Goal: Information Seeking & Learning: Understand process/instructions

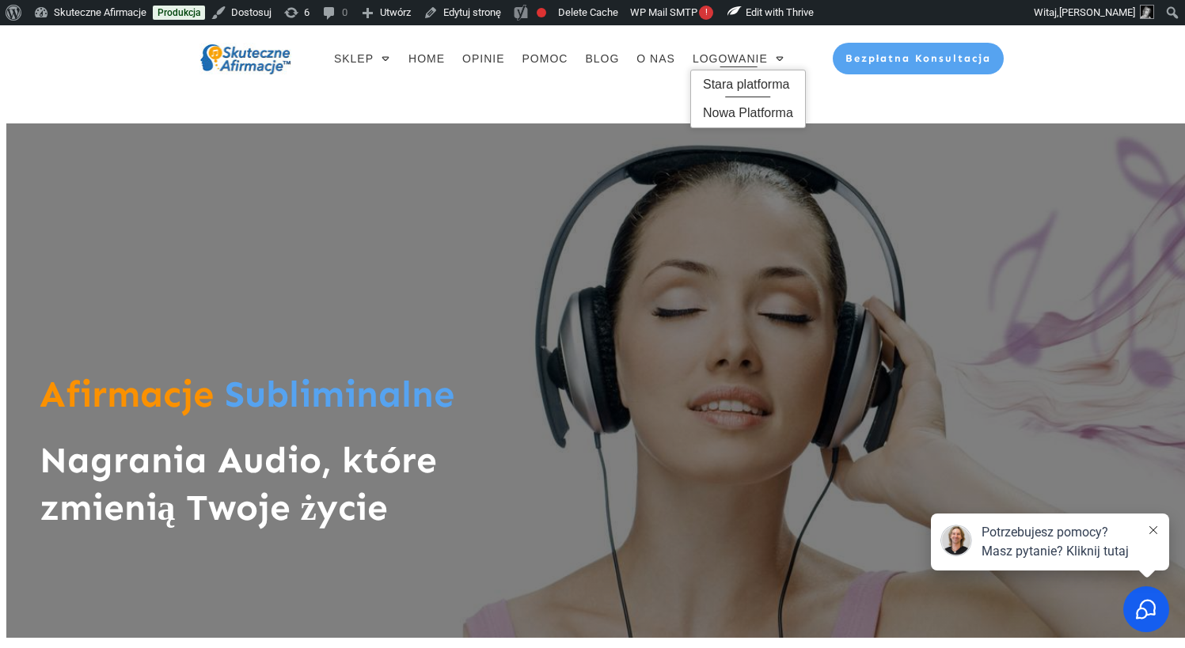
click at [735, 85] on span "Stara platforma" at bounding box center [748, 84] width 90 height 25
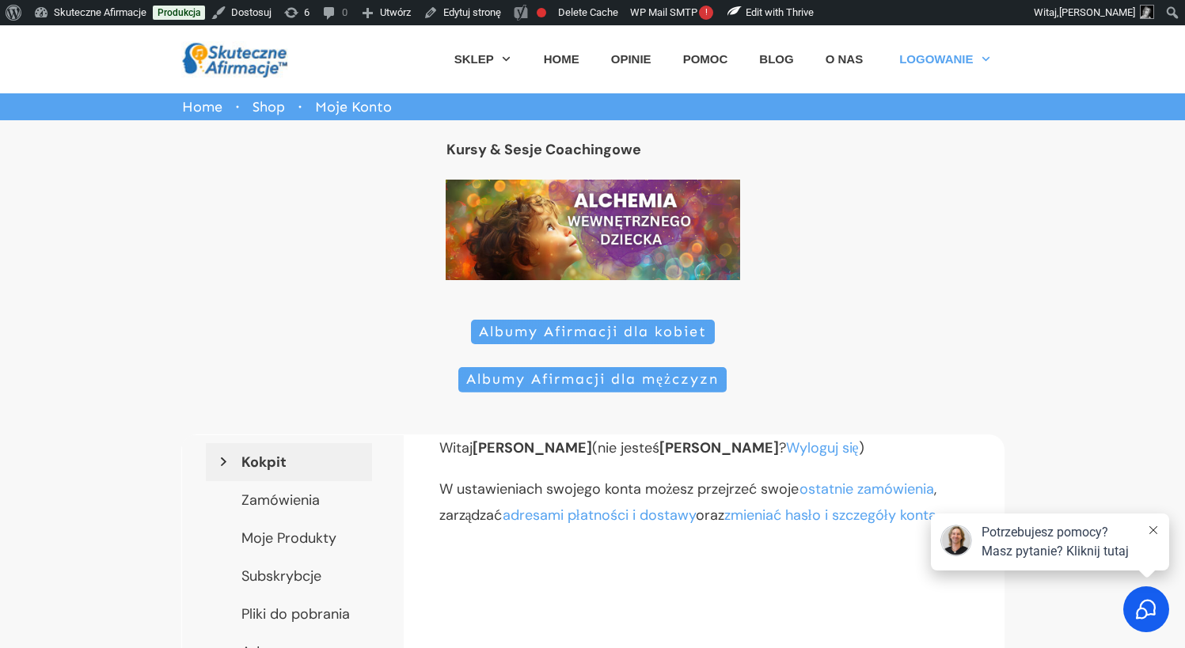
click at [562, 328] on span "Albumy Afirmacji dla kobiet" at bounding box center [593, 332] width 228 height 17
click at [1156, 528] on icon at bounding box center [1153, 530] width 8 height 8
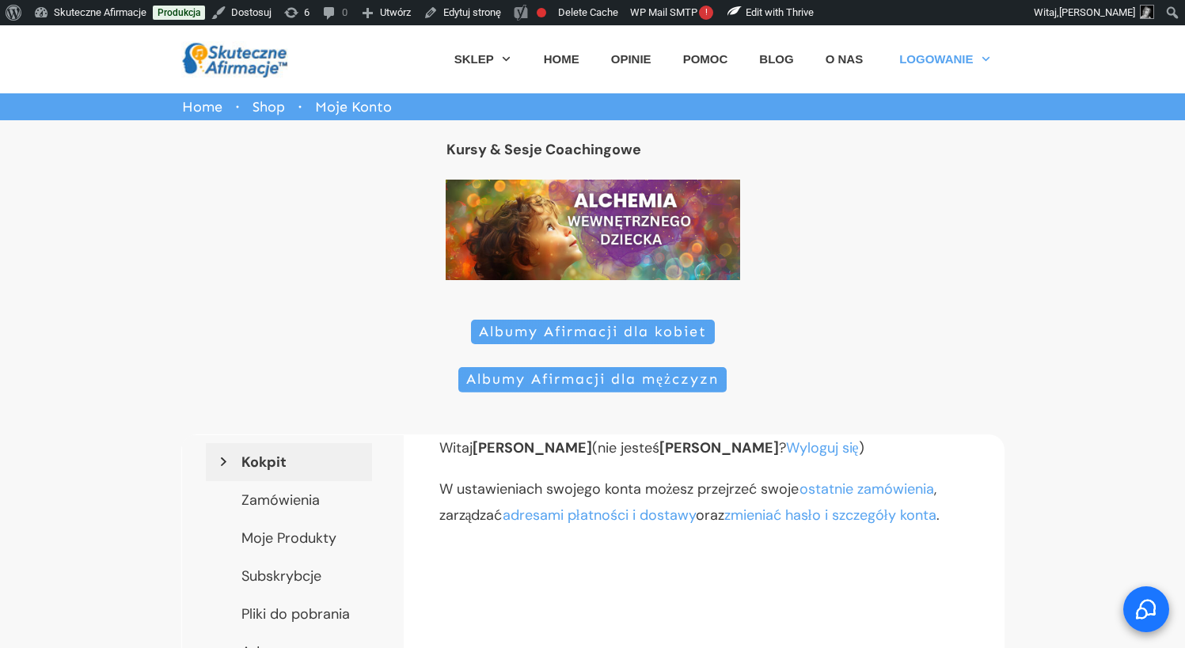
click at [1144, 607] on icon "Select to open the chat widget" at bounding box center [1146, 609] width 21 height 21
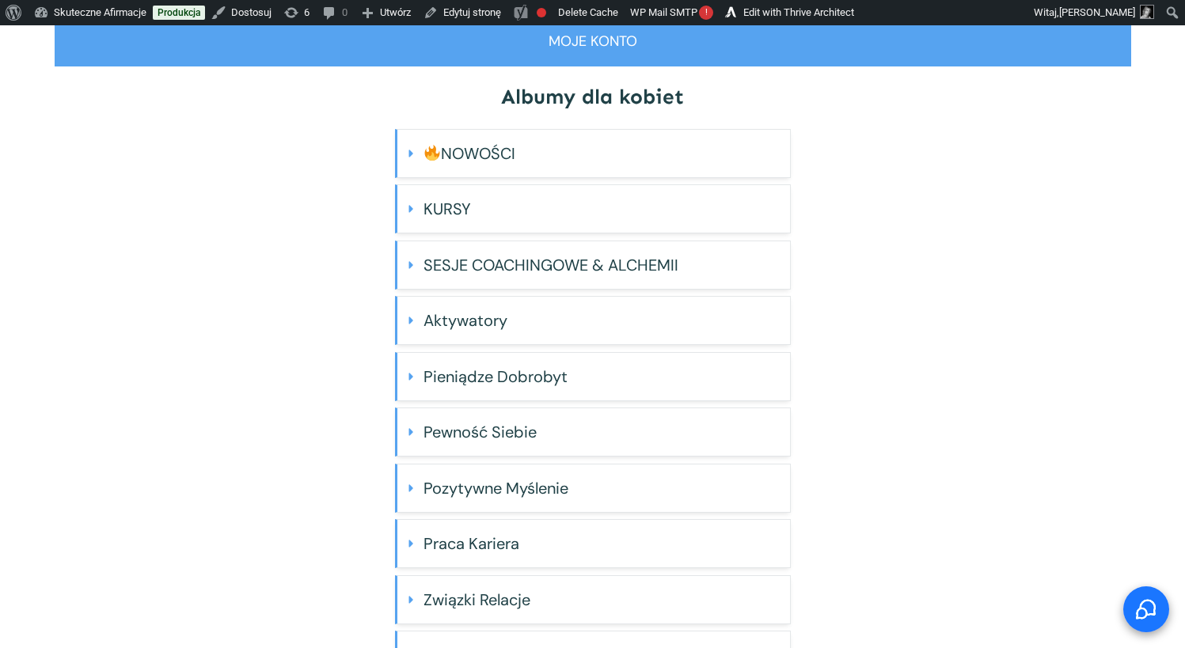
click at [1145, 602] on icon "Select to open the chat widget" at bounding box center [1146, 609] width 21 height 21
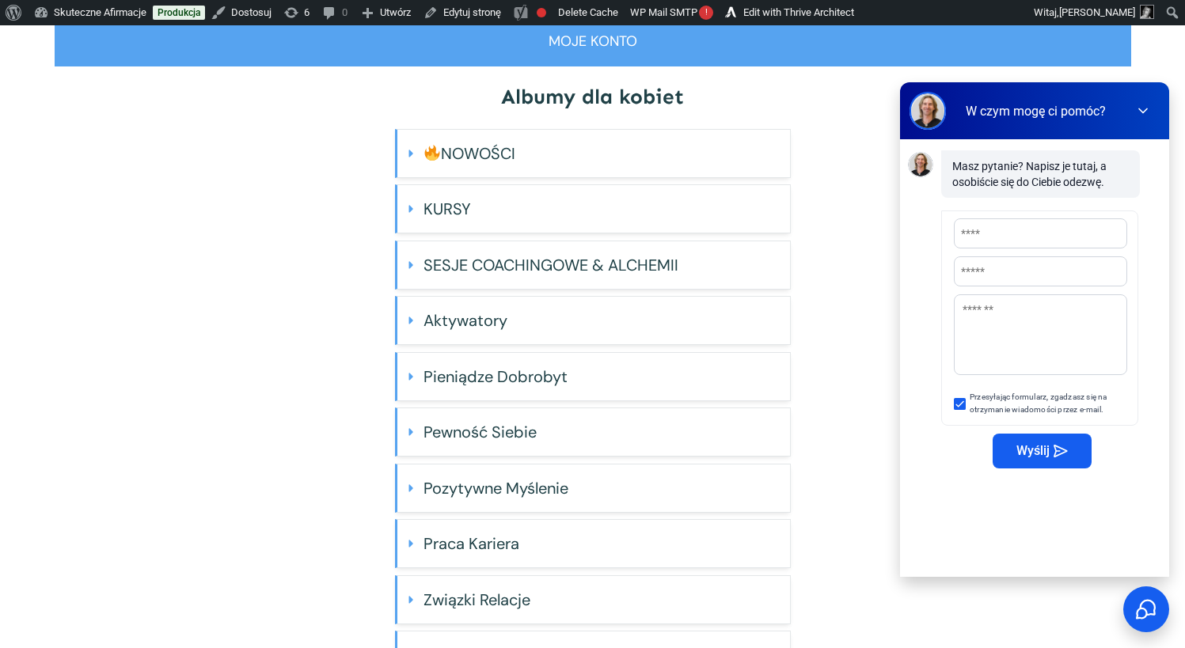
click at [972, 308] on textarea "Message" at bounding box center [1041, 333] width 172 height 76
click at [1142, 110] on icon at bounding box center [1142, 111] width 16 height 16
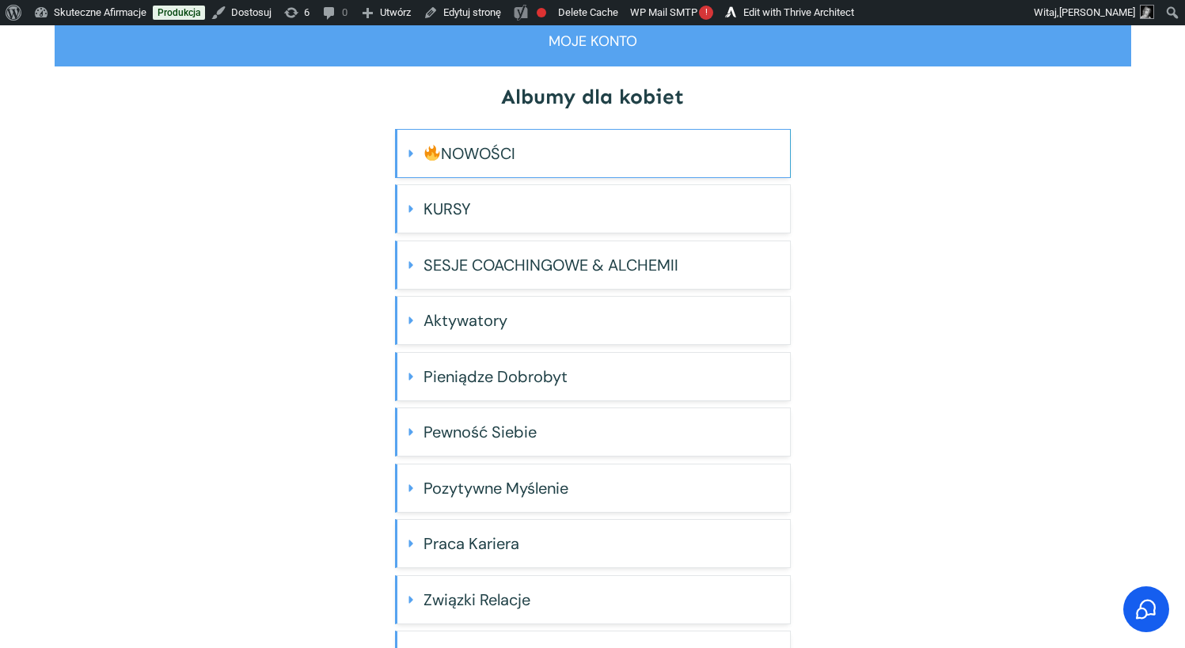
click at [408, 152] on icon at bounding box center [411, 153] width 12 height 13
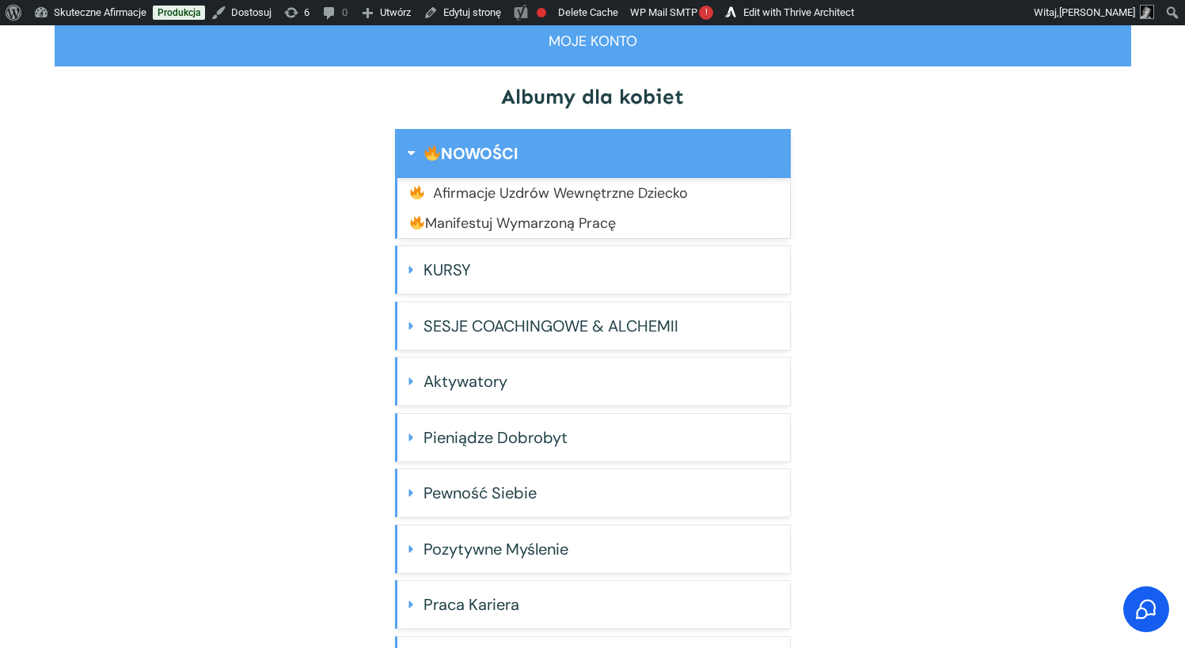
click at [408, 152] on icon at bounding box center [410, 153] width 7 height 4
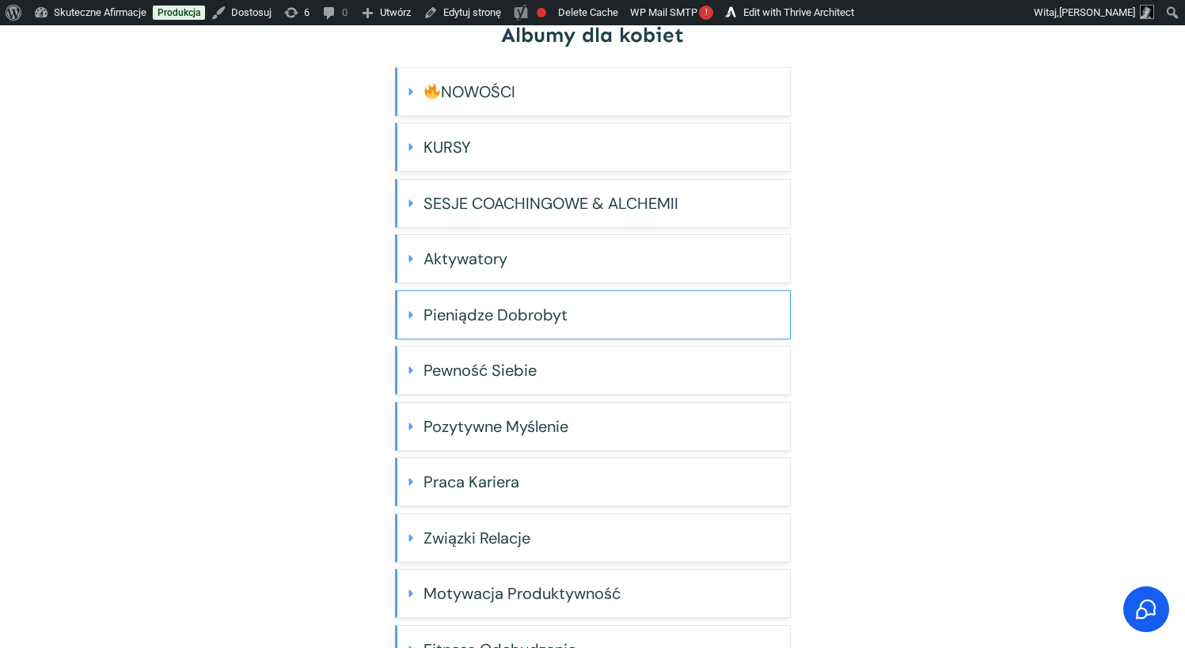
scroll to position [64, 0]
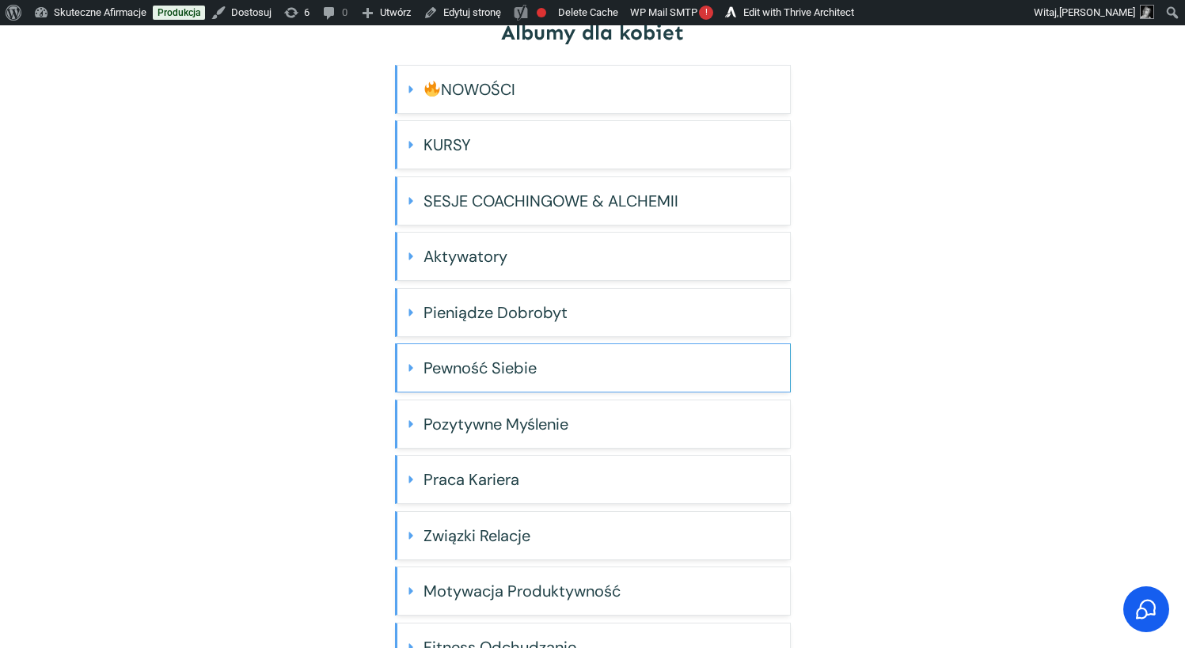
click at [453, 368] on h4 "Pewność Siebie" at bounding box center [600, 368] width 355 height 32
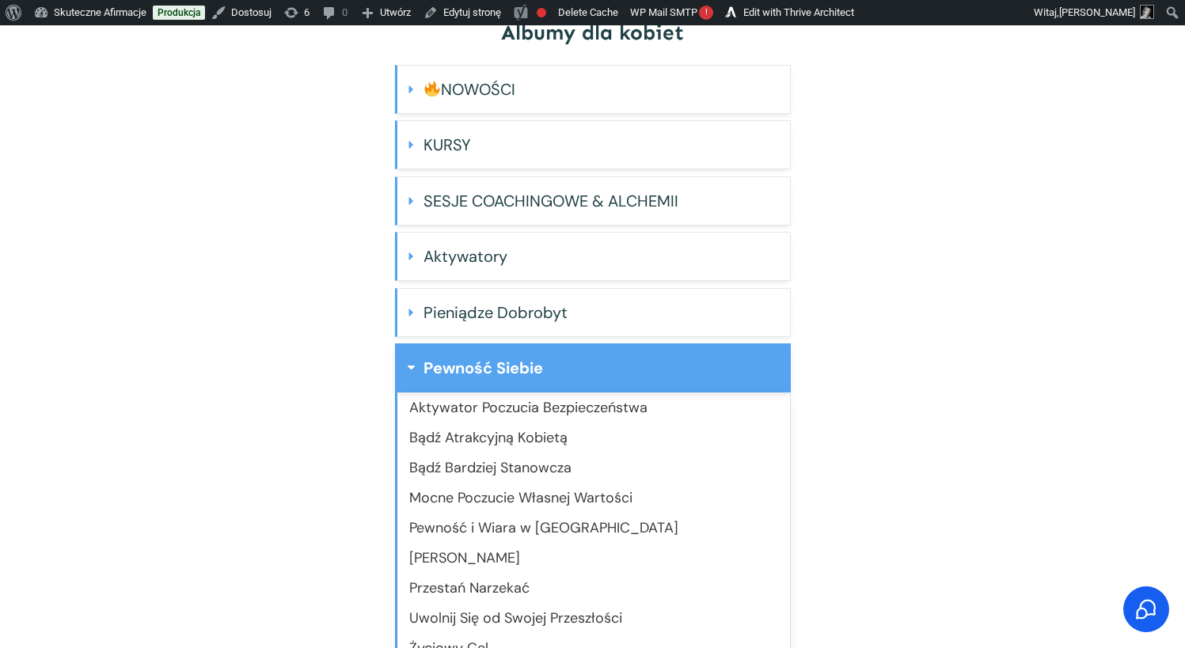
click at [446, 559] on link "Pokochaj Siebie" at bounding box center [464, 558] width 111 height 19
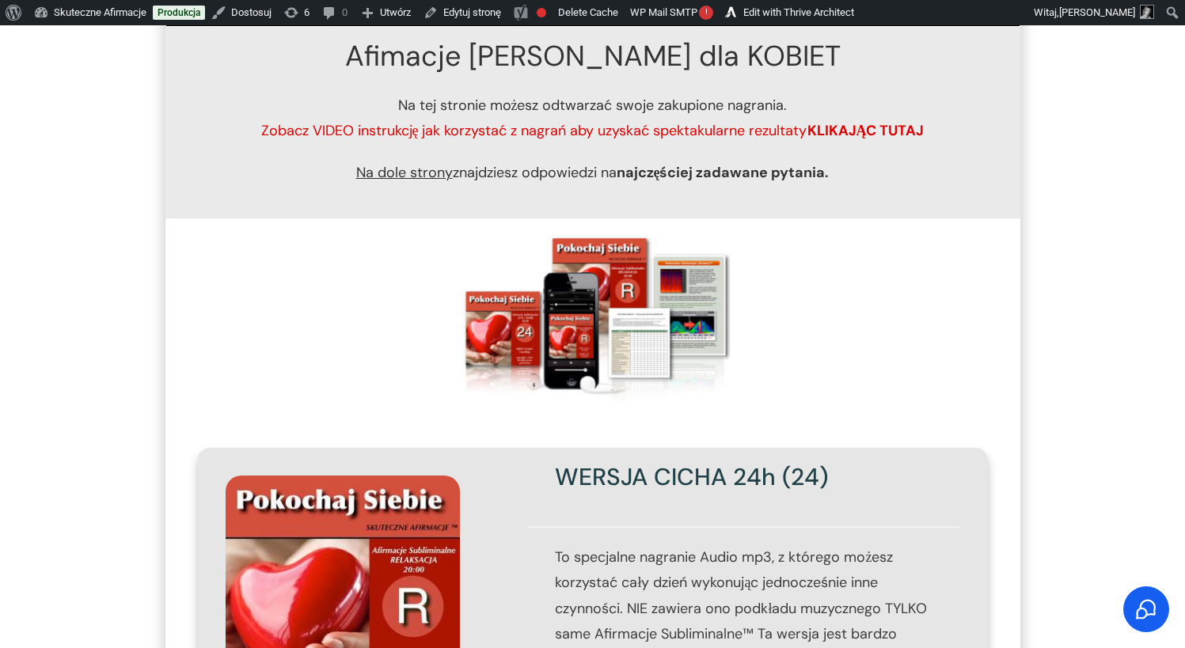
scroll to position [161, 0]
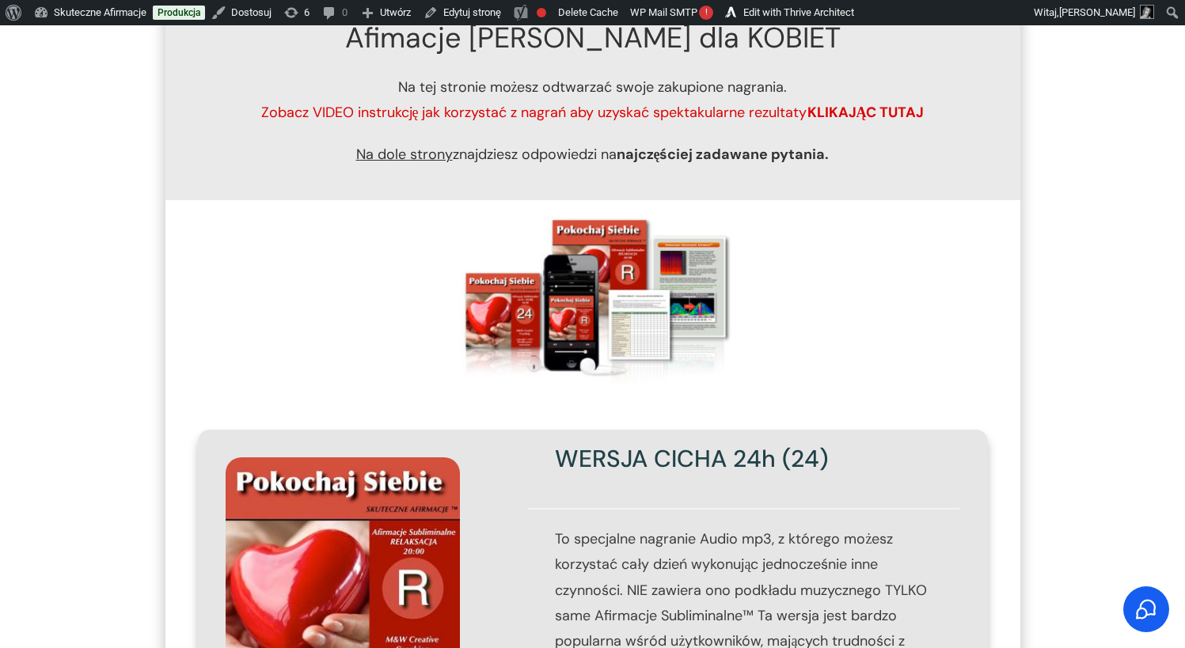
click at [416, 160] on span "Na dole strony" at bounding box center [404, 154] width 97 height 19
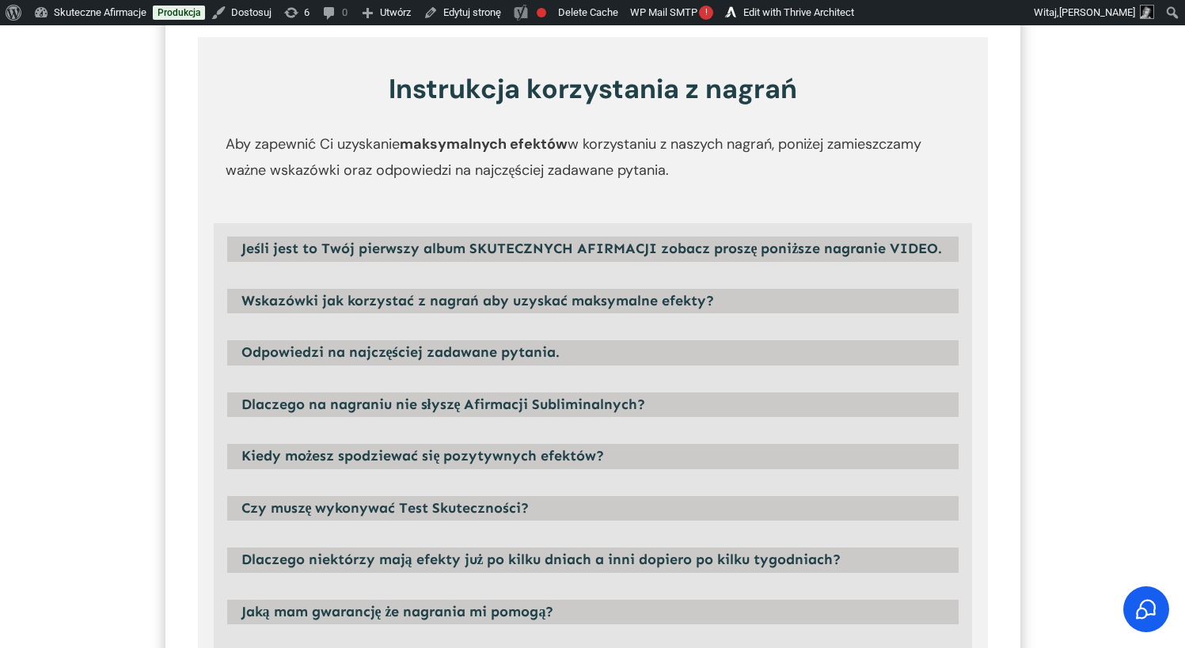
scroll to position [1895, 0]
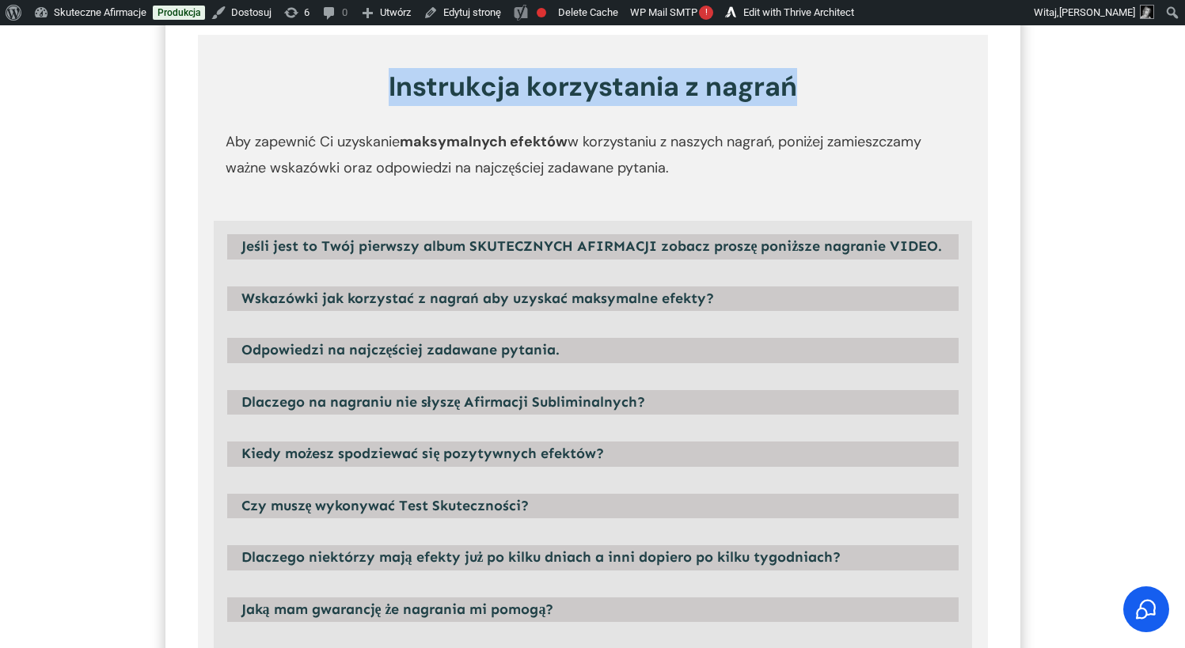
drag, startPoint x: 808, startPoint y: 87, endPoint x: 377, endPoint y: 89, distance: 431.4
click at [377, 89] on h3 "Instrukcja korzystania z nagrań" at bounding box center [593, 95] width 788 height 54
copy h3 "Instrukcja korzystania z nagrań"
click at [810, 83] on h3 "Instrukcja korzystania z nagrań" at bounding box center [593, 95] width 788 height 54
drag, startPoint x: 807, startPoint y: 85, endPoint x: 388, endPoint y: 86, distance: 419.5
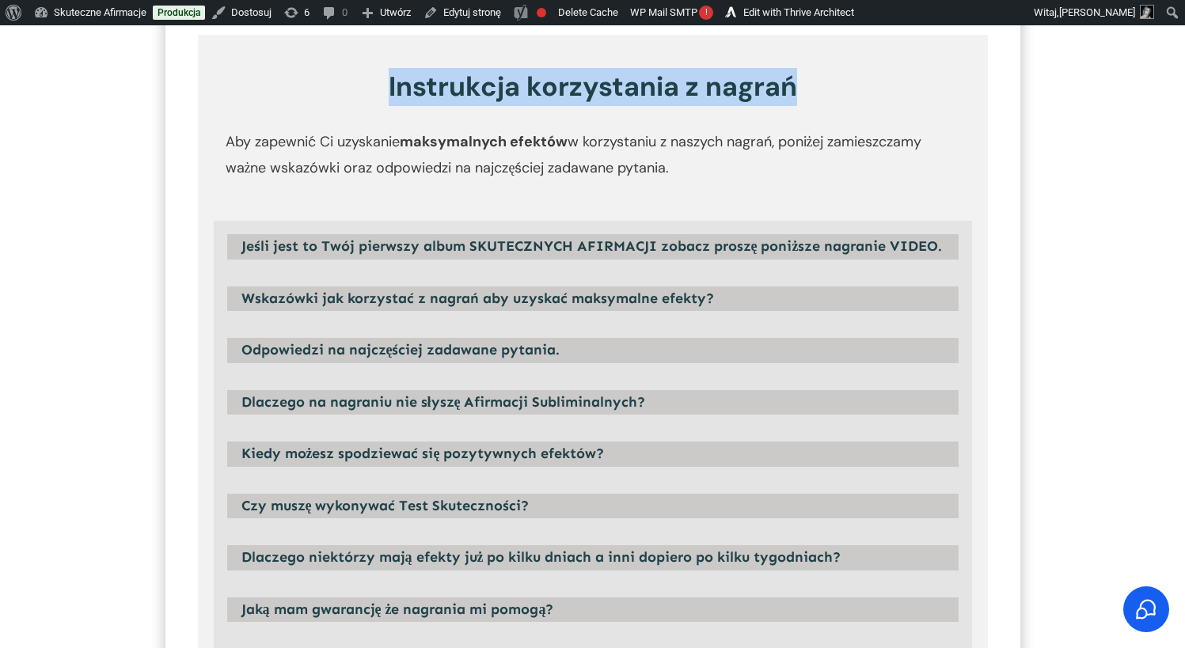
click at [388, 86] on h3 "Instrukcja korzystania z nagrań" at bounding box center [593, 95] width 788 height 54
copy h3 "Instrukcja korzystania z nagrań"
drag, startPoint x: 704, startPoint y: 167, endPoint x: 212, endPoint y: 147, distance: 491.9
click at [212, 147] on div "Aby zapewnić Ci uzyskanie maksymalnych efektów w korzystaniu z naszych nagrań, …" at bounding box center [593, 159] width 790 height 75
copy p "Aby zapewnić Ci uzyskanie maksymalnych efektów w korzystaniu z naszych nagrań, …"
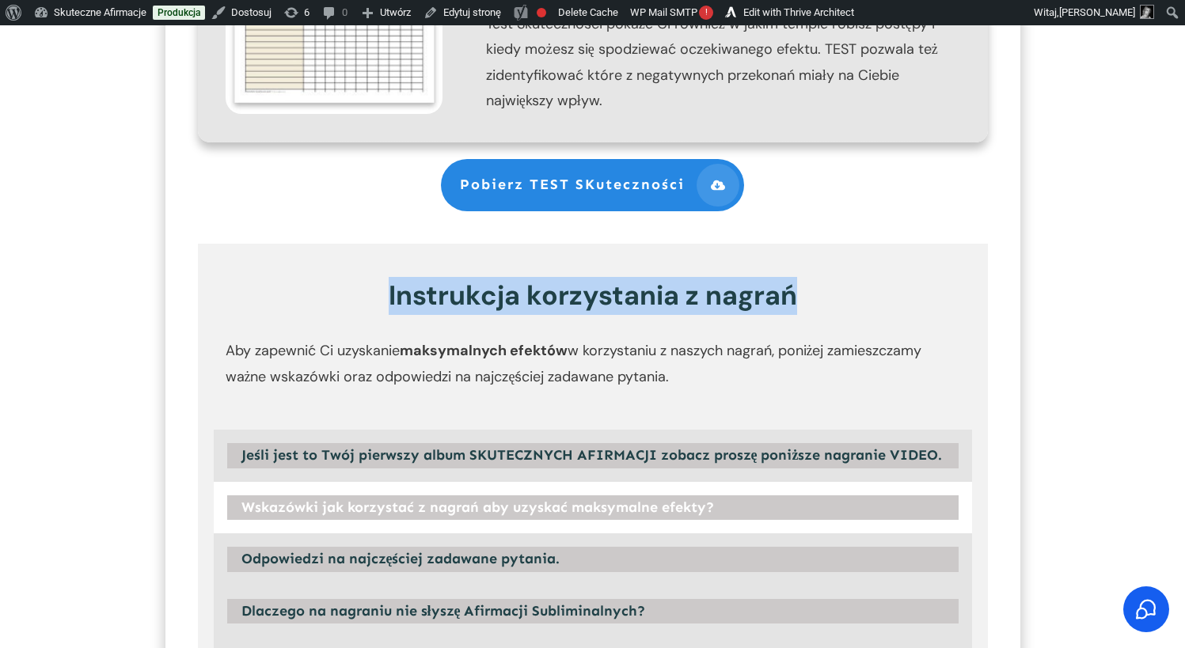
scroll to position [1748, 0]
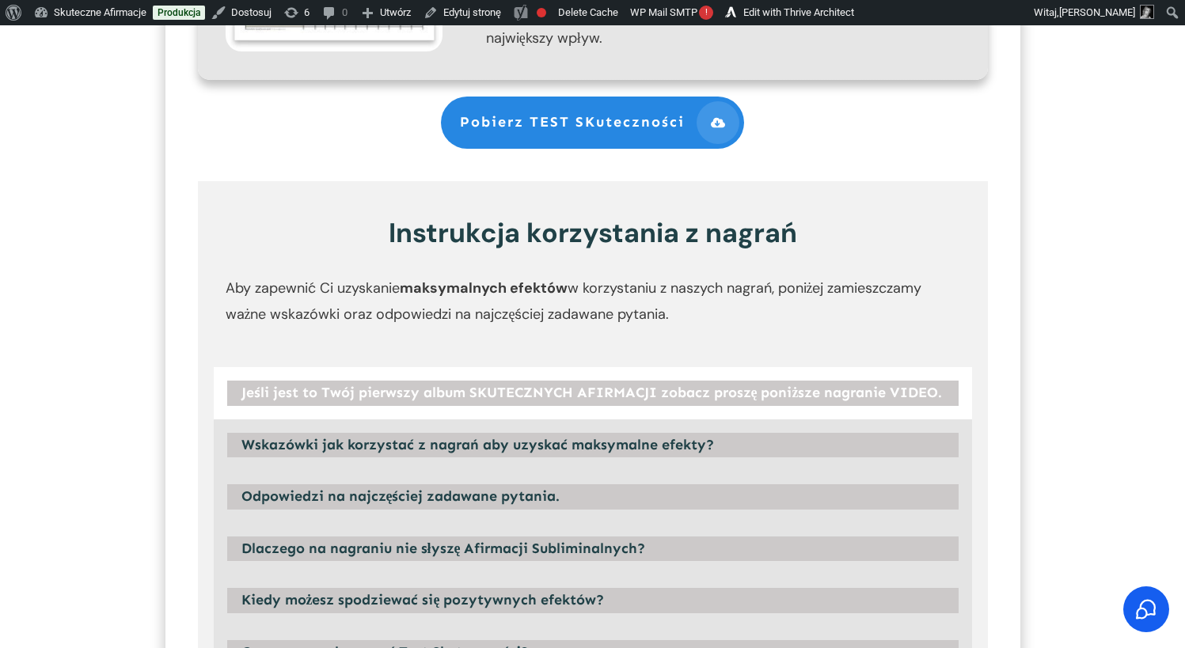
click at [452, 401] on strong "Jeśli jest to Twój pierwszy album SKUTECZNYCH AFIRMACJI zobacz proszę poniższe …" at bounding box center [591, 392] width 701 height 17
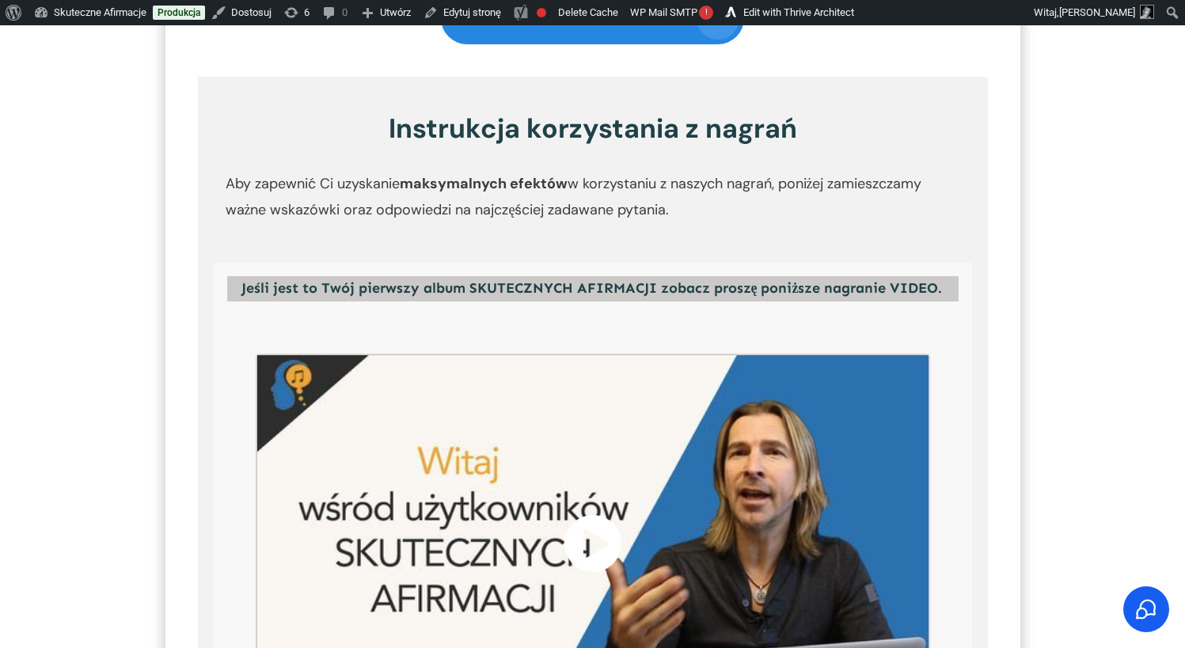
scroll to position [1877, 0]
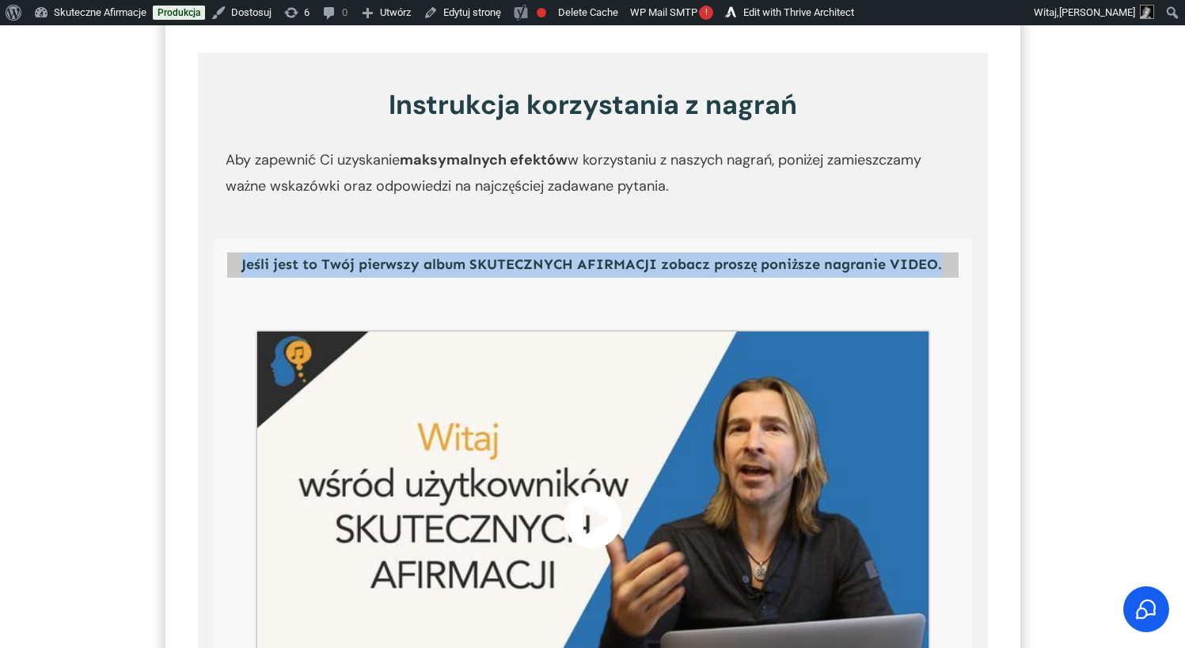
drag, startPoint x: 237, startPoint y: 266, endPoint x: 948, endPoint y: 270, distance: 711.6
click at [948, 270] on h4 "Jeśli jest to Twój pierwszy album SKUTECZNYCH AFIRMACJI zobacz proszę poniższe …" at bounding box center [592, 264] width 731 height 25
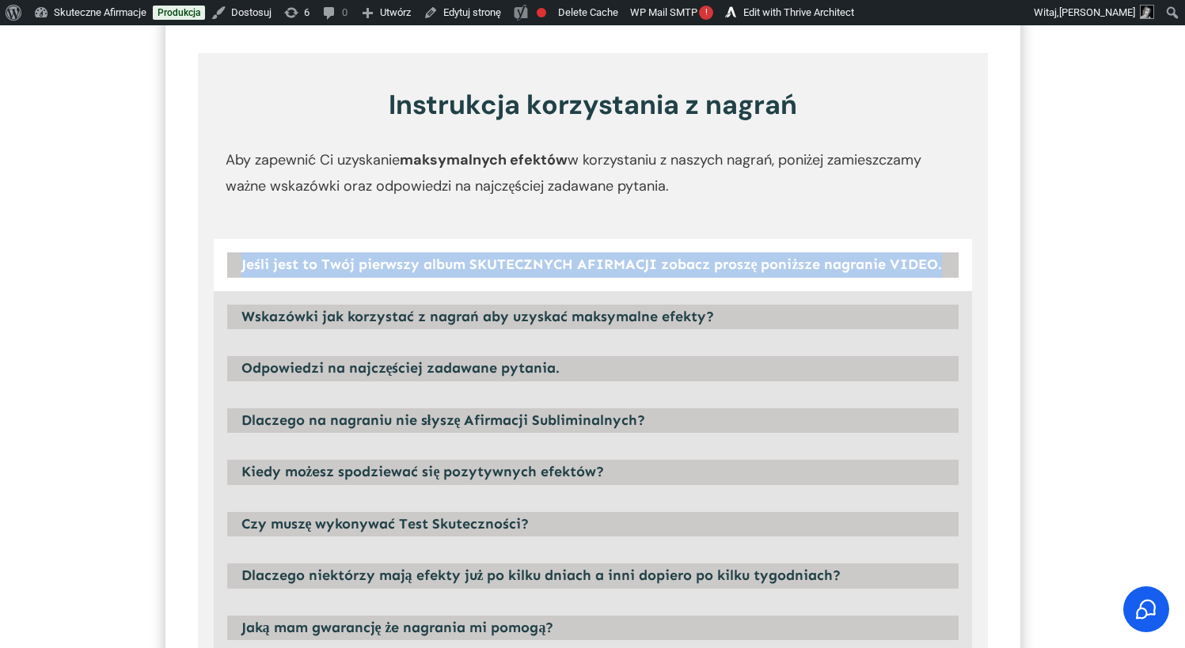
copy strong "Jeśli jest to Twój pierwszy album SKUTECZNYCH AFIRMACJI zobacz proszę poniższe …"
click at [501, 265] on strong "Jeśli jest to Twój pierwszy album SKUTECZNYCH AFIRMACJI zobacz proszę poniższe …" at bounding box center [591, 264] width 701 height 17
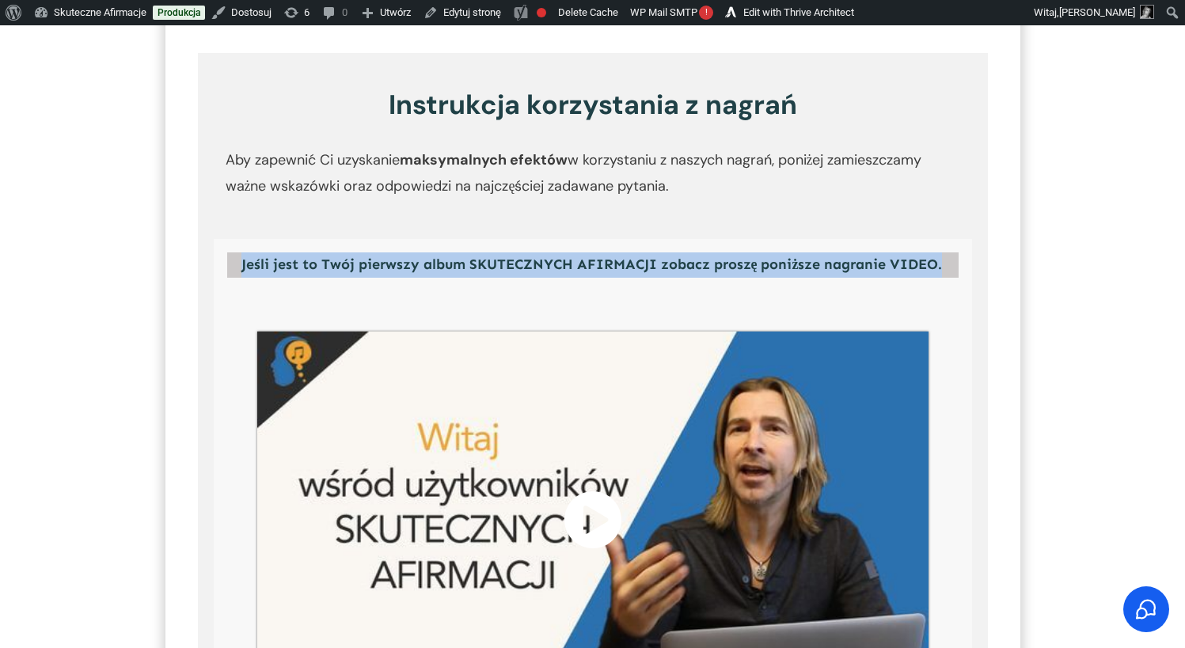
drag, startPoint x: 238, startPoint y: 267, endPoint x: 945, endPoint y: 276, distance: 706.9
click at [945, 276] on h4 "Jeśli jest to Twój pierwszy album SKUTECZNYCH AFIRMACJI zobacz proszę poniższe …" at bounding box center [592, 264] width 731 height 25
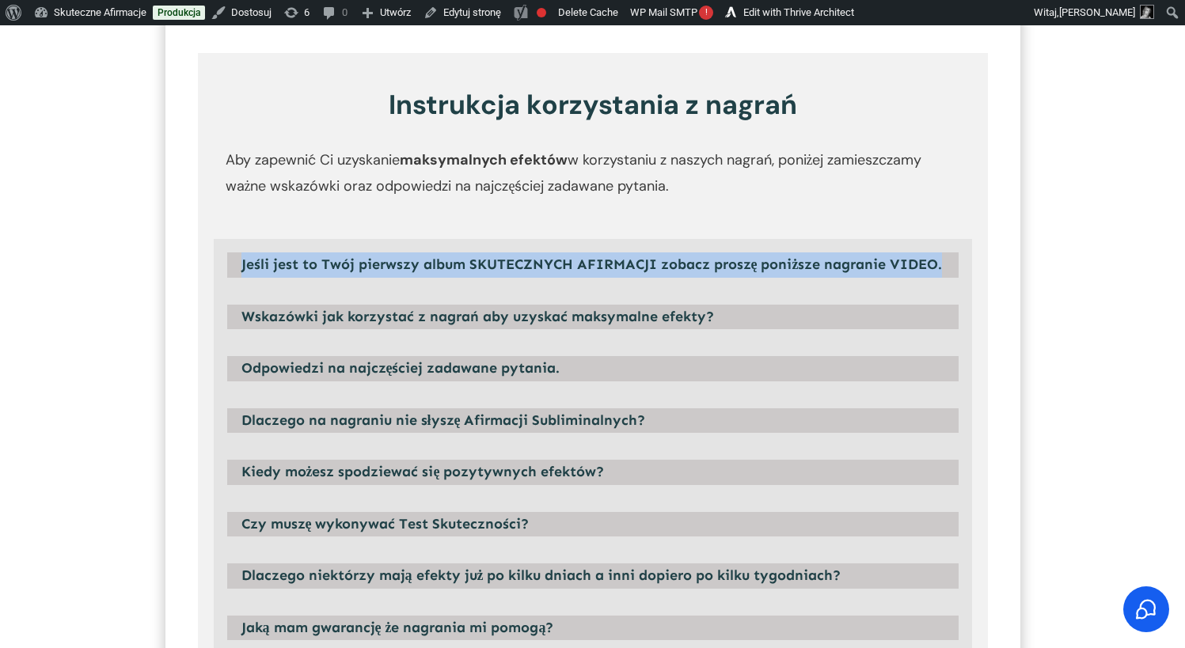
copy strong "Jeśli jest to Twój pierwszy album SKUTECZNYCH AFIRMACJI zobacz proszę poniższe …"
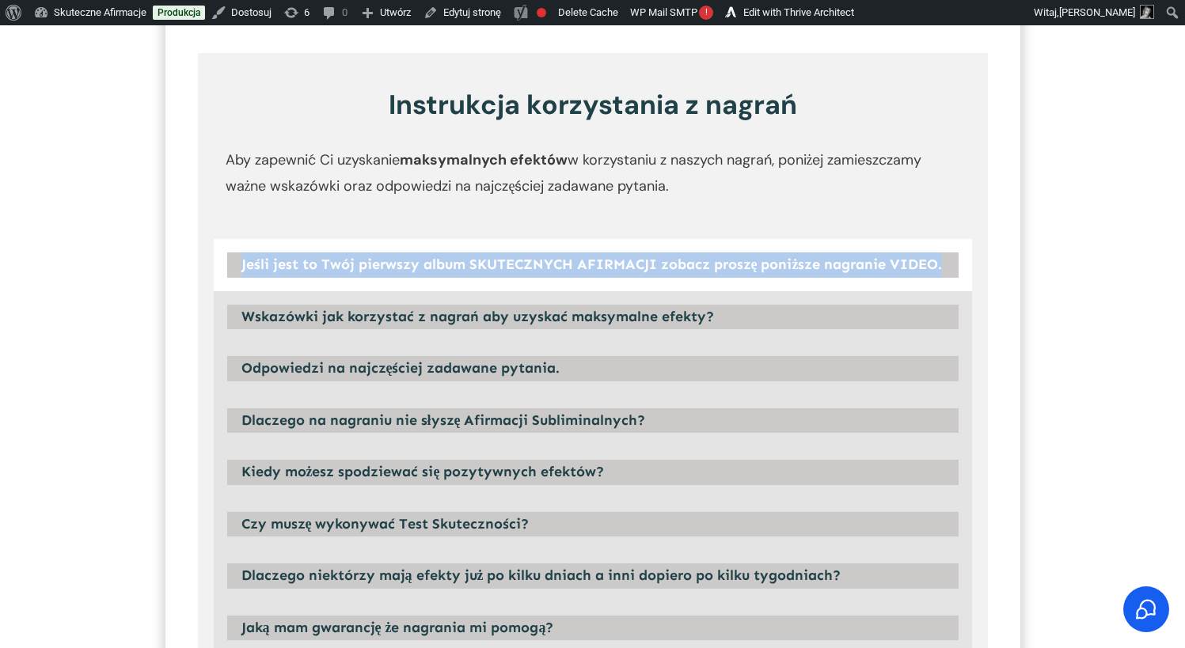
click at [434, 269] on strong "Jeśli jest to Twój pierwszy album SKUTECZNYCH AFIRMACJI zobacz proszę poniższe …" at bounding box center [591, 264] width 701 height 17
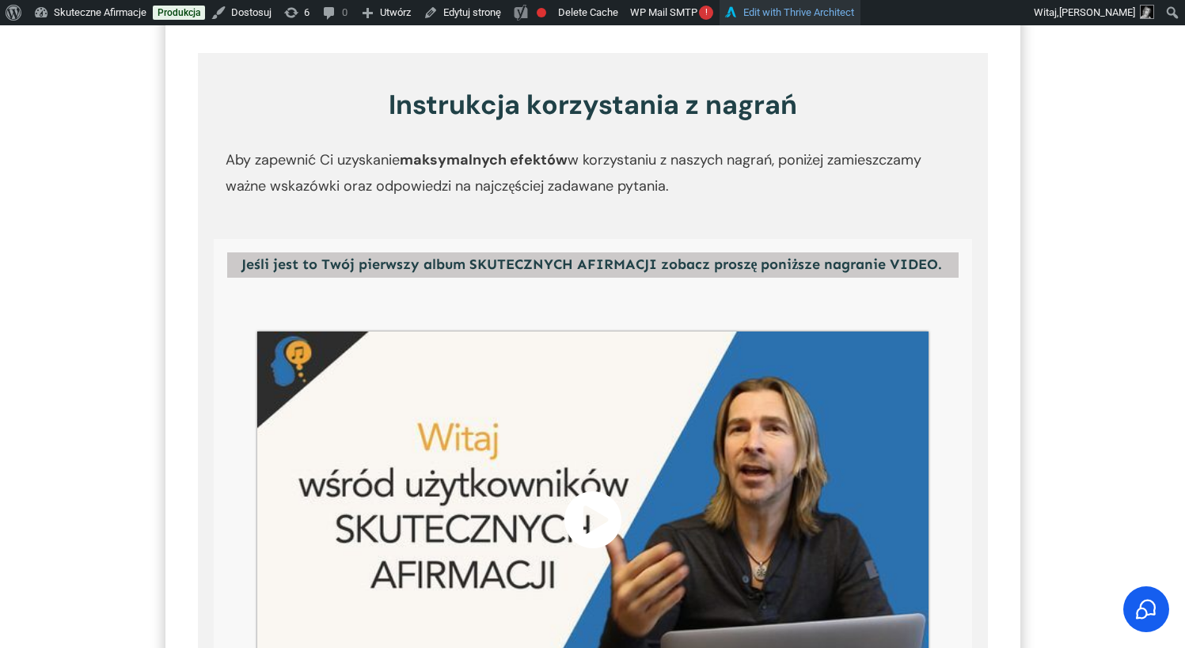
click at [800, 15] on link "Edit with Thrive Architect" at bounding box center [789, 12] width 141 height 25
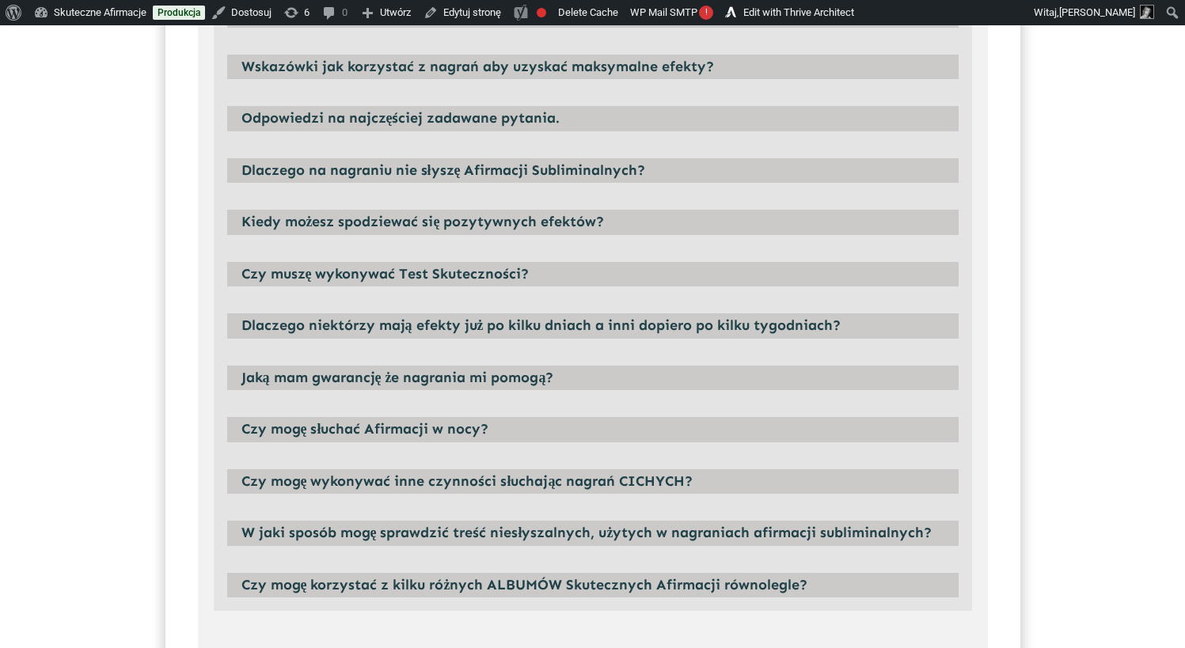
scroll to position [1819, 0]
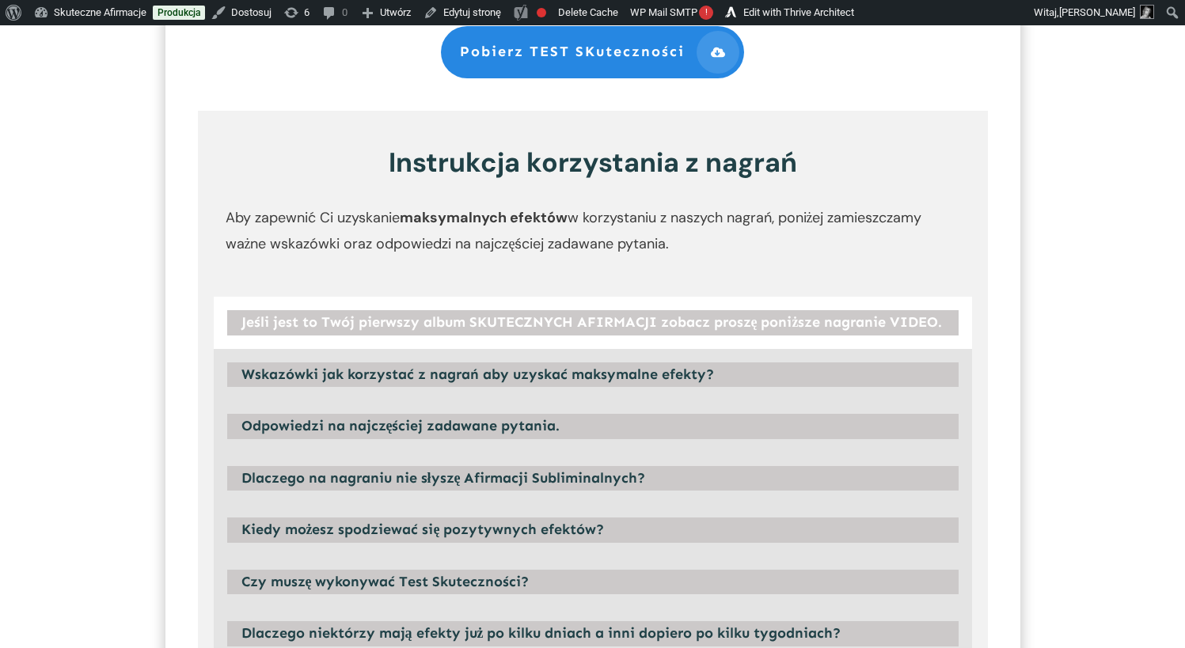
click at [346, 326] on strong "Jeśli jest to Twój pierwszy album SKUTECZNYCH AFIRMACJI zobacz proszę poniższe …" at bounding box center [591, 321] width 701 height 17
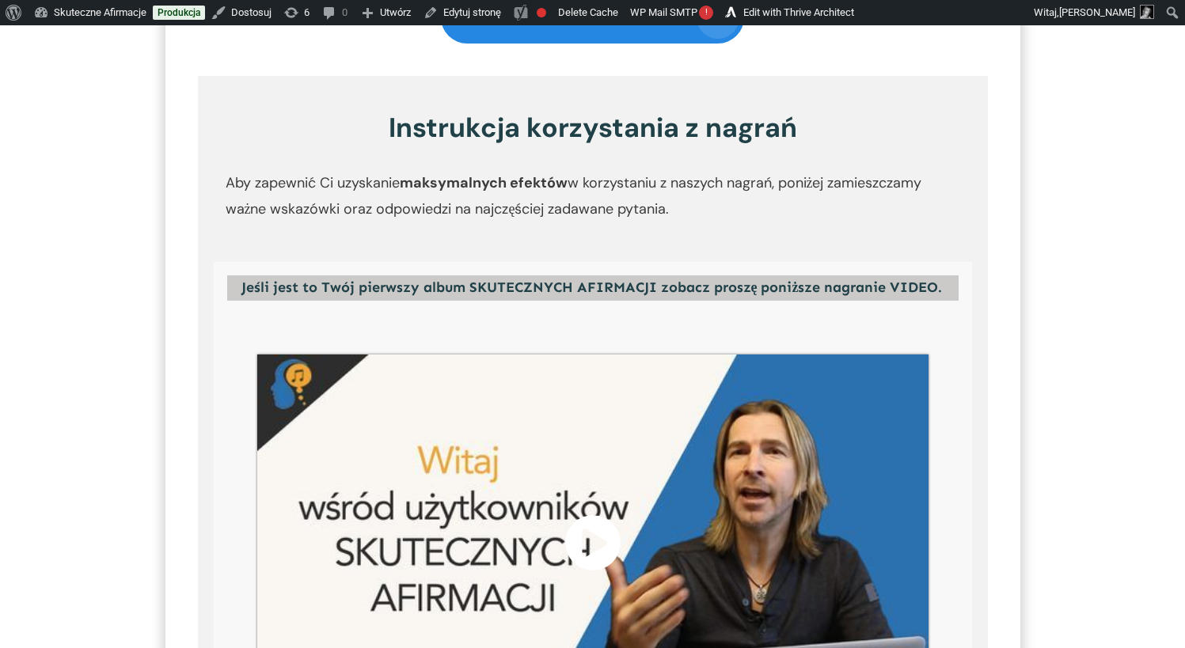
scroll to position [1863, 0]
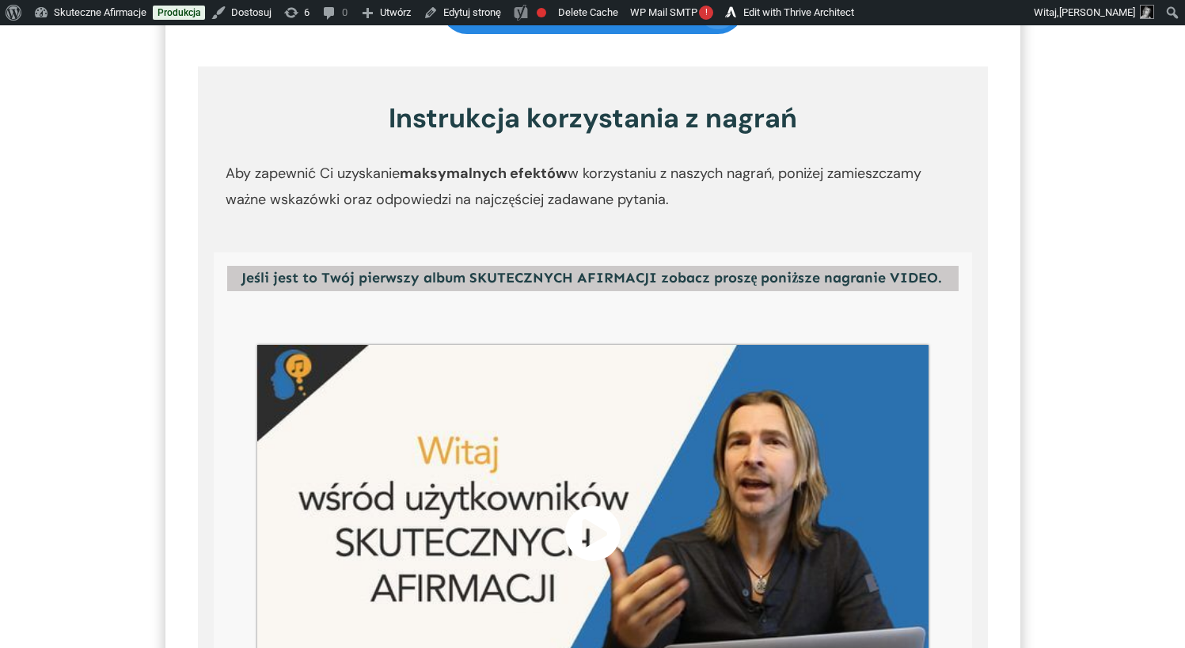
click at [588, 534] on icon at bounding box center [592, 533] width 57 height 71
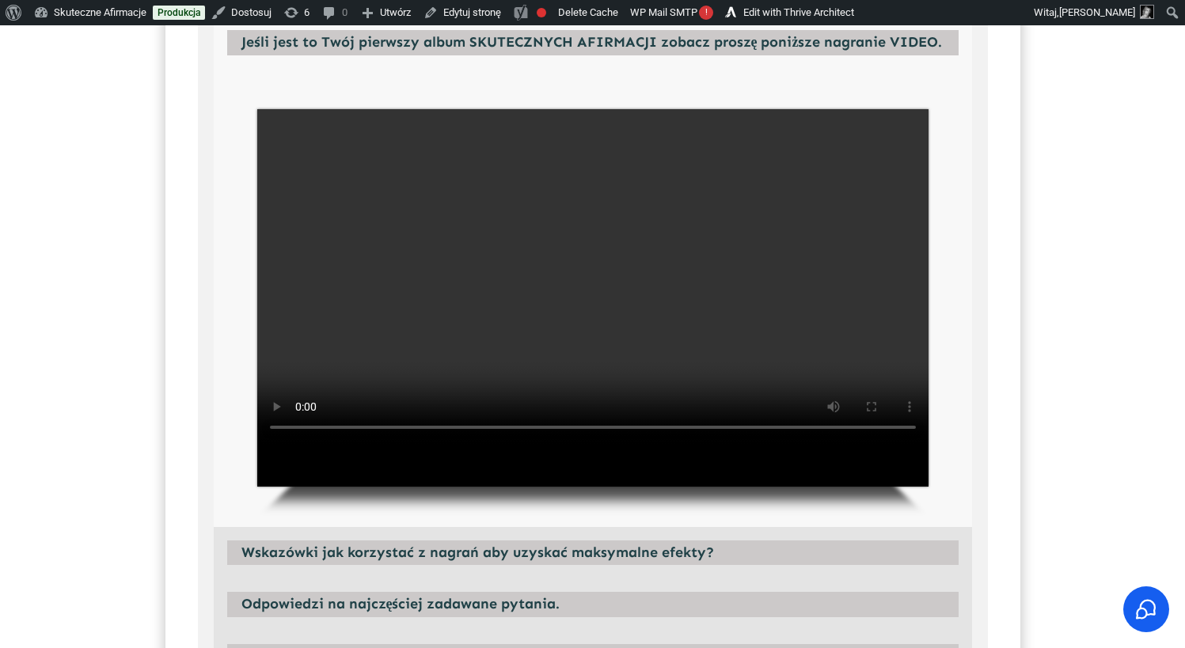
scroll to position [2102, 0]
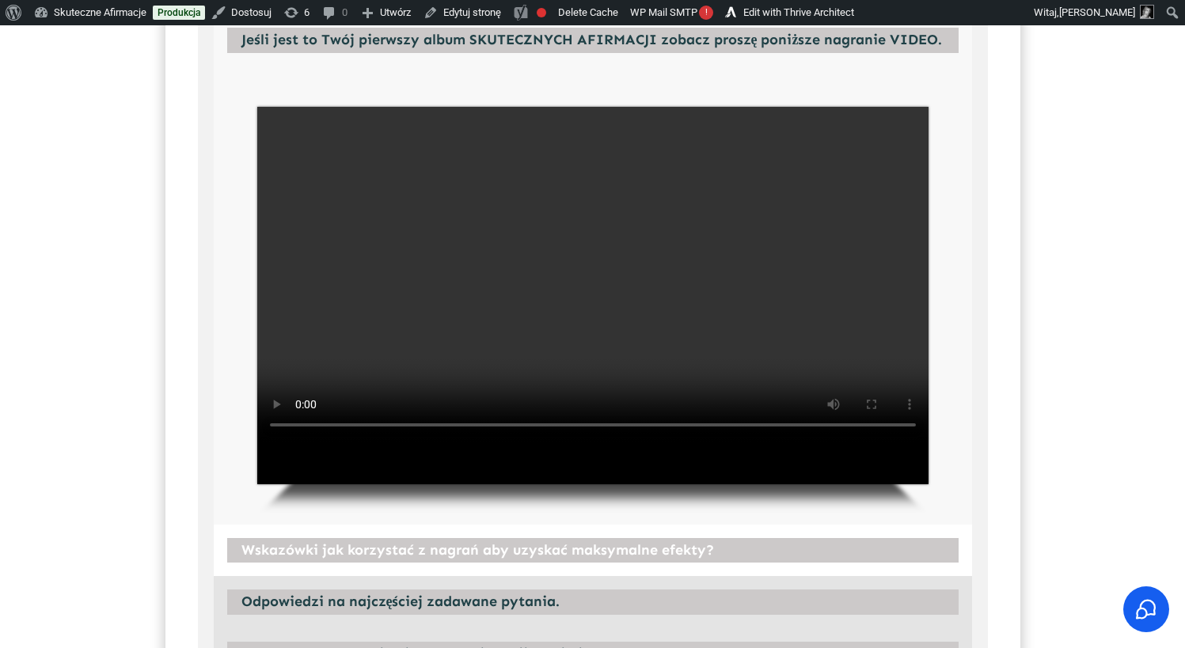
click at [431, 562] on h4 "Wskazówki jak korzystać z nagrań aby uzyskać maksymalne efekty?" at bounding box center [592, 550] width 731 height 25
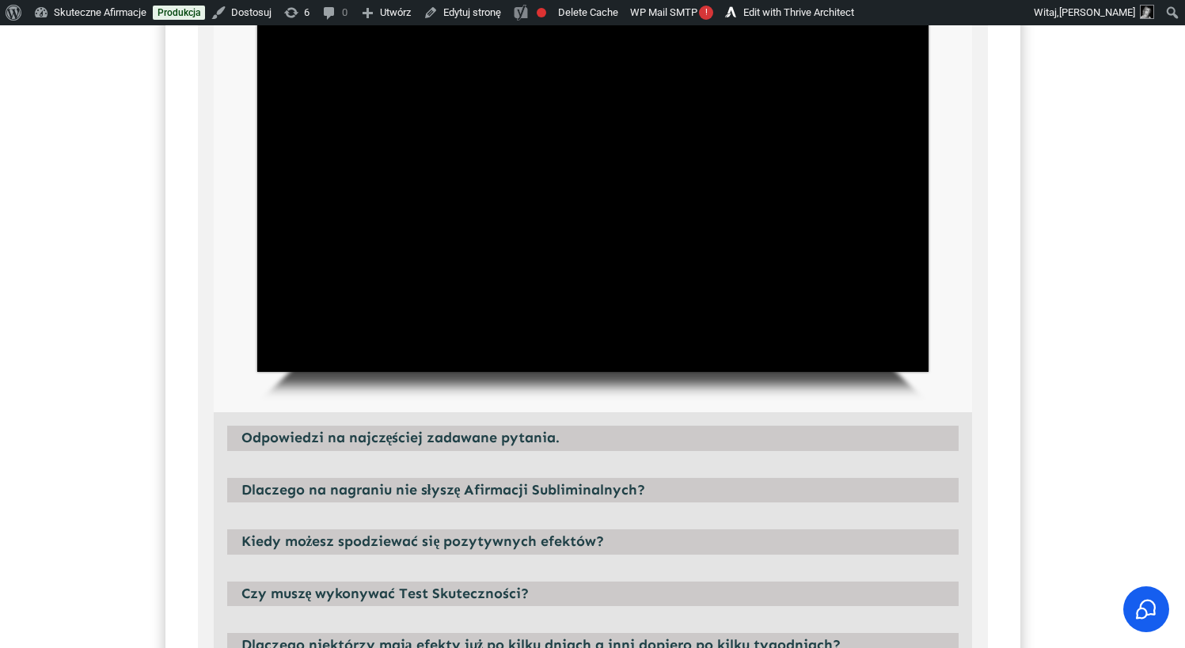
scroll to position [2793, 0]
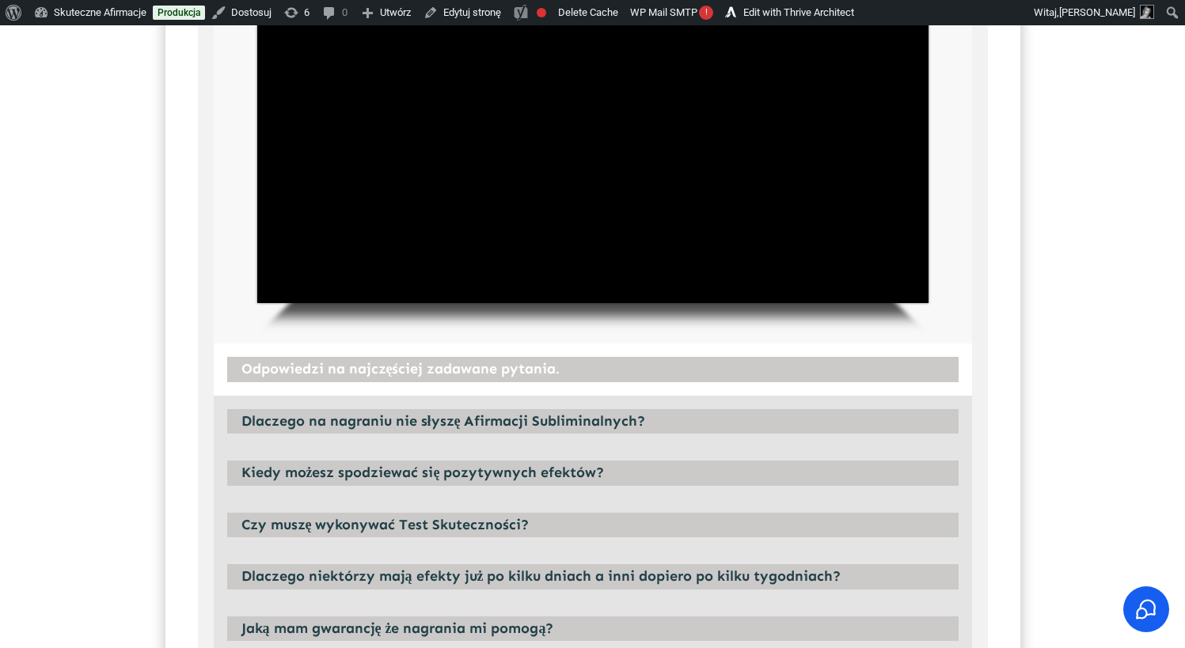
click at [483, 368] on strong "Odpowiedzi na najczęściej zadawane pytania." at bounding box center [400, 368] width 319 height 17
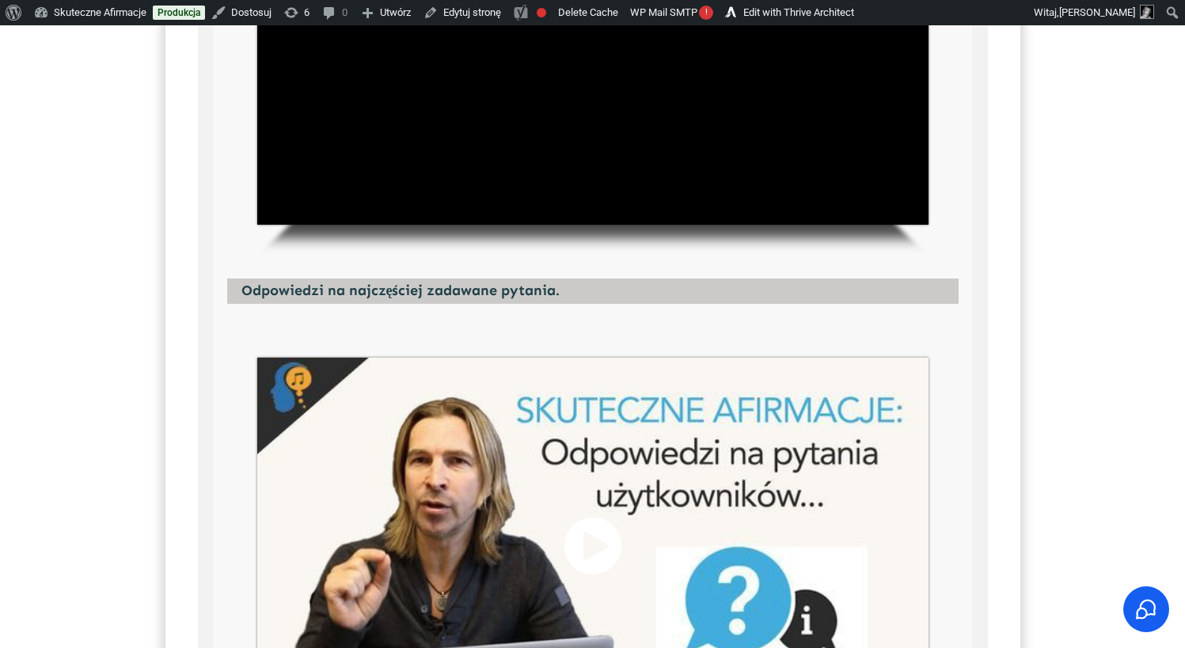
scroll to position [3193, 0]
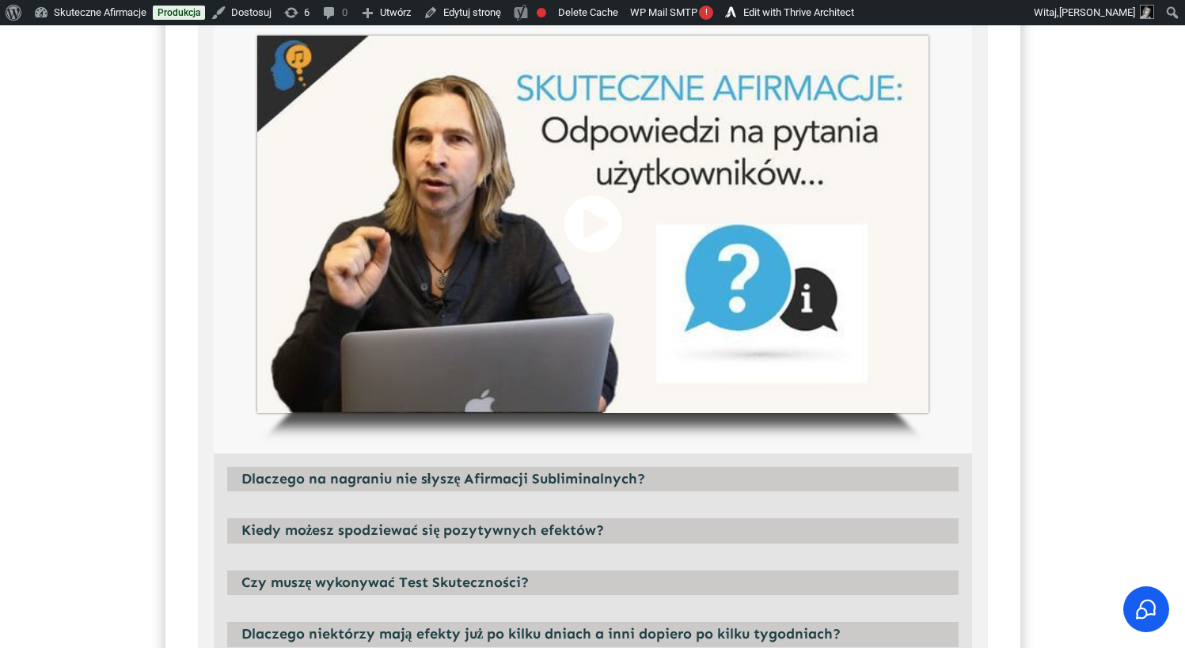
click at [881, 359] on div "play" at bounding box center [592, 225] width 671 height 378
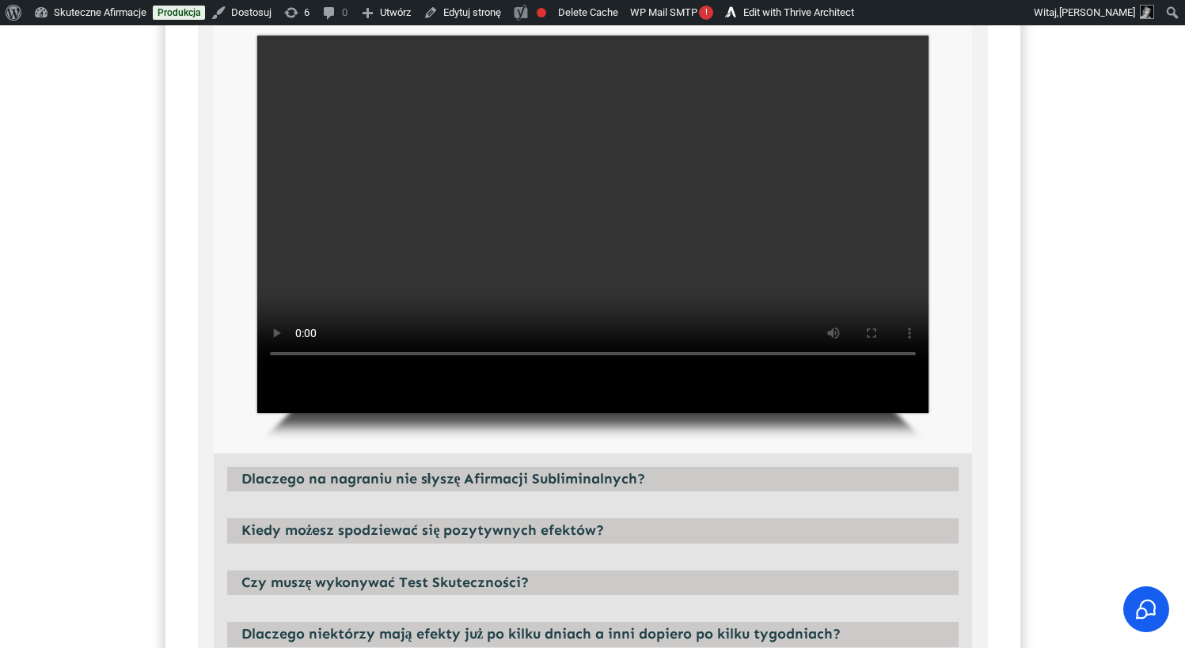
scroll to position [2887, 0]
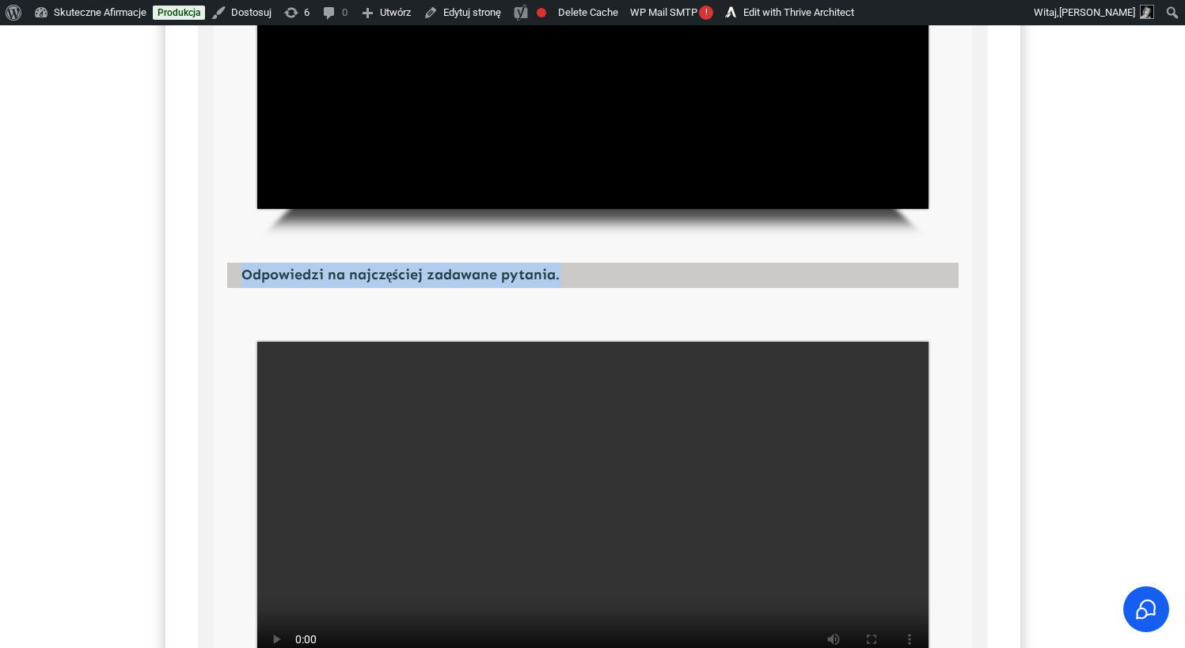
drag, startPoint x: 565, startPoint y: 273, endPoint x: 235, endPoint y: 267, distance: 330.1
click at [235, 267] on div "Odpowiedzi na najczęściej zadawane pytania." at bounding box center [593, 275] width 758 height 52
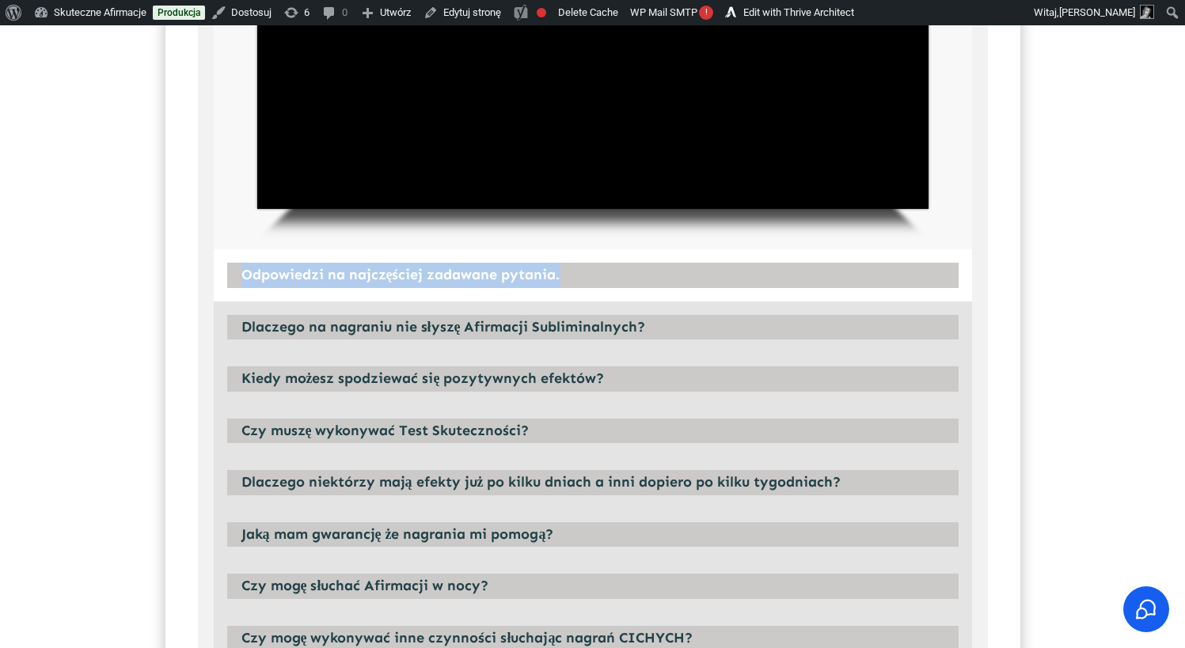
copy div "Odpowiedzi na najczęściej zadawane pytania."
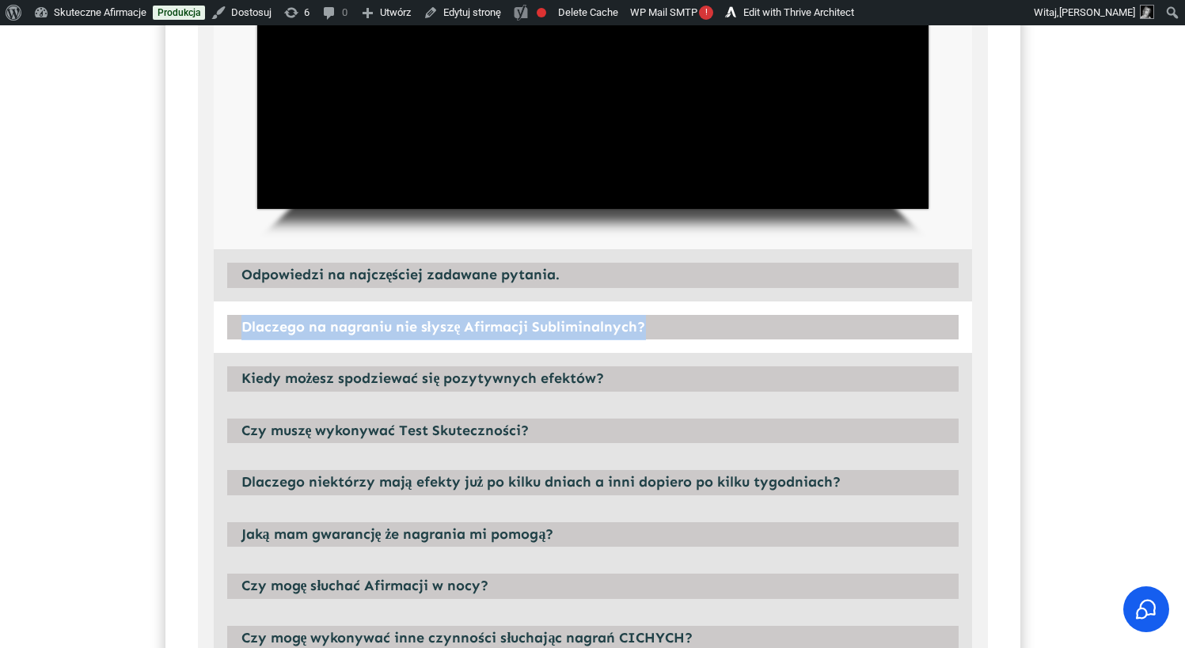
drag, startPoint x: 681, startPoint y: 324, endPoint x: 235, endPoint y: 332, distance: 445.7
click at [235, 332] on h4 "Dlaczego na nagraniu nie słyszę Afirmacji Subliminalnych?" at bounding box center [592, 327] width 731 height 25
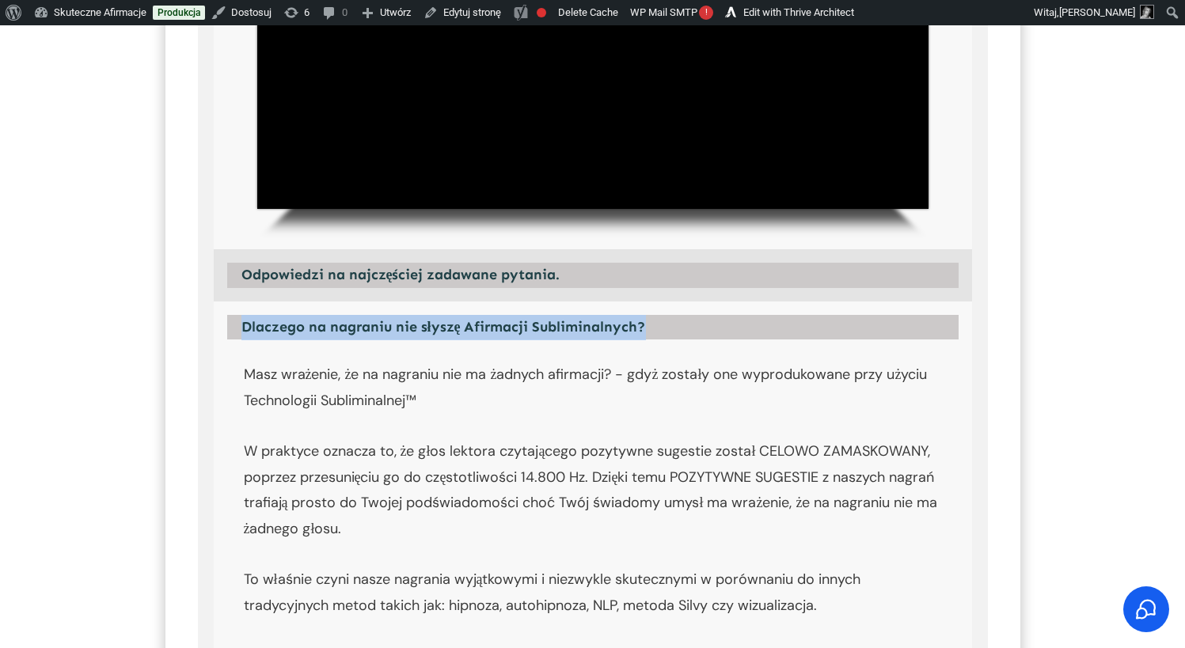
copy strong "Dlaczego na nagraniu nie słyszę Afirmacji Subliminalnych?"
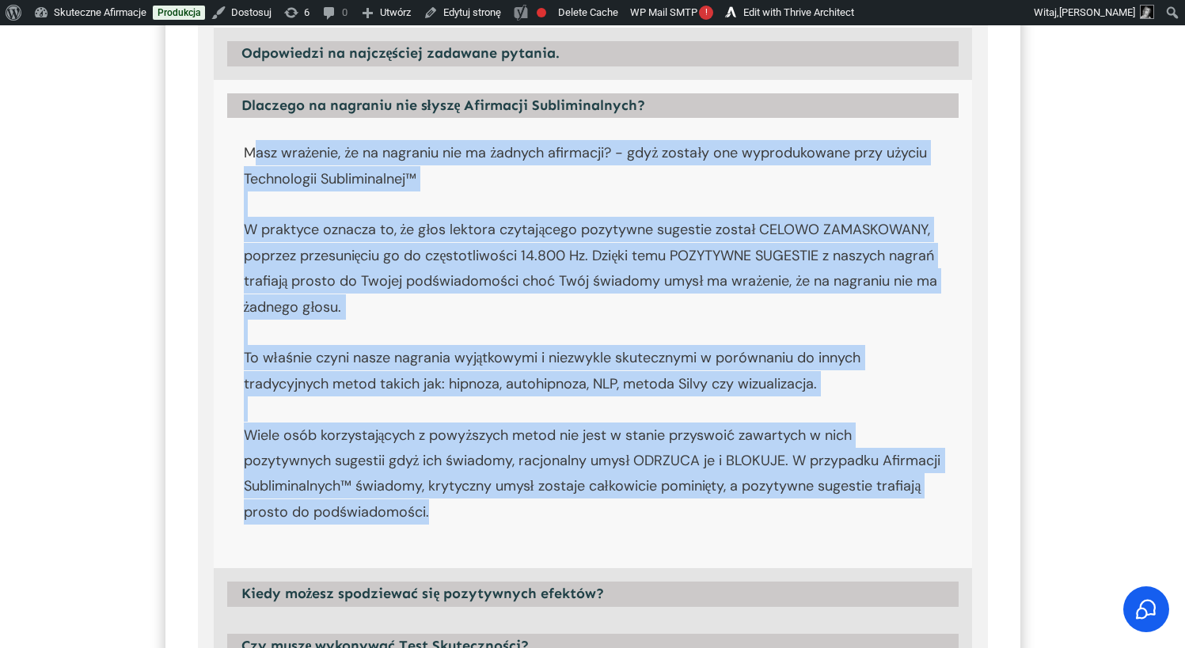
scroll to position [3101, 0]
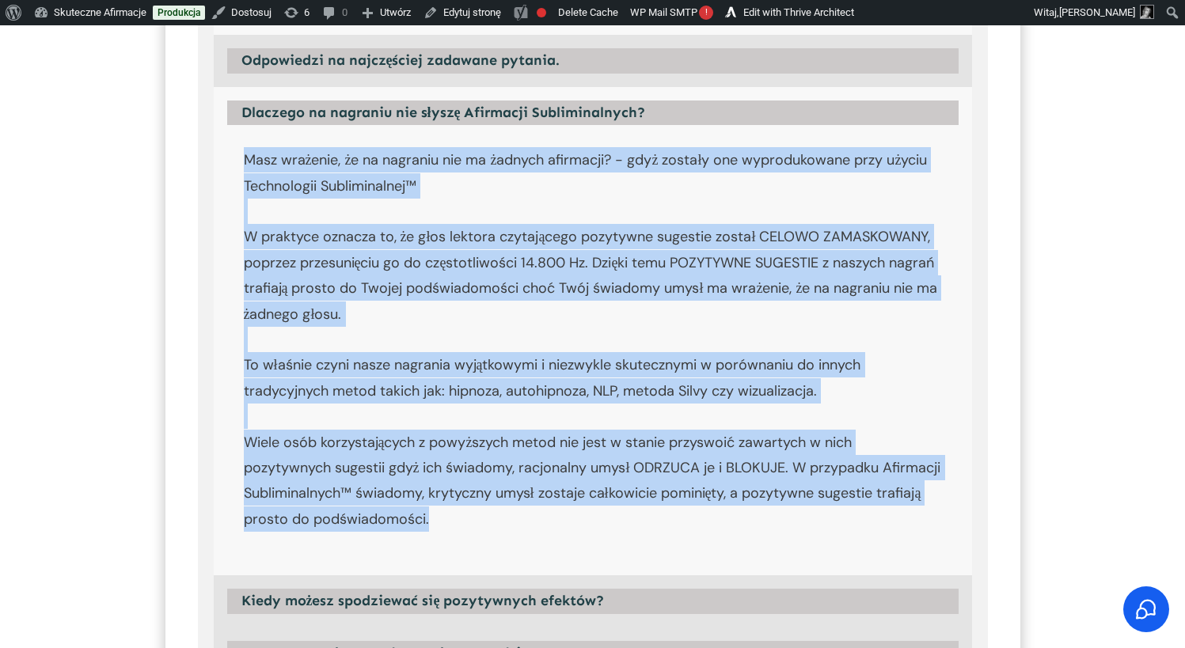
drag, startPoint x: 459, startPoint y: 277, endPoint x: 243, endPoint y: 167, distance: 242.5
click at [244, 167] on p "Masz wrażenie, że na nagraniu nie ma żadnych afirmacji? - gdyż zostały one wypr…" at bounding box center [593, 347] width 698 height 401
copy p "Masz wrażenie, że na nagraniu nie ma żadnych afirmacji? - gdyż zostały one wypr…"
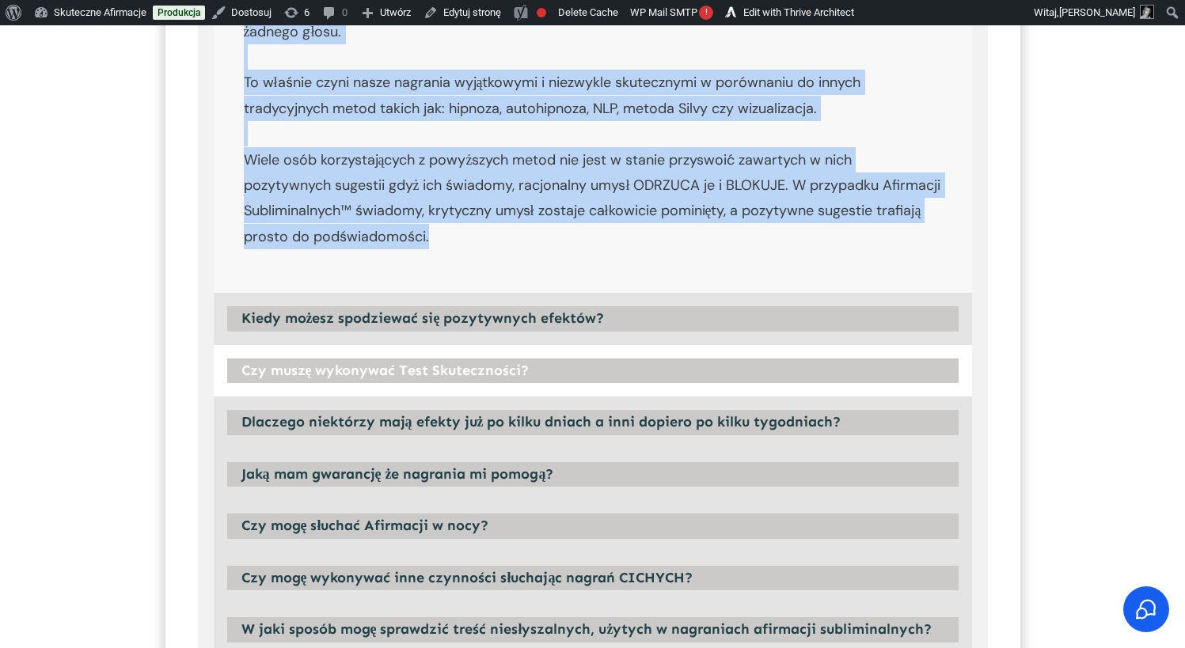
scroll to position [3391, 0]
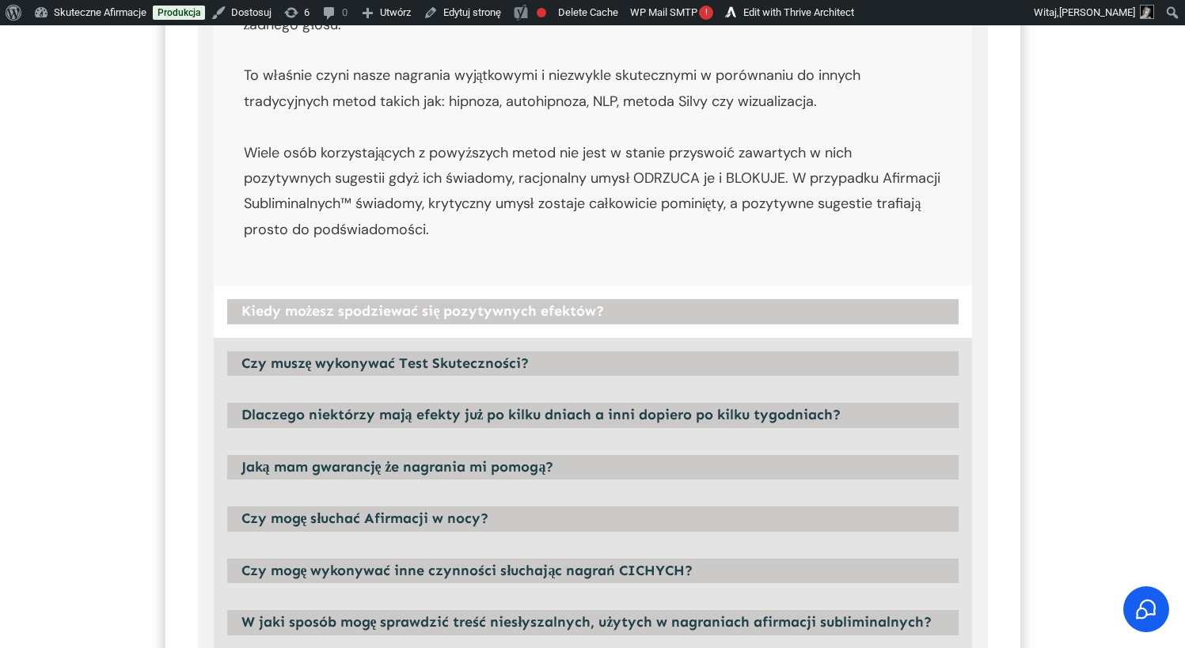
click at [401, 311] on strong "Kiedy możesz spodziewać się pozytywnych efektów?" at bounding box center [422, 310] width 363 height 17
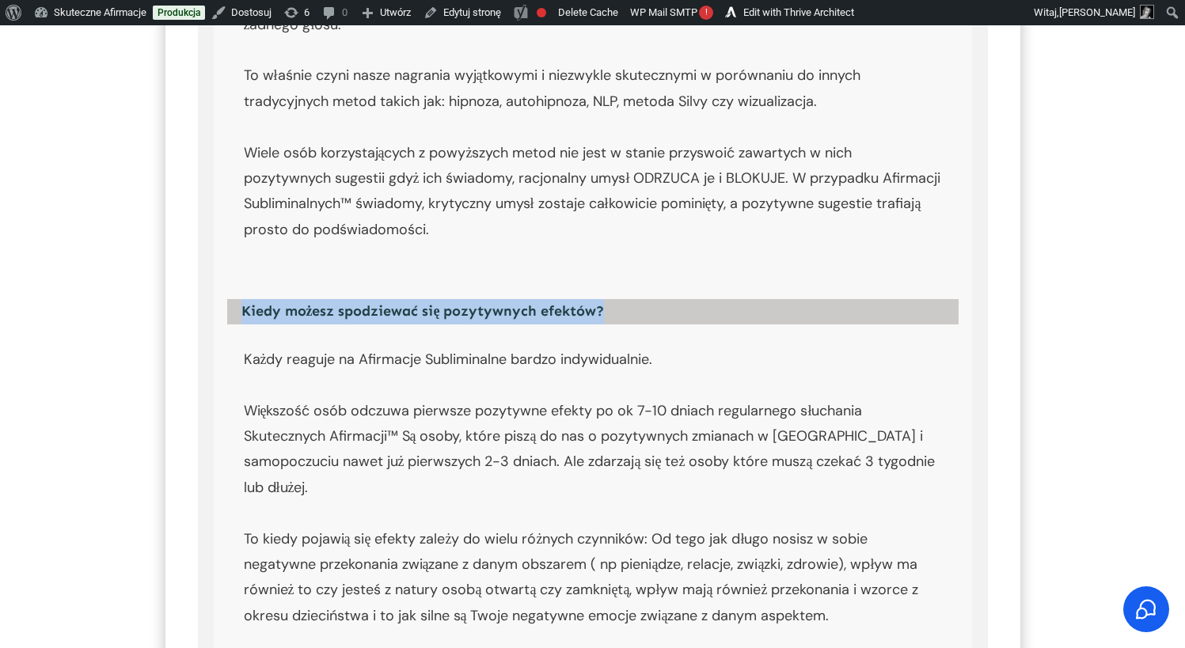
drag, startPoint x: 661, startPoint y: 305, endPoint x: 242, endPoint y: 308, distance: 418.7
click at [242, 308] on h4 "Kiedy możesz spodziewać się pozytywnych efektów?" at bounding box center [592, 311] width 731 height 25
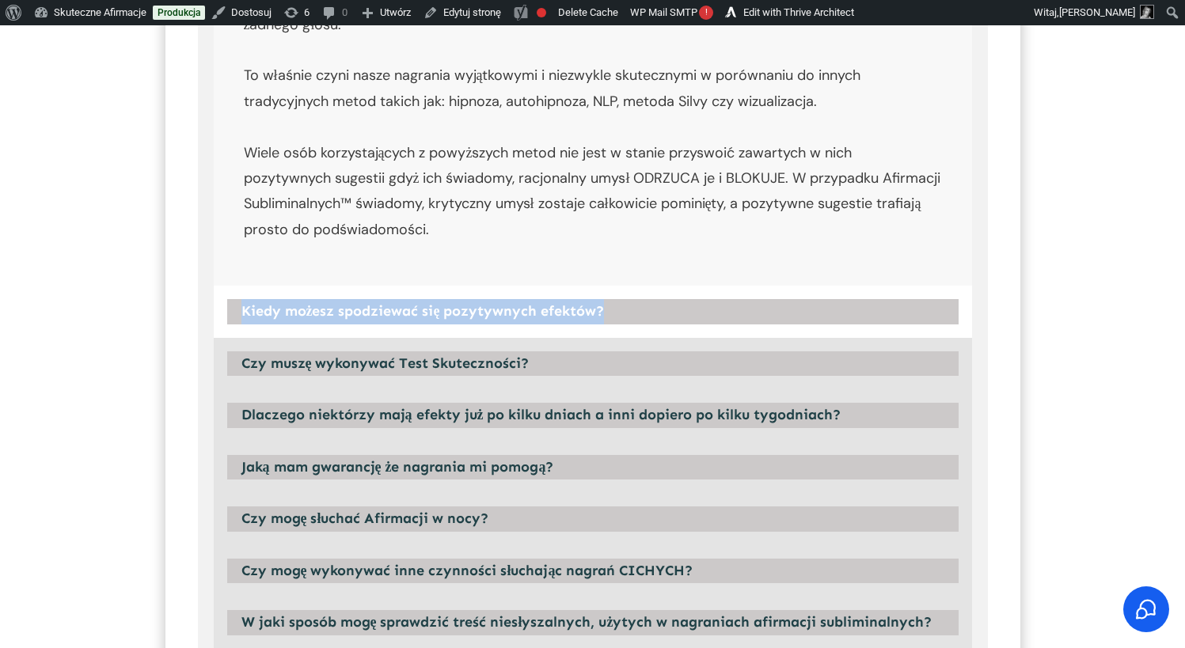
copy strong "Kiedy możesz spodziewać się pozytywnych efektów?"
click at [407, 320] on strong "Kiedy możesz spodziewać się pozytywnych efektów?" at bounding box center [422, 310] width 363 height 17
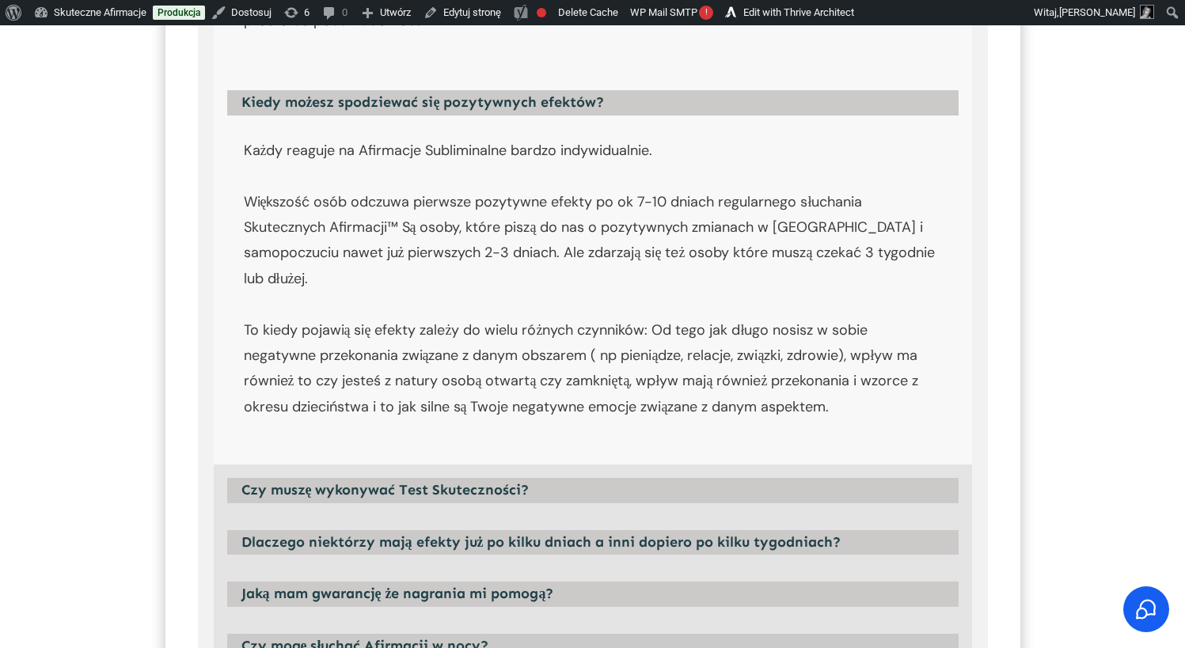
scroll to position [3654, 0]
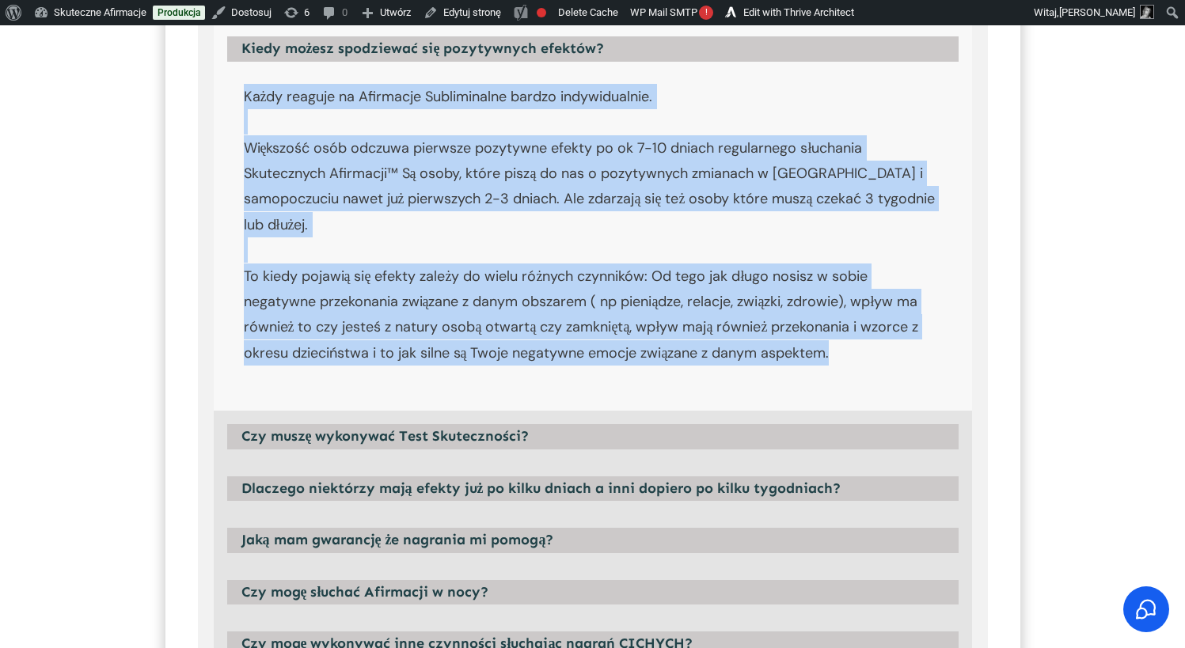
drag, startPoint x: 237, startPoint y: 92, endPoint x: 879, endPoint y: 347, distance: 691.4
click at [879, 347] on div "Każdy reaguje na Afirmacje Subliminalne bardzo indywidualnie. Większość osób od…" at bounding box center [593, 243] width 758 height 336
copy p "Każdy reaguje na Afirmacje Subliminalne bardzo indywidualnie. Większość osób od…"
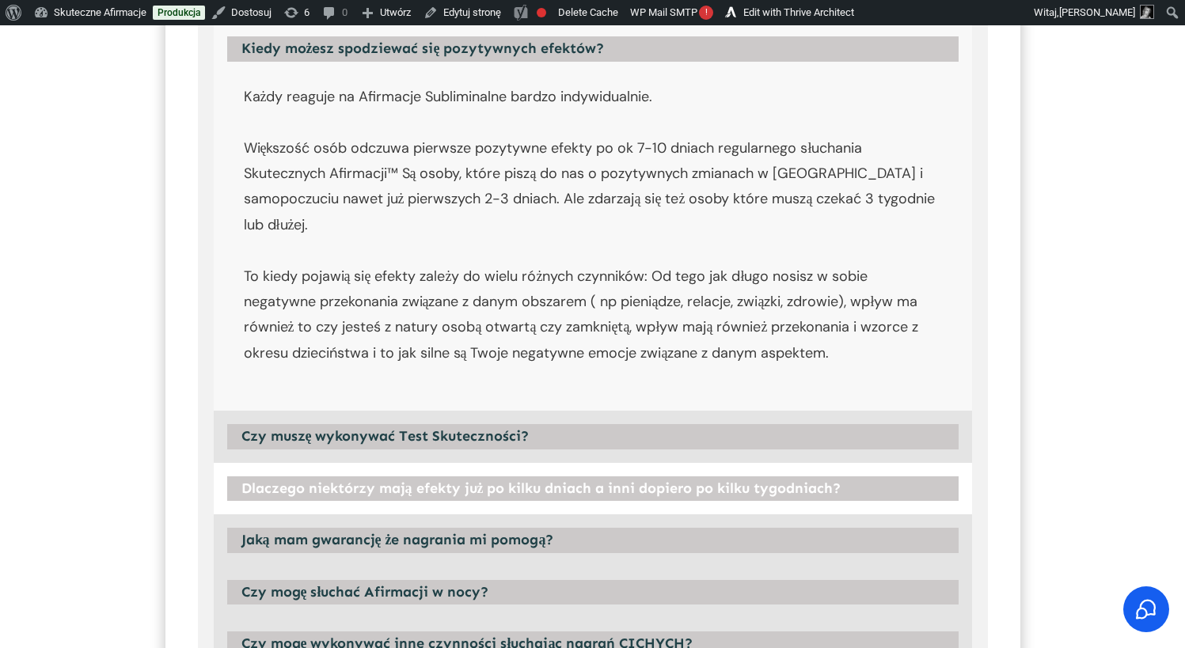
click at [359, 484] on strong "Dlaczego niektórzy mają efekty już po kilku dniach a inni dopiero po kilku tygo…" at bounding box center [541, 488] width 600 height 17
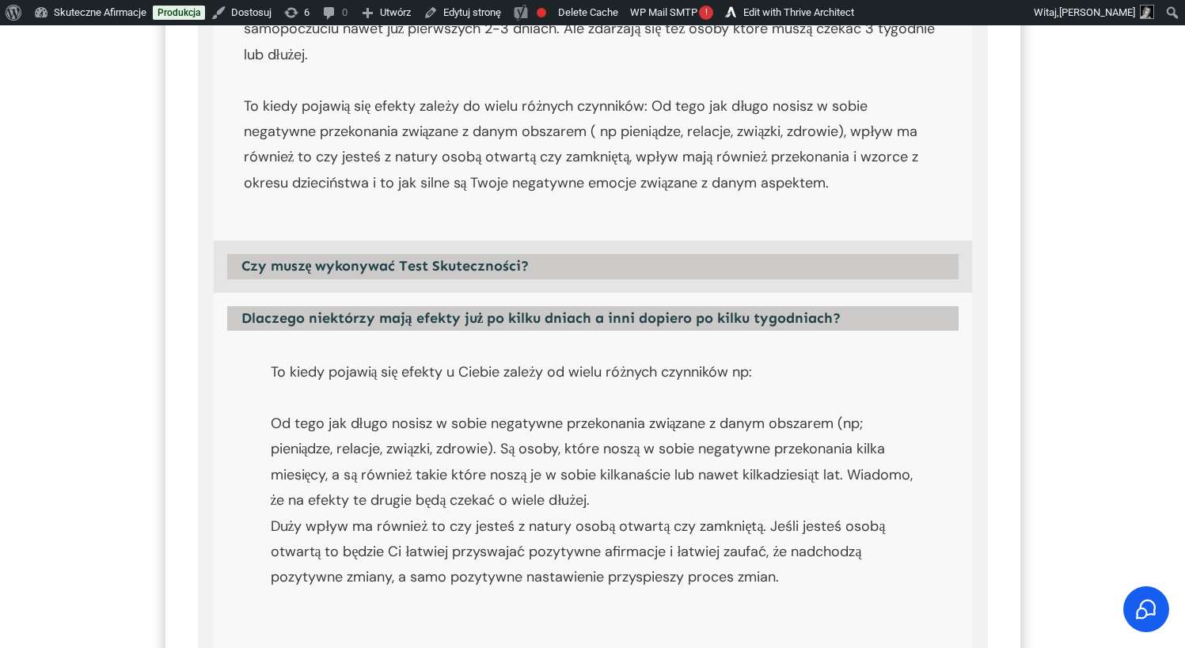
scroll to position [3908, 0]
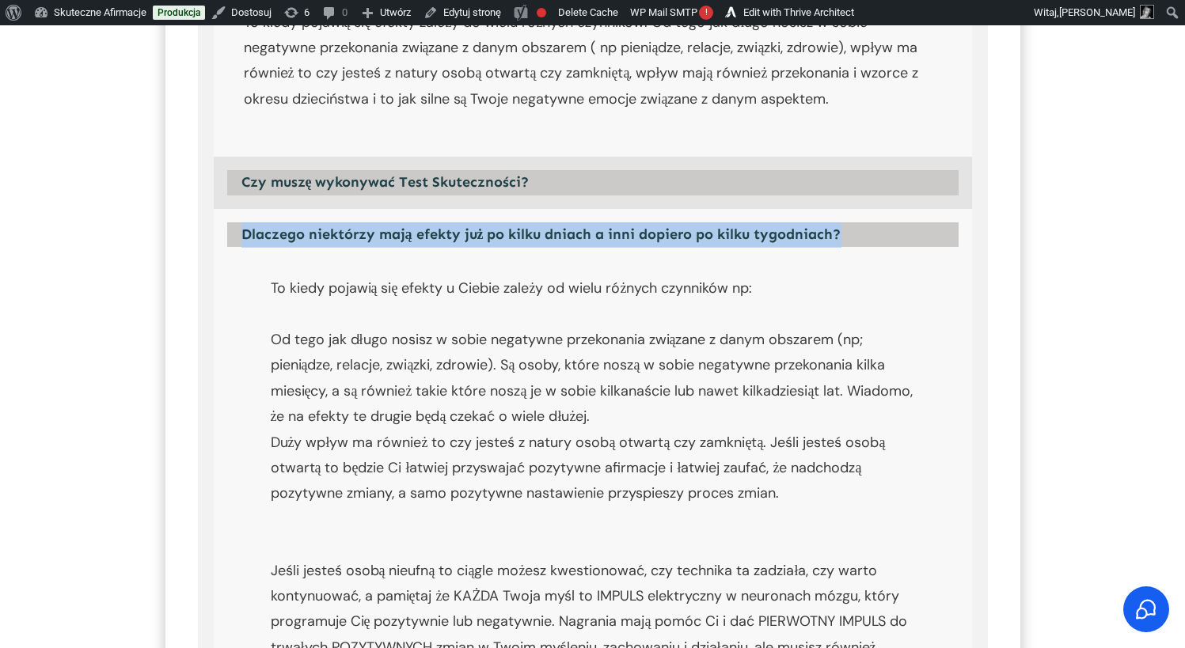
drag, startPoint x: 883, startPoint y: 232, endPoint x: 230, endPoint y: 233, distance: 653.0
click at [230, 233] on div "Dlaczego niektórzy mają efekty już po kilku dniach a inni dopiero po kilku tygo…" at bounding box center [593, 235] width 758 height 52
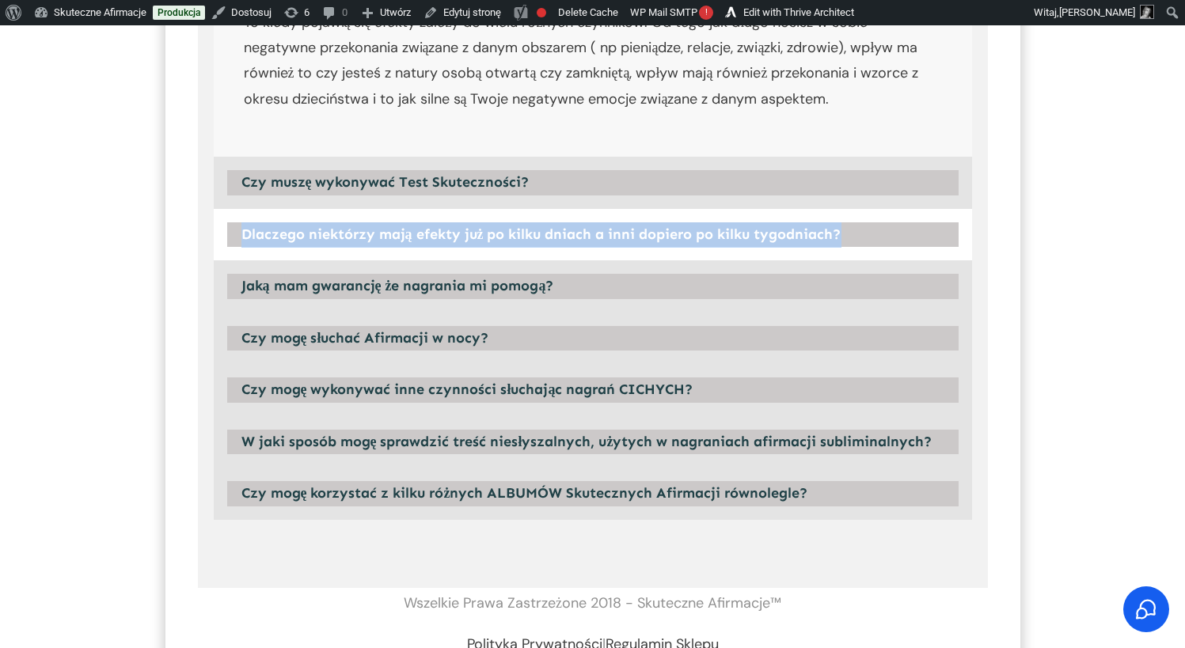
copy div "Dlaczego niektórzy mają efekty już po kilku dniach a inni dopiero po kilku tygo…"
click at [409, 234] on strong "Dlaczego niektórzy mają efekty już po kilku dniach a inni dopiero po kilku tygo…" at bounding box center [541, 234] width 600 height 17
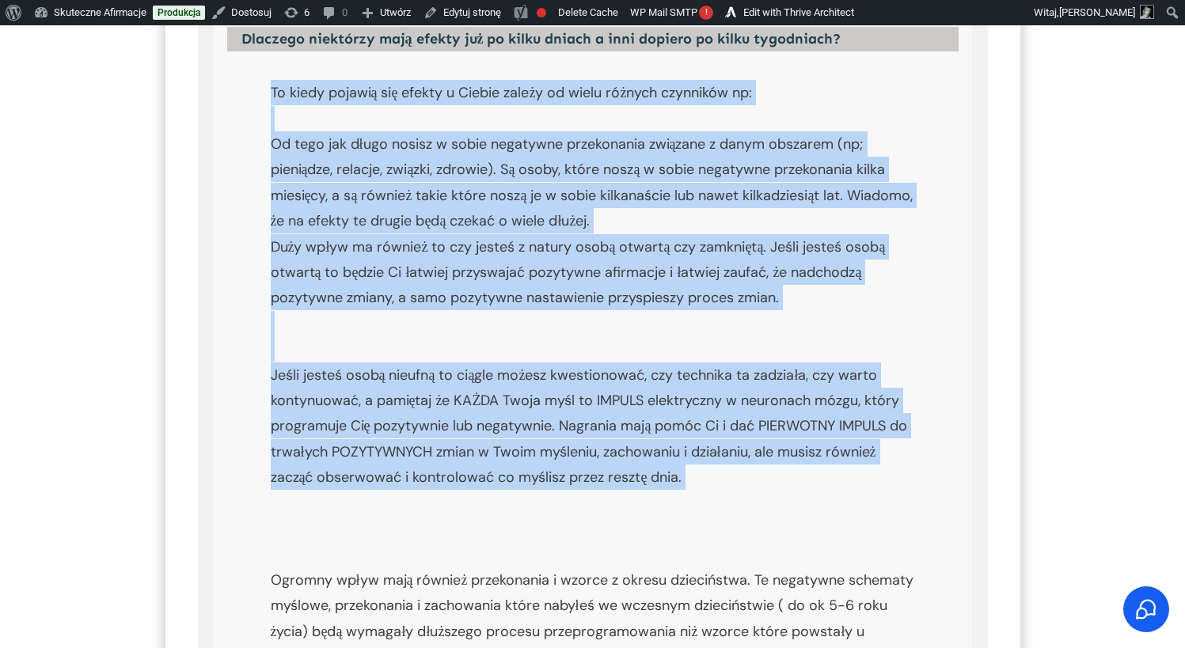
scroll to position [4104, 0]
drag, startPoint x: 265, startPoint y: 289, endPoint x: 730, endPoint y: 492, distance: 507.2
click at [730, 492] on div "To kiedy pojawią się efekty u Ciebie zależy od wielu różnych czynników np: Od t…" at bounding box center [593, 458] width 700 height 773
copy p "To kiedy pojawią się efekty u Ciebie zależy od wielu różnych czynników np: Od t…"
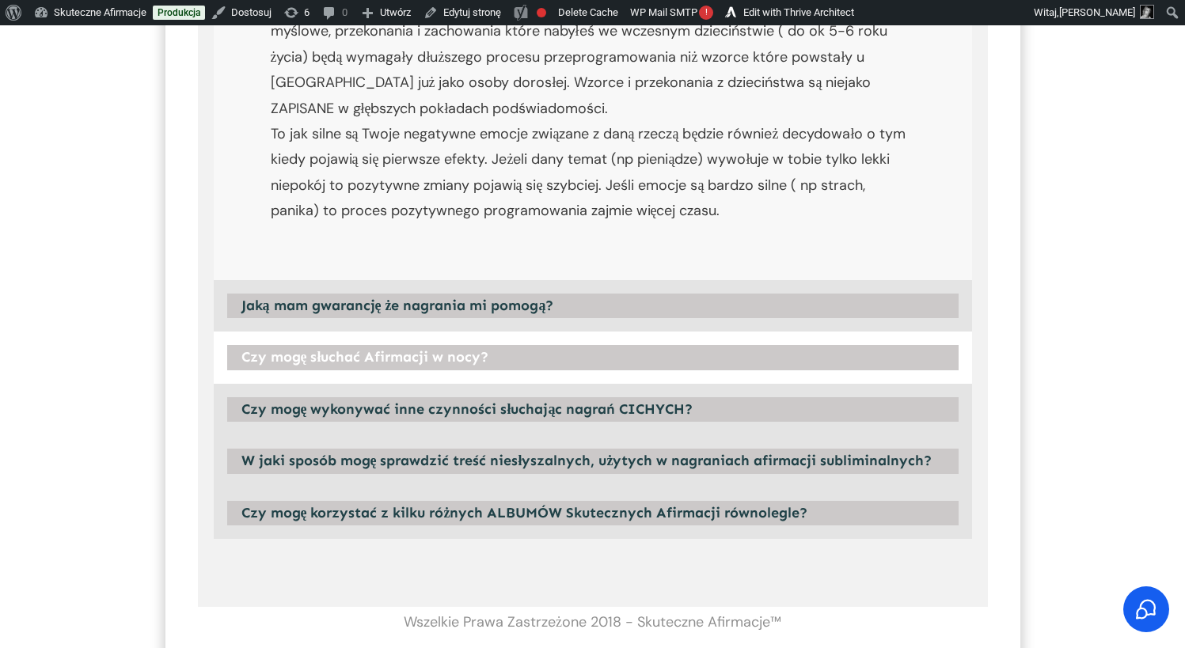
scroll to position [4447, 0]
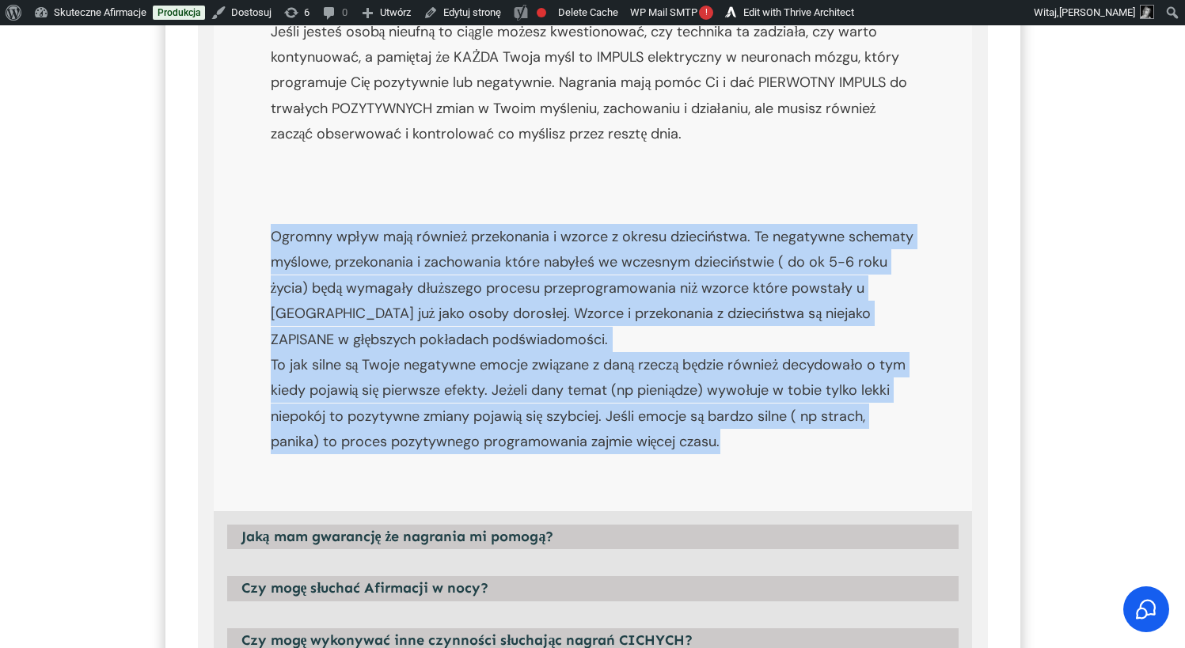
drag, startPoint x: 791, startPoint y: 458, endPoint x: 271, endPoint y: 241, distance: 562.7
click at [271, 241] on p "To kiedy pojawią się efekty u Ciebie zależy od wielu różnych czynników np: Od t…" at bounding box center [593, 103] width 644 height 734
copy p "Ogromny wpływ mają również przekonania i wzorce z okresu dzieciństwa. Te negaty…"
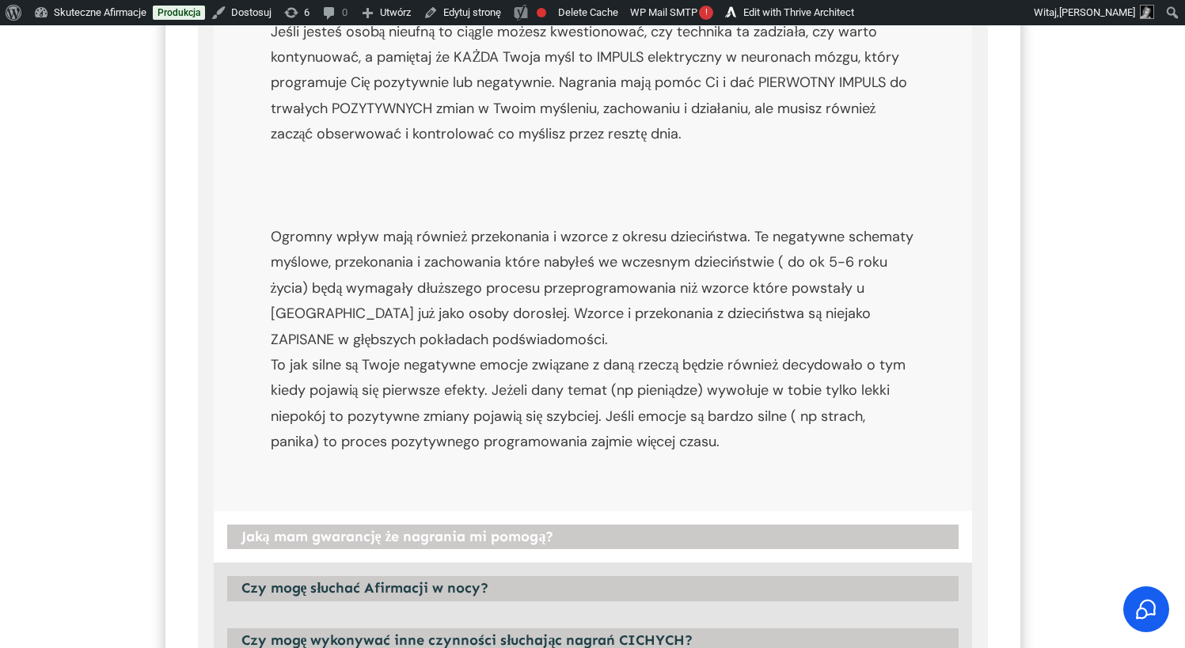
click at [385, 535] on strong "Jaką mam gwarancję że nagrania mi pomogą?" at bounding box center [397, 536] width 313 height 17
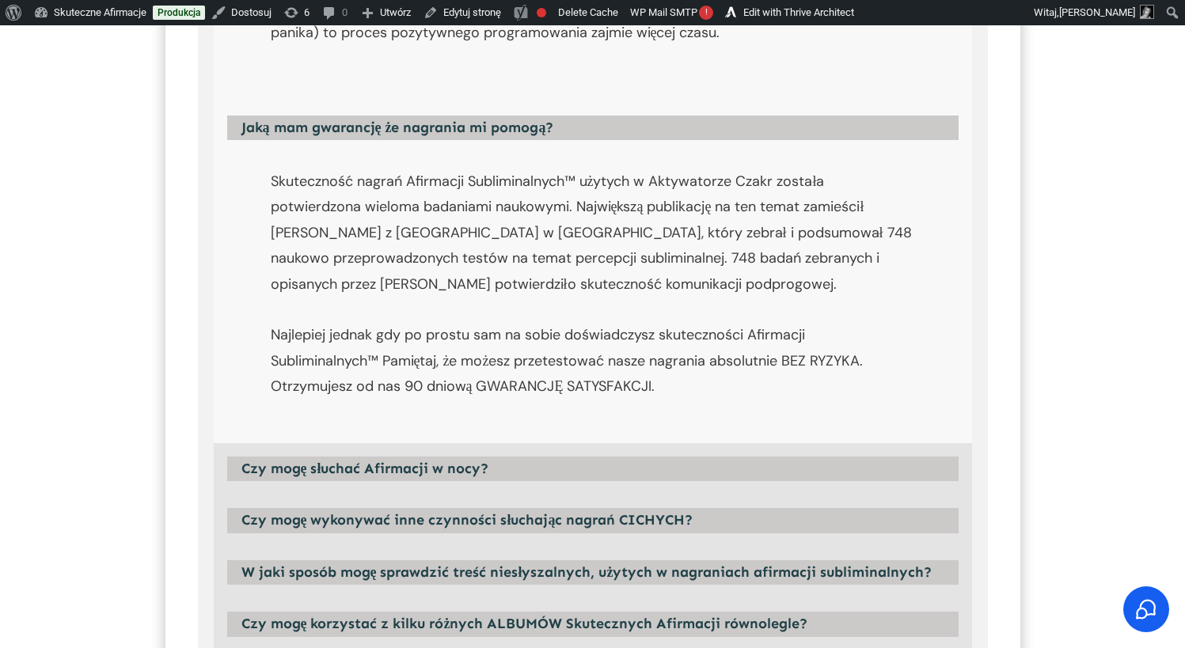
scroll to position [4855, 0]
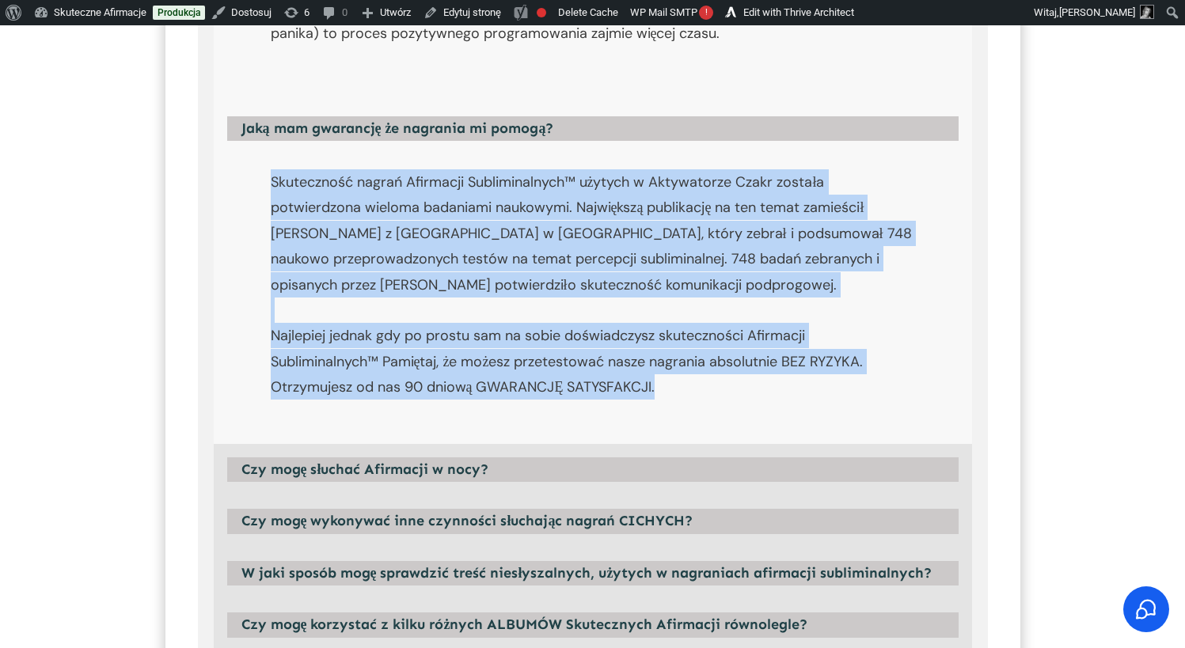
drag, startPoint x: 701, startPoint y: 387, endPoint x: 268, endPoint y: 186, distance: 477.4
click at [268, 186] on div "Skuteczność nagrań Afirmacji Subliminalnych™ użytych w Aktywatorze Czakr został…" at bounding box center [593, 299] width 700 height 274
copy p "Skuteczność nagrań Afirmacji Subliminalnych™ użytych w Aktywatorze Czakr został…"
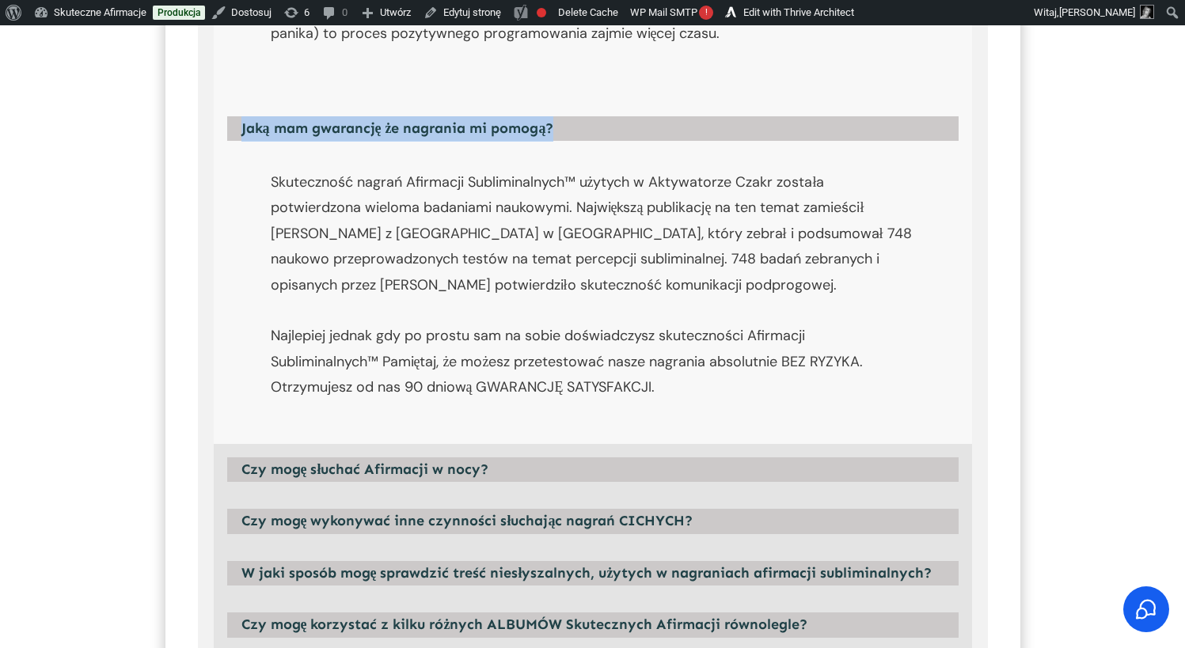
drag, startPoint x: 592, startPoint y: 126, endPoint x: 233, endPoint y: 127, distance: 359.4
click at [233, 127] on div "Jaką mam gwarancję że nagrania mi pomogą?" at bounding box center [593, 129] width 758 height 52
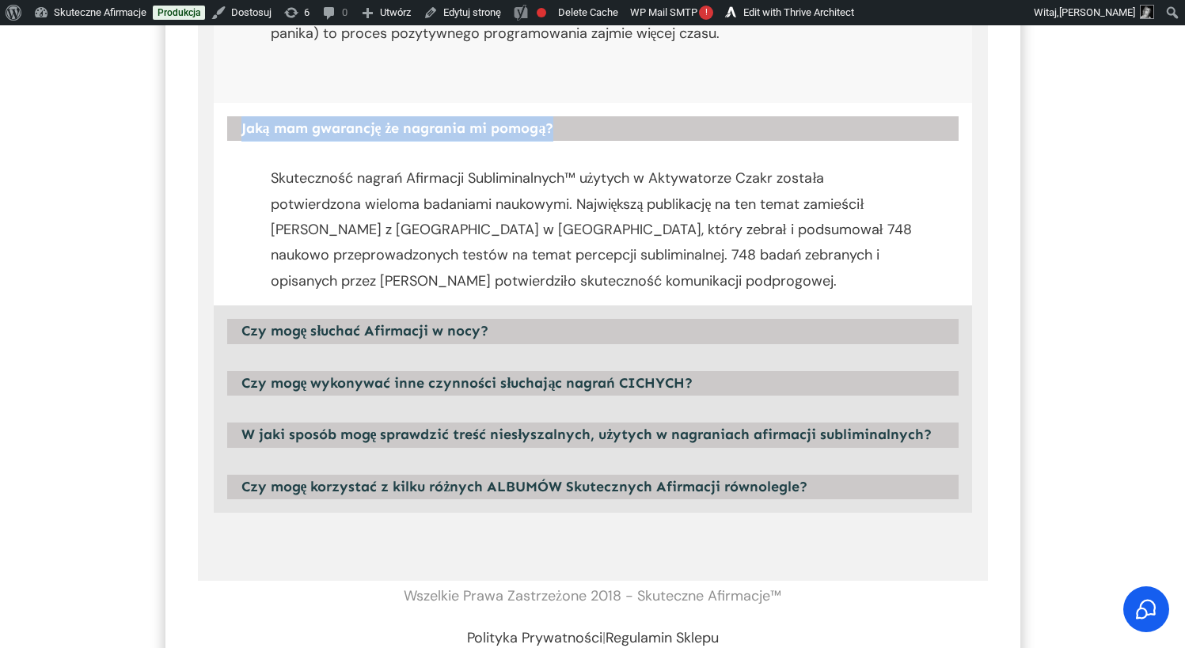
scroll to position [4755, 0]
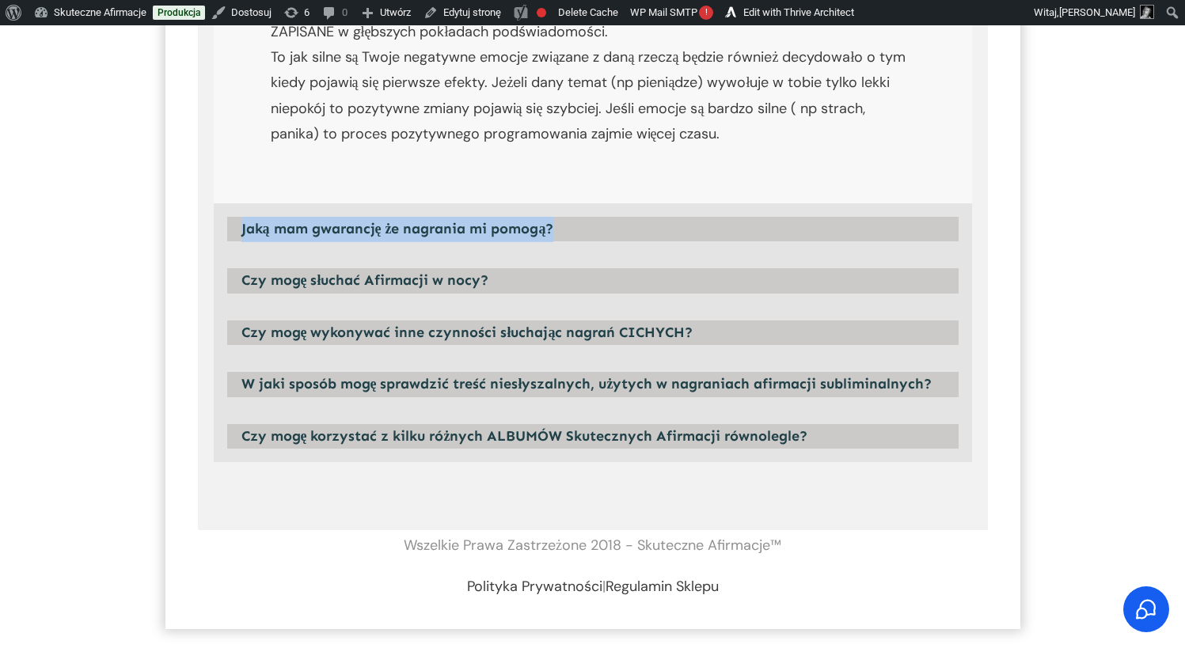
copy div "Jaką mam gwarancję że nagrania mi pomogą?"
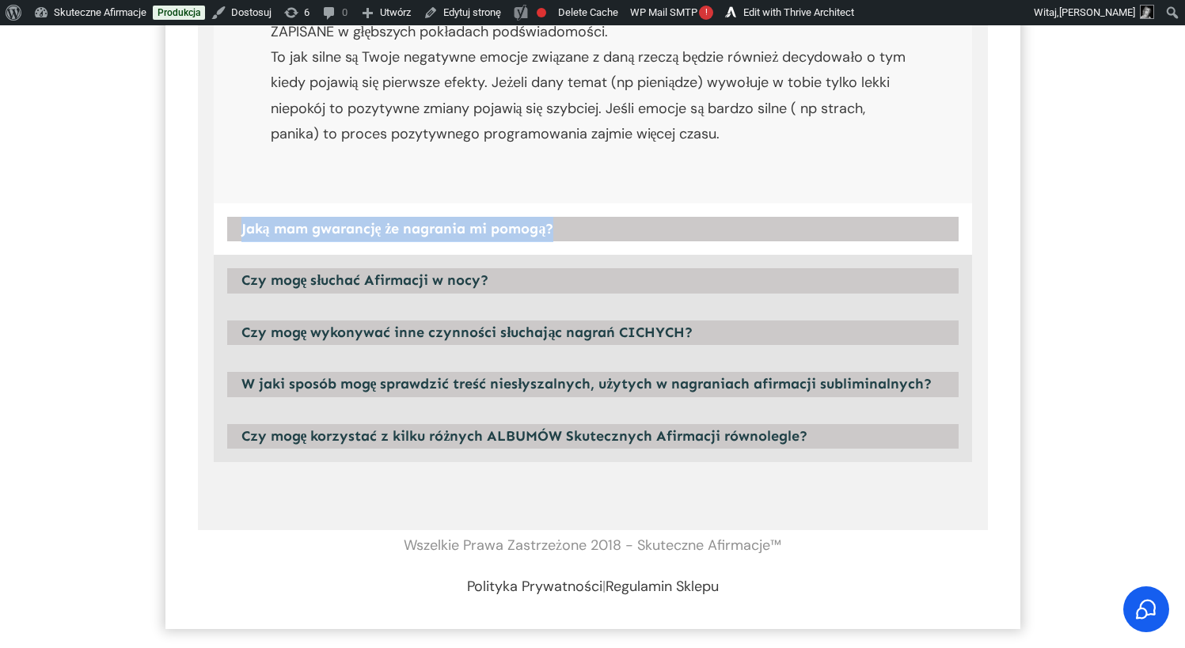
click at [447, 224] on strong "Jaką mam gwarancję że nagrania mi pomogą?" at bounding box center [397, 228] width 313 height 17
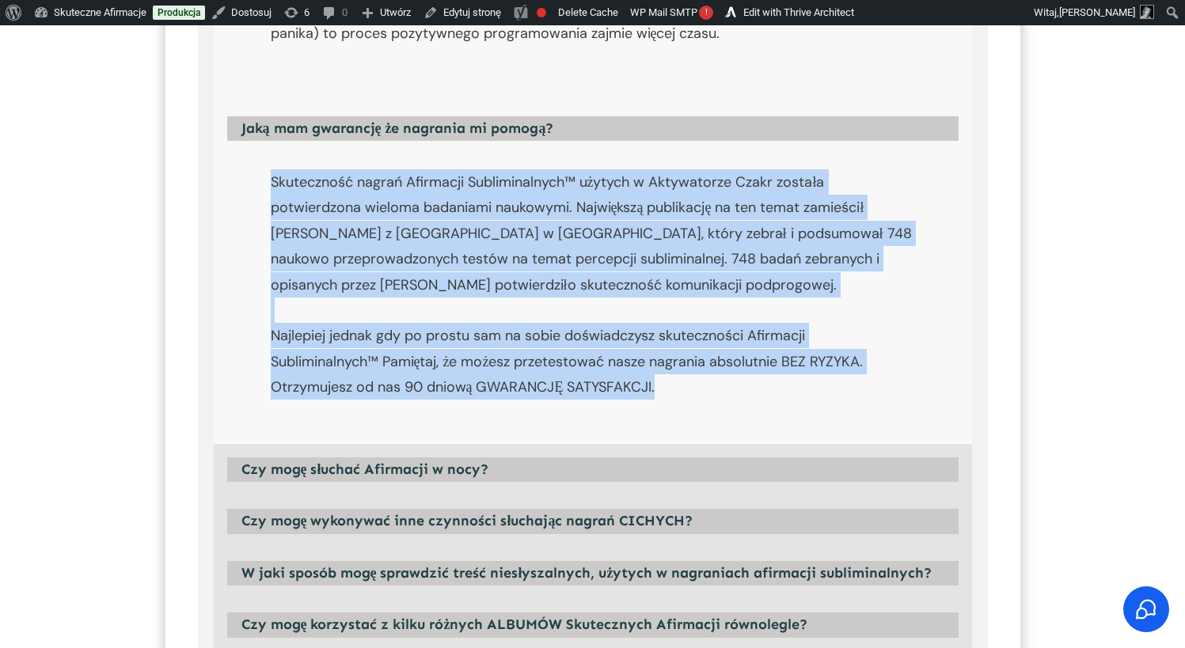
drag, startPoint x: 692, startPoint y: 395, endPoint x: 264, endPoint y: 188, distance: 475.1
click at [264, 188] on div "Skuteczność nagrań Afirmacji Subliminalnych™ użytych w Aktywatorze Czakr został…" at bounding box center [593, 299] width 700 height 274
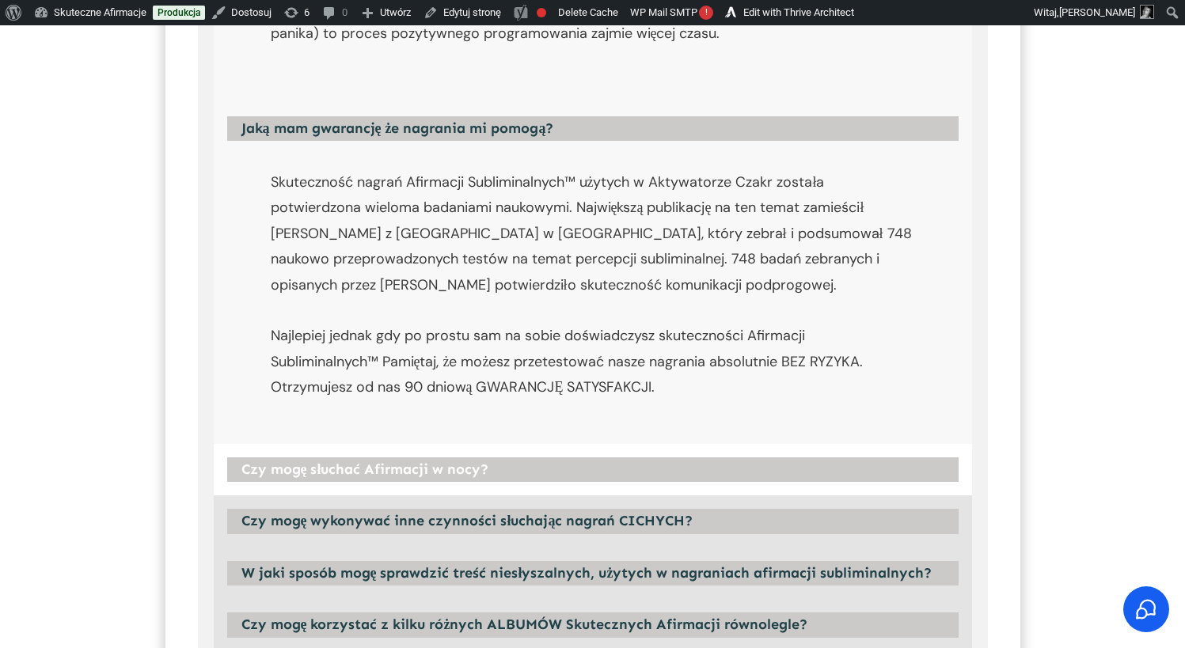
click at [363, 470] on strong "Czy mogę słuchać Afirmacji w nocy?" at bounding box center [365, 469] width 248 height 17
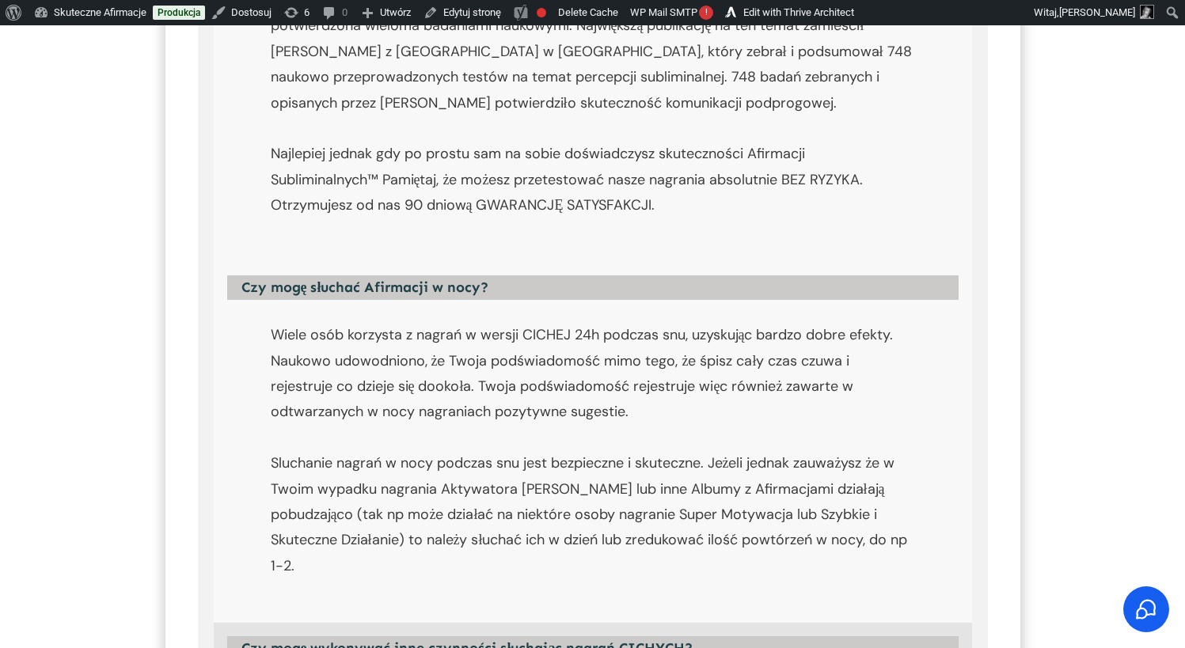
scroll to position [5237, 0]
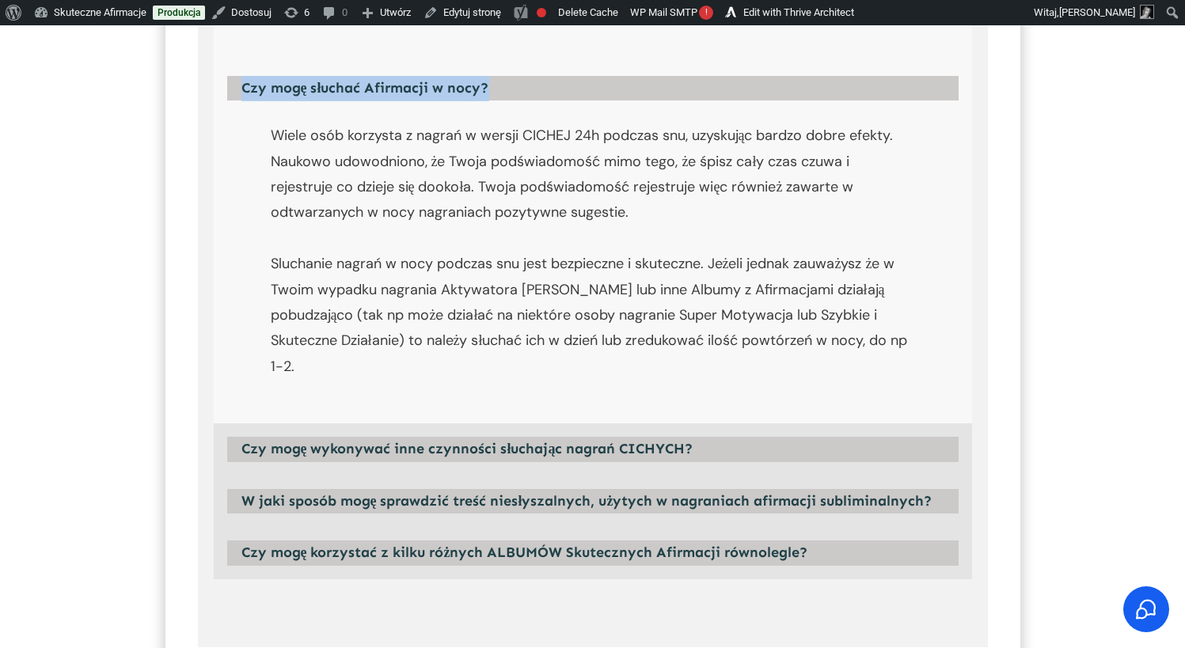
drag, startPoint x: 499, startPoint y: 87, endPoint x: 237, endPoint y: 88, distance: 262.0
click at [237, 88] on h4 "Czy mogę słuchać Afirmacji w nocy?" at bounding box center [592, 88] width 731 height 25
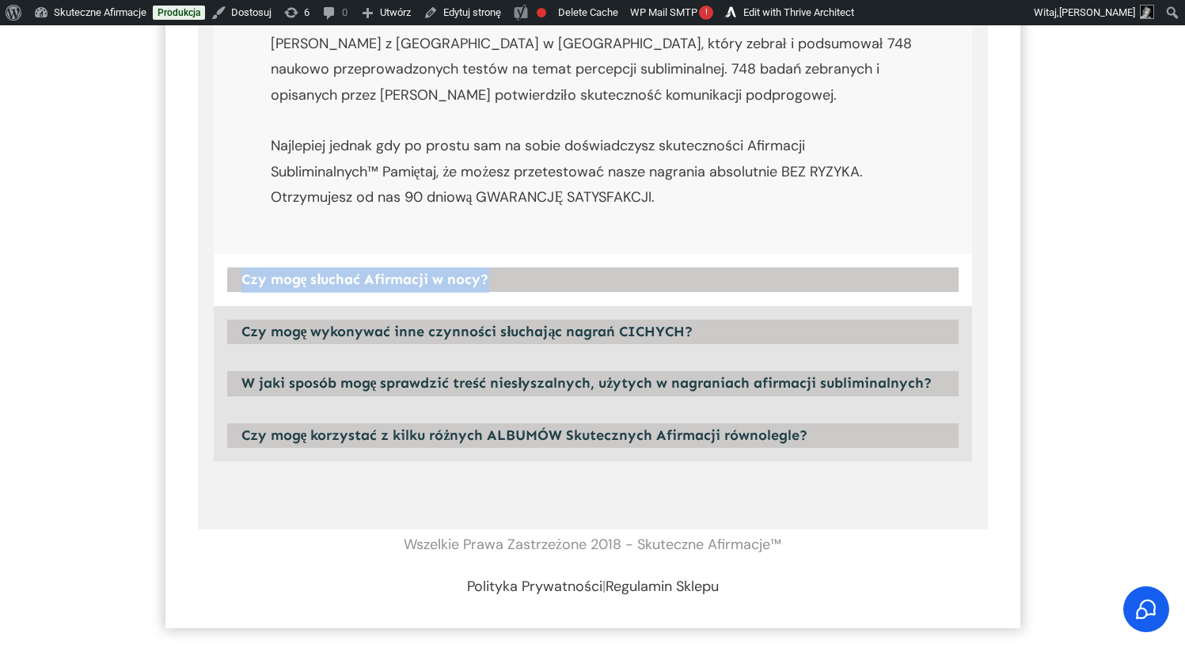
scroll to position [5044, 0]
click at [457, 272] on strong "Czy mogę słuchać Afirmacji w nocy?" at bounding box center [365, 280] width 248 height 17
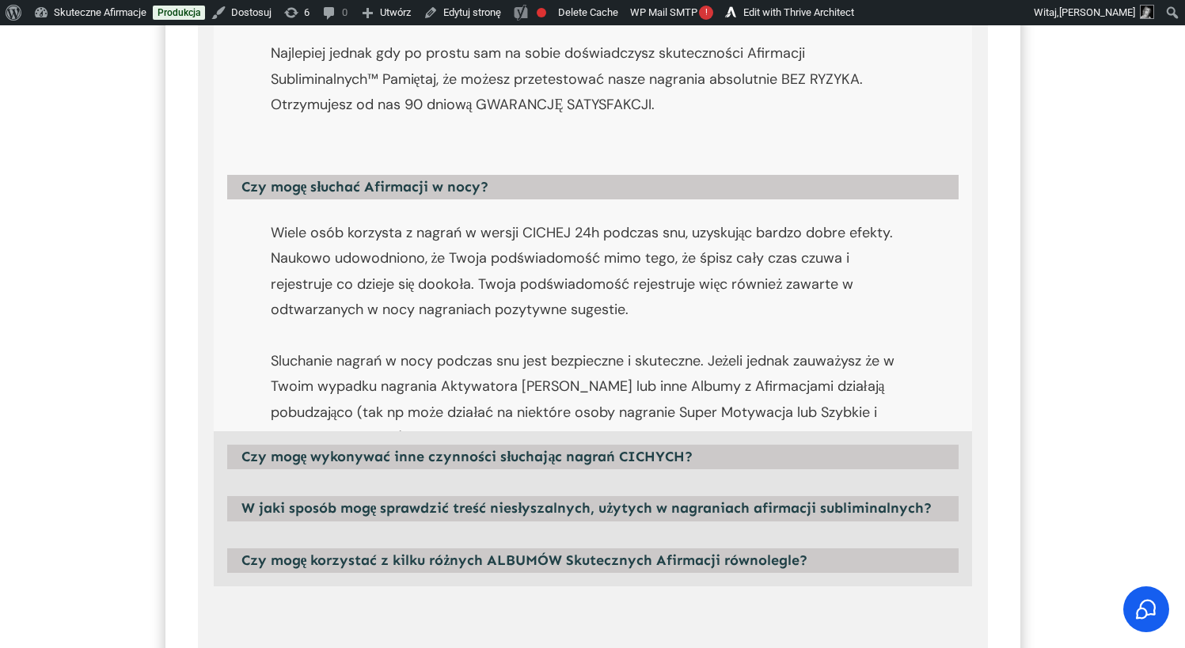
scroll to position [5237, 0]
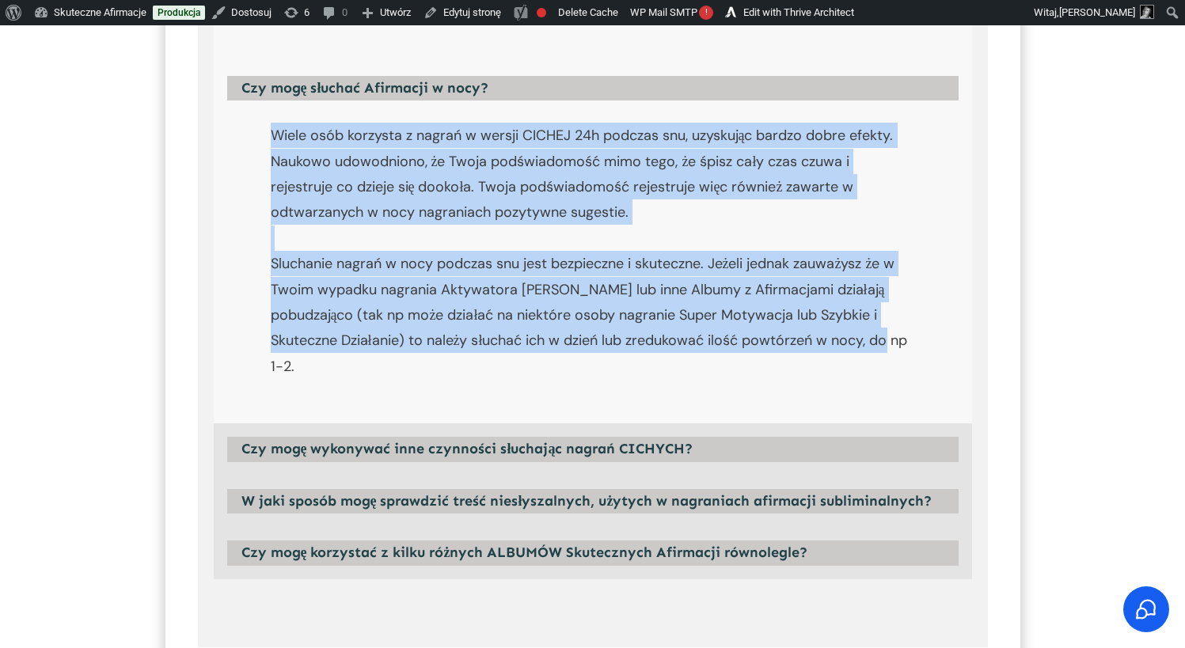
drag, startPoint x: 906, startPoint y: 347, endPoint x: 242, endPoint y: 137, distance: 695.7
click at [243, 137] on div "Wiele osób korzysta z nagrań w wersji CICHEJ 24h podczas snu, uzyskując bardzo …" at bounding box center [593, 269] width 700 height 294
click at [333, 342] on p "Wiele osób korzysta z nagrań w wersji CICHEJ 24h podczas snu, uzyskując bardzo …" at bounding box center [593, 259] width 644 height 272
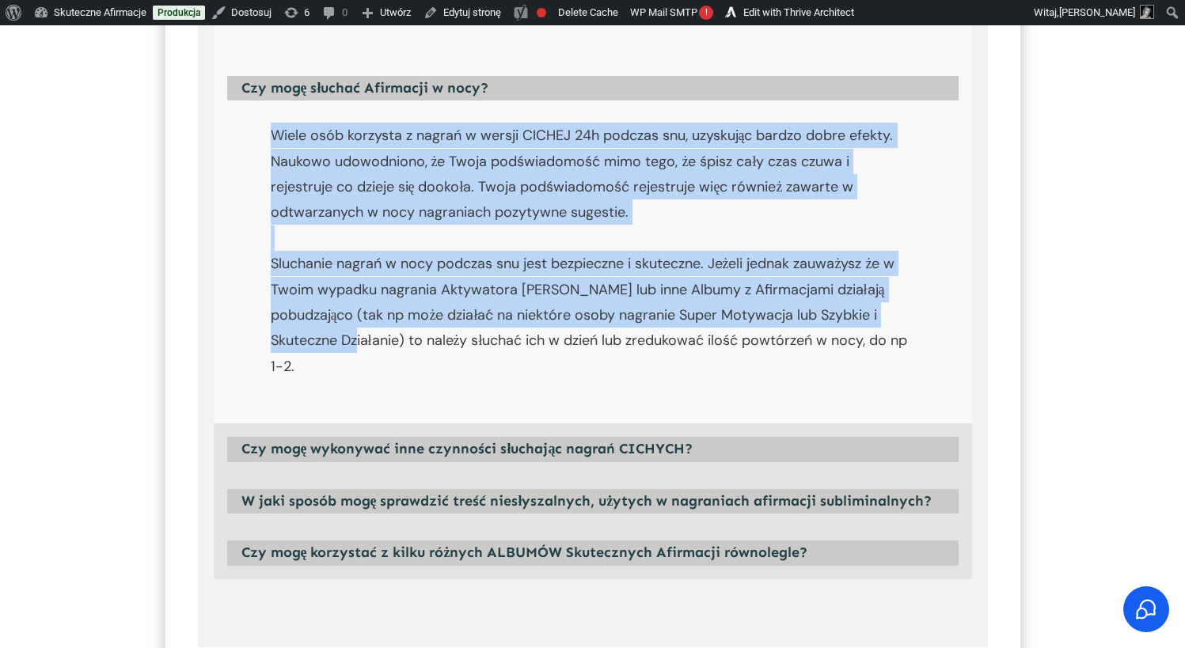
drag, startPoint x: 335, startPoint y: 343, endPoint x: 266, endPoint y: 137, distance: 217.0
click at [266, 137] on div "Wiele osób korzysta z nagrań w wersji CICHEJ 24h podczas snu, uzyskując bardzo …" at bounding box center [593, 269] width 700 height 294
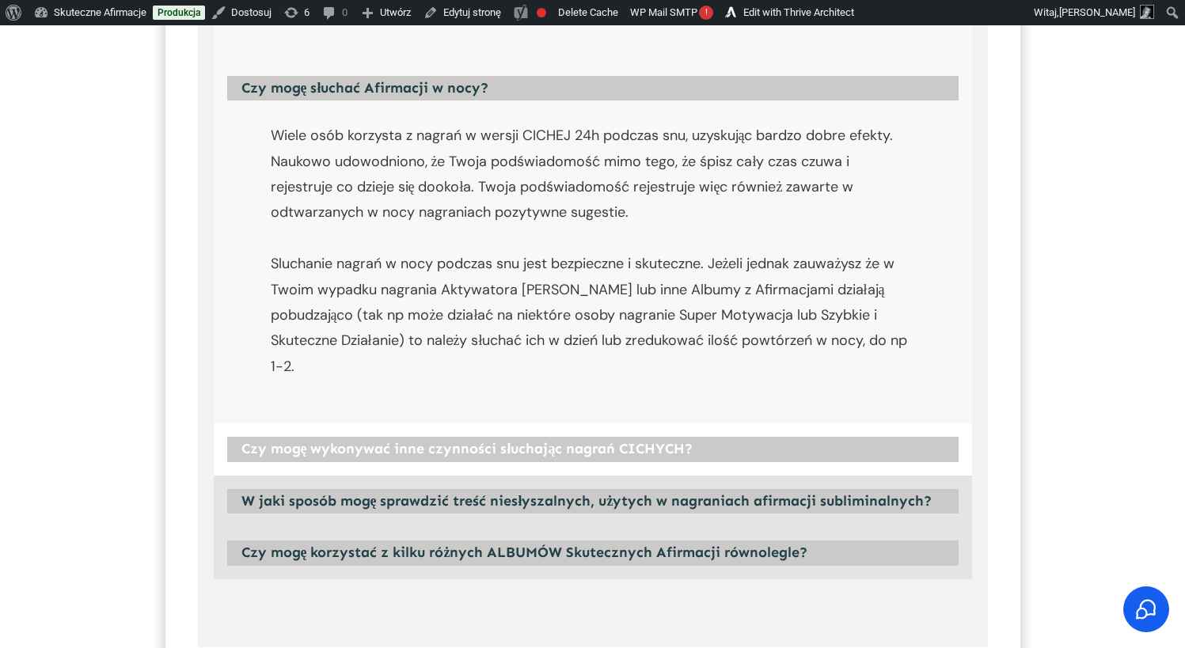
click at [525, 440] on strong "Czy mogę wykonywać inne czynności słuchając nagrań CICHYCH?" at bounding box center [467, 448] width 452 height 17
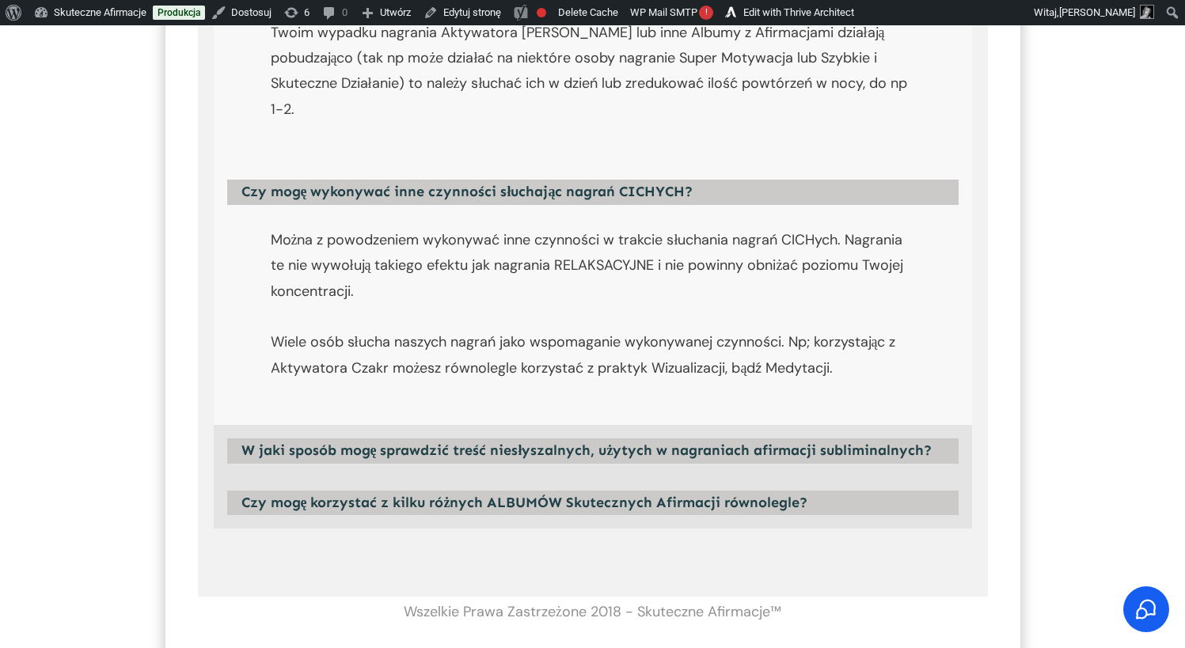
scroll to position [5534, 0]
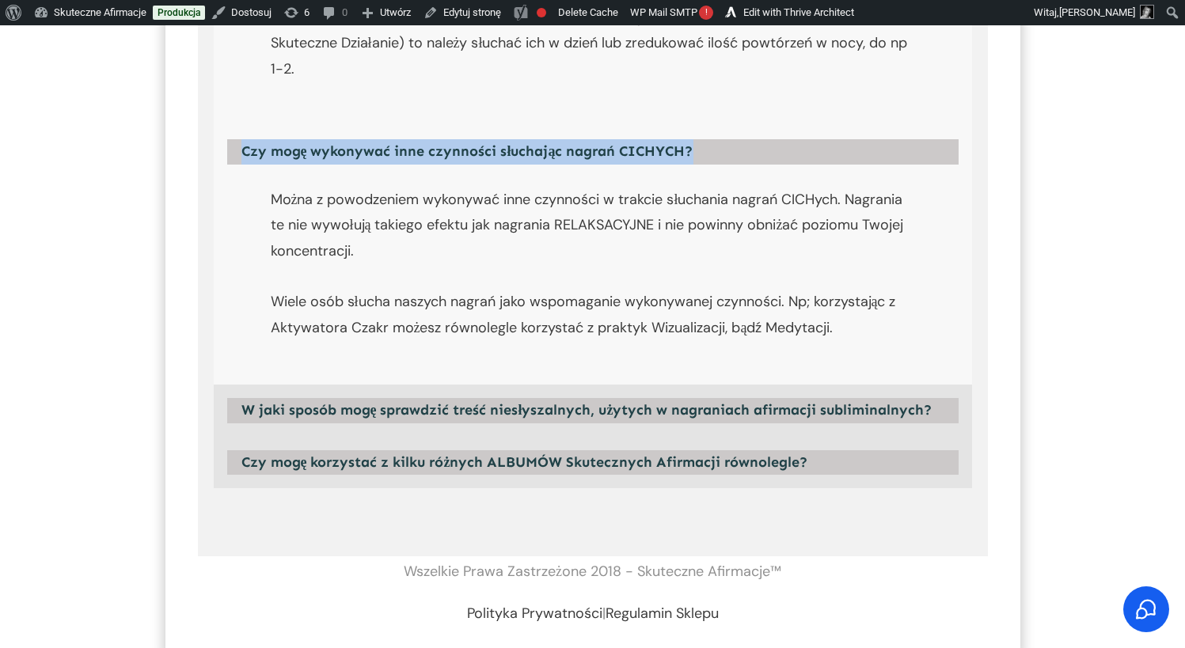
drag, startPoint x: 708, startPoint y: 127, endPoint x: 226, endPoint y: 105, distance: 482.5
click at [226, 126] on div "Czy mogę wykonywać inne czynności słuchając nagrań CICHYCH?" at bounding box center [593, 152] width 758 height 52
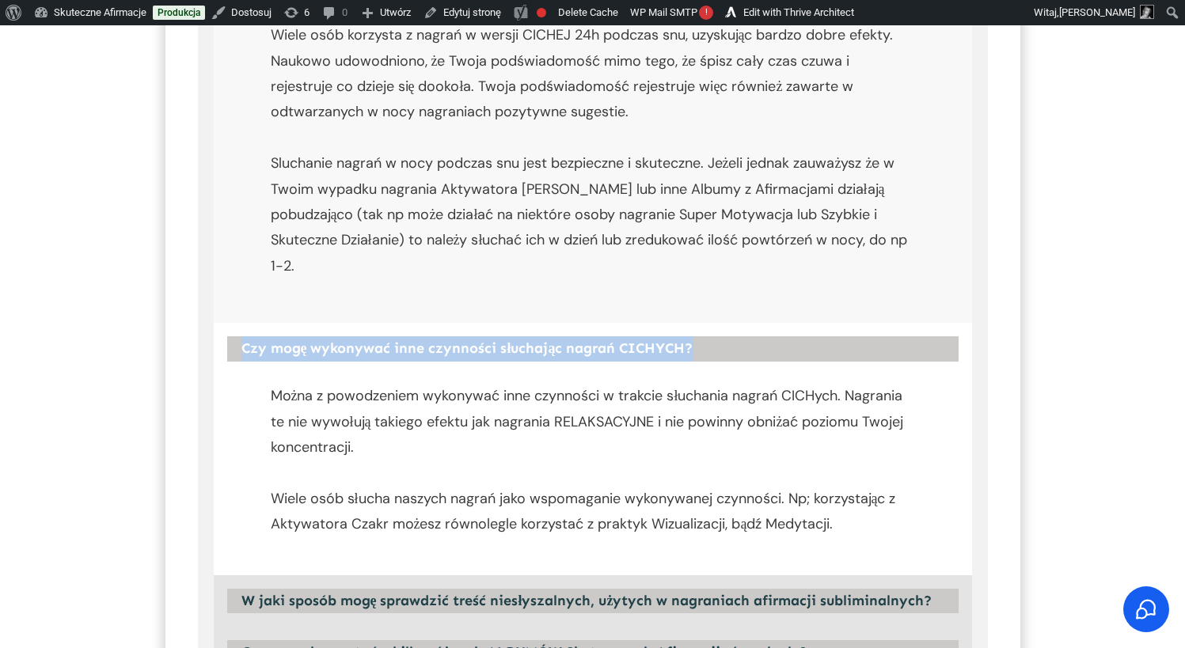
scroll to position [5328, 0]
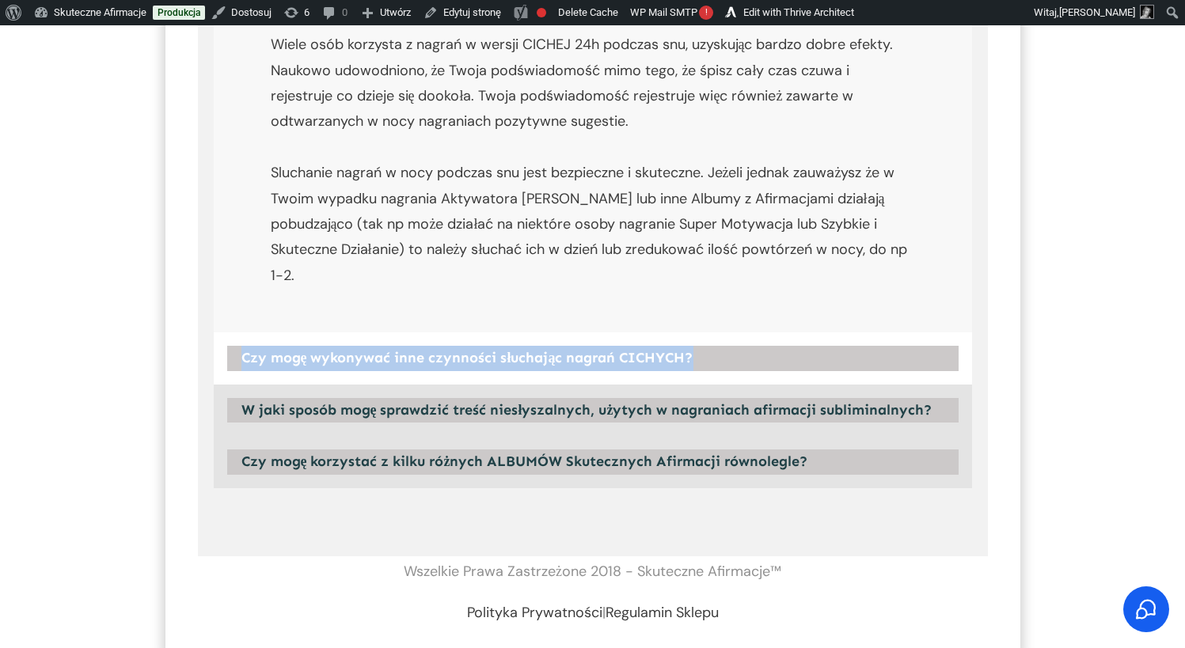
click at [499, 349] on strong "Czy mogę wykonywać inne czynności słuchając nagrań CICHYCH?" at bounding box center [467, 357] width 452 height 17
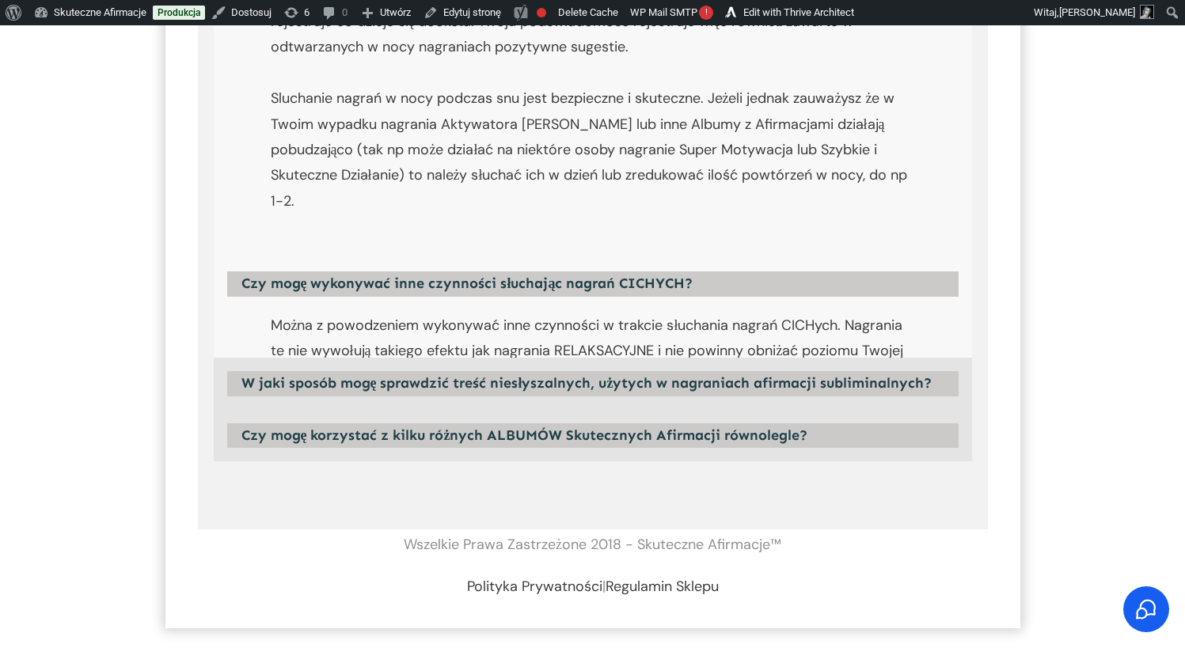
scroll to position [5534, 0]
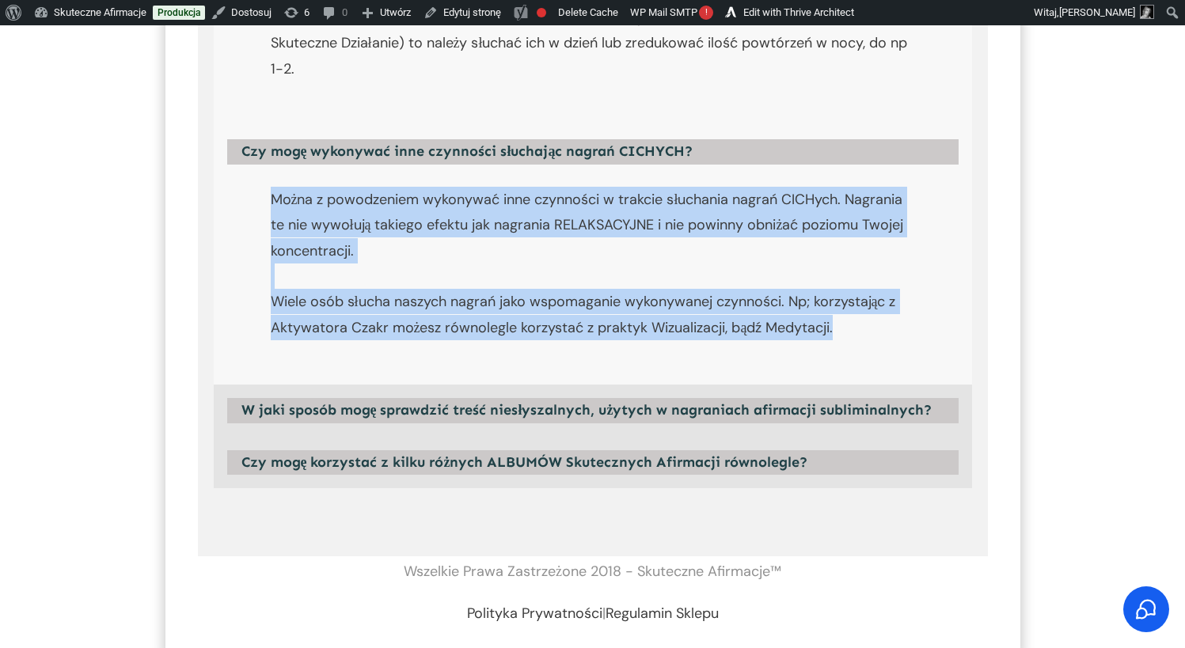
drag, startPoint x: 862, startPoint y: 307, endPoint x: 263, endPoint y: 177, distance: 613.1
click at [263, 186] on div "Można z powodzeniem wykonywać inne czynności w trakcie słuchania nagrań CICHych…" at bounding box center [593, 281] width 700 height 191
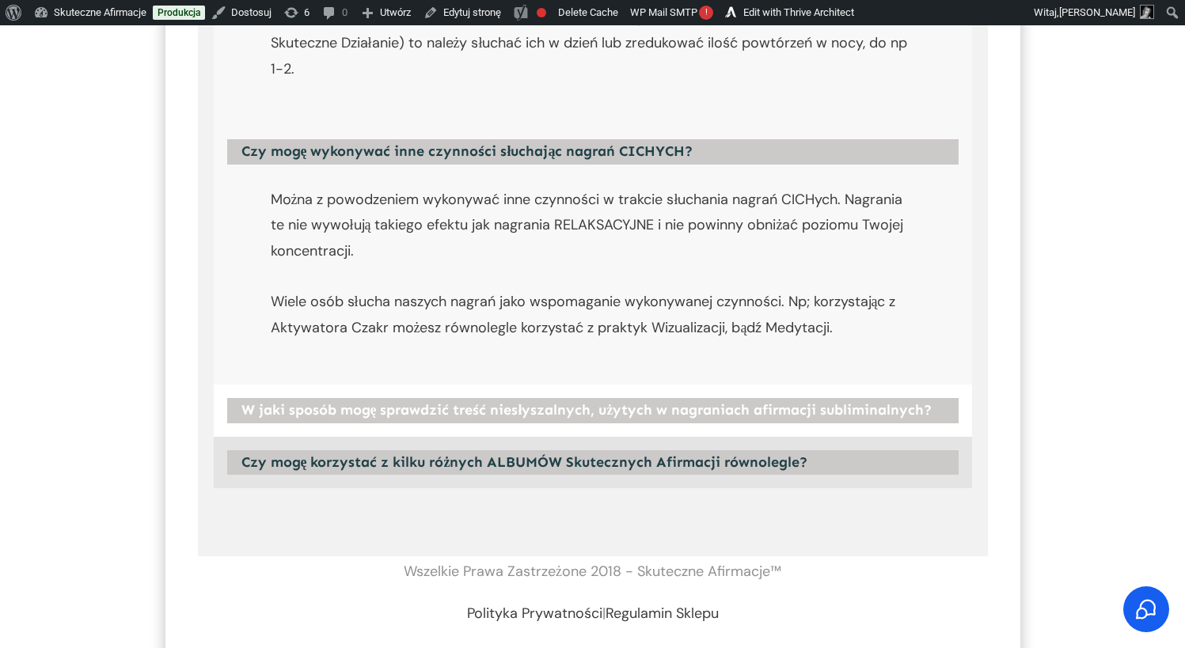
click at [424, 401] on strong "W jaki sposób mogę sprawdzić treść niesłyszalnych, użytych w nagraniach afirmac…" at bounding box center [586, 409] width 691 height 17
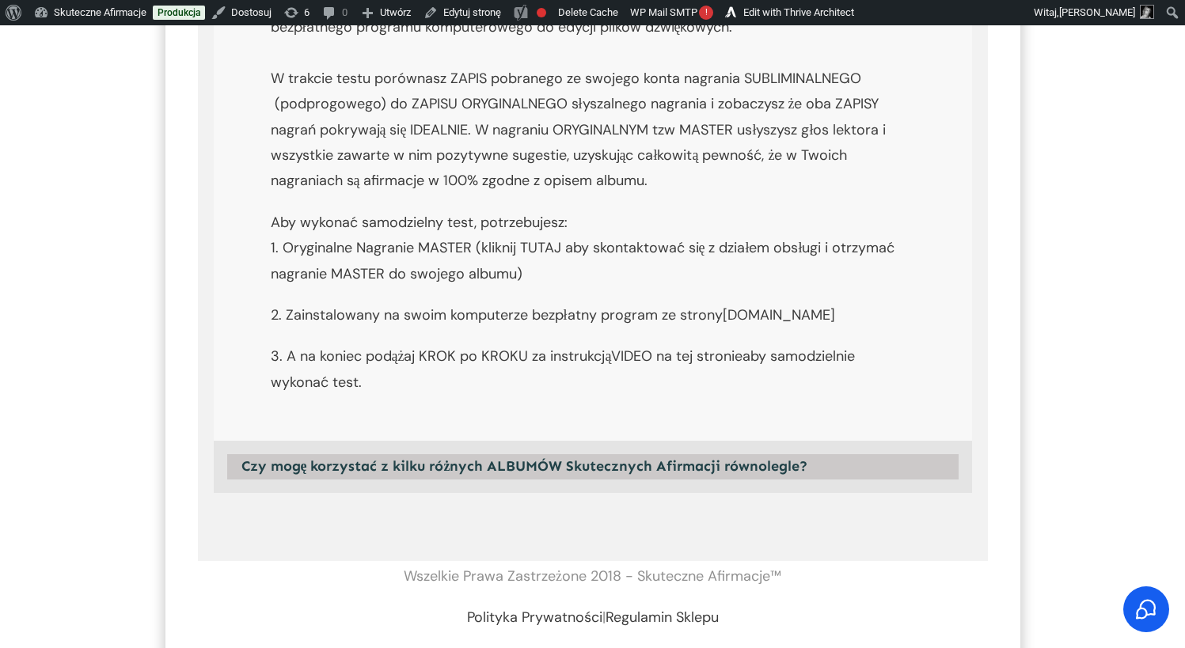
scroll to position [6047, 0]
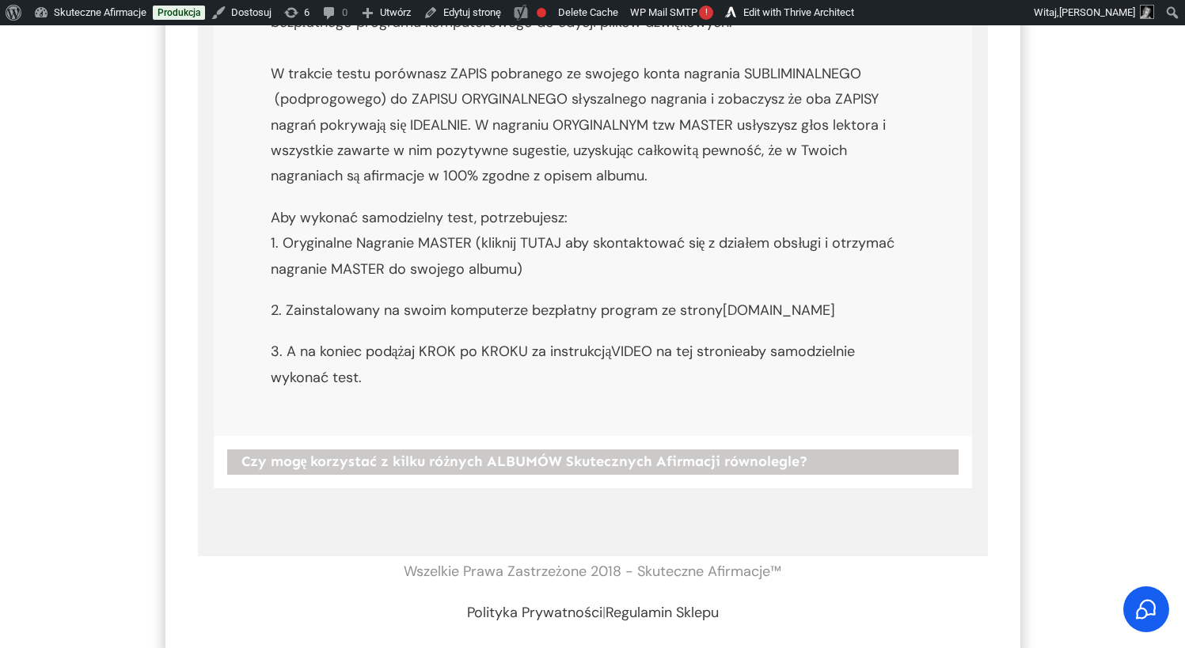
click at [348, 453] on strong "Czy mogę korzystać z kilku różnych ALBUMÓW Skutecznych Afirmacji równolegle?" at bounding box center [524, 461] width 567 height 17
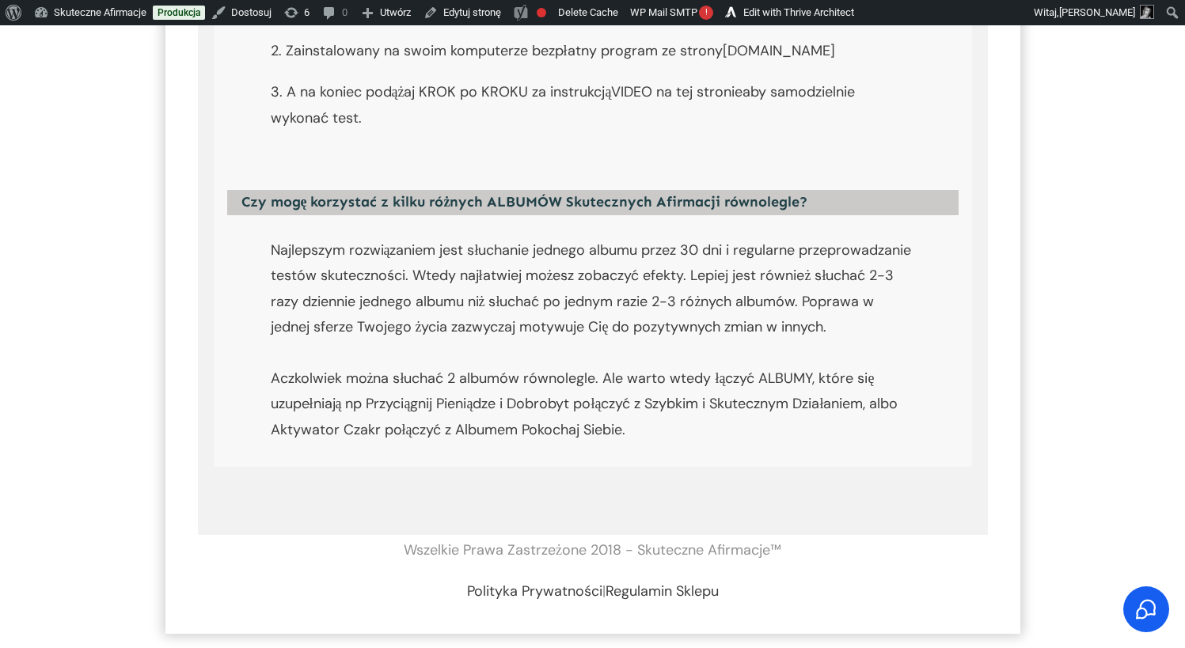
scroll to position [6311, 0]
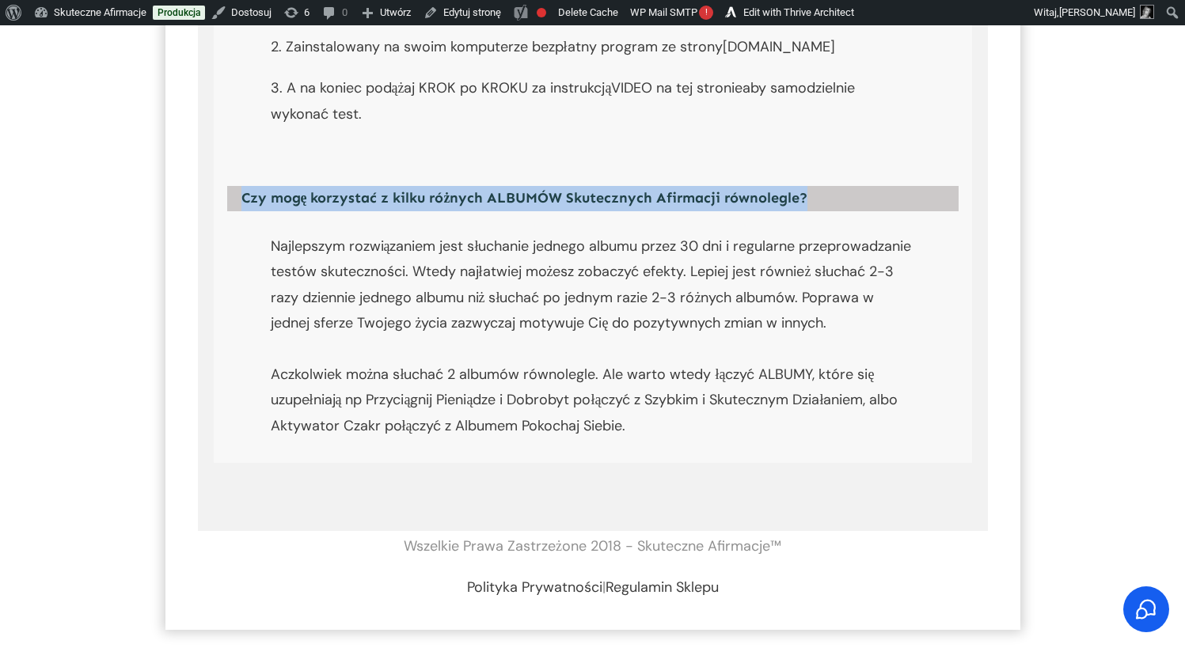
drag, startPoint x: 830, startPoint y: 173, endPoint x: 235, endPoint y: 177, distance: 594.5
click at [235, 186] on h4 "Czy mogę korzystać z kilku różnych ALBUMÓW Skutecznych Afirmacji równolegle?" at bounding box center [592, 198] width 731 height 25
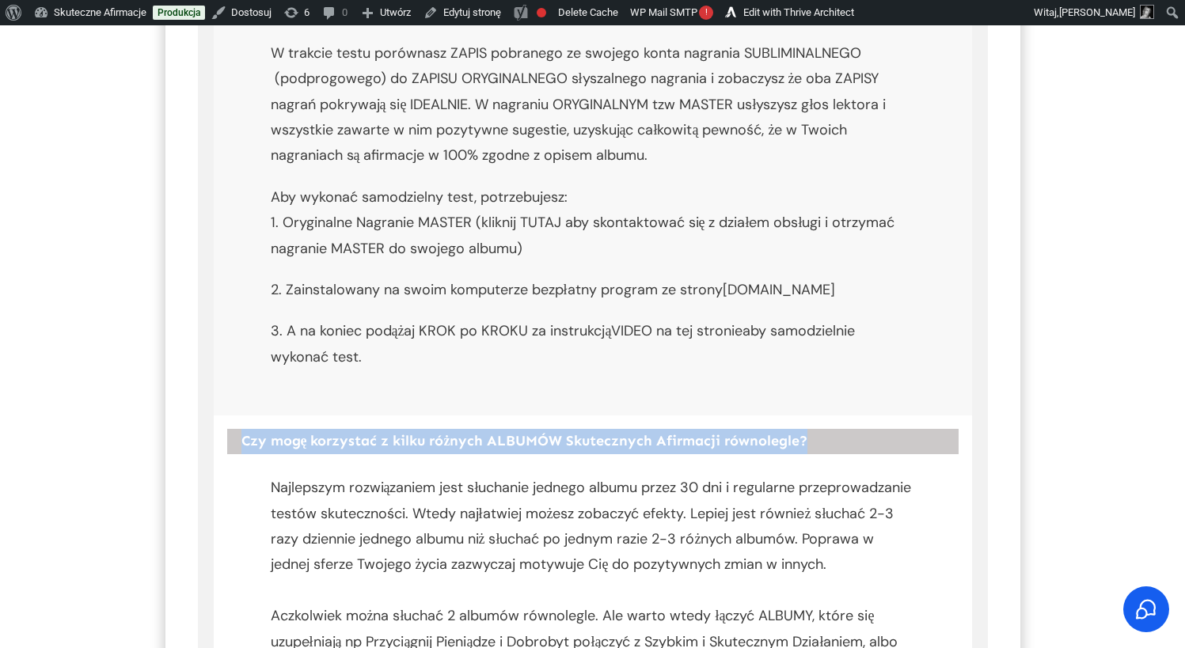
scroll to position [6047, 0]
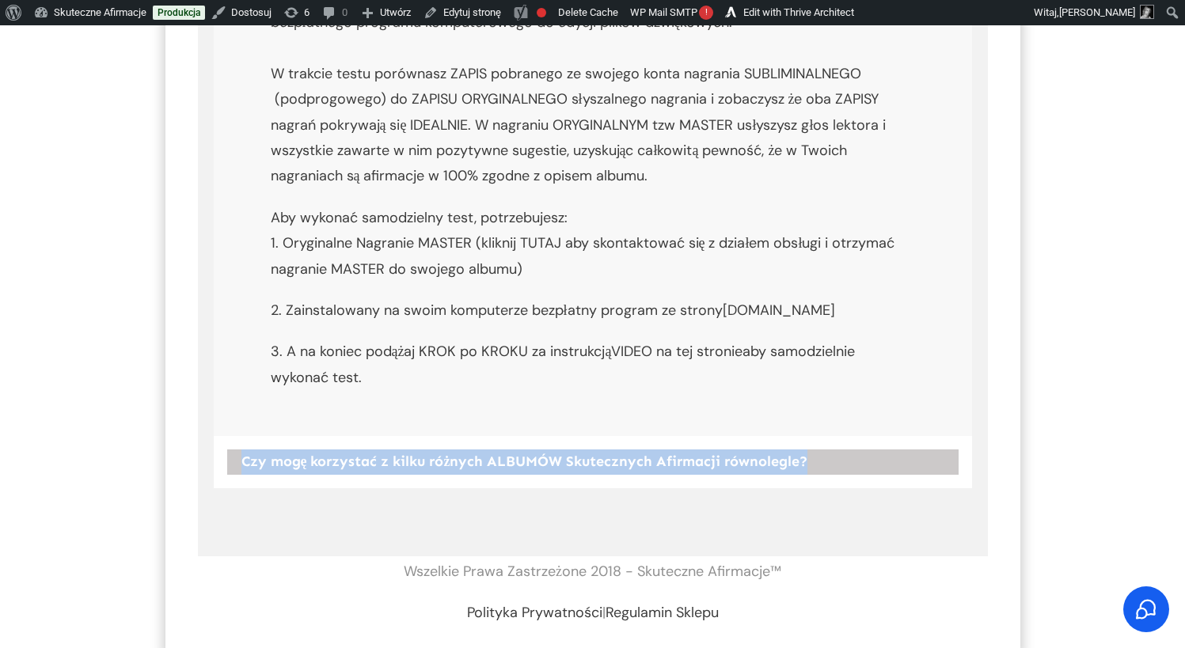
click at [380, 453] on strong "Czy mogę korzystać z kilku różnych ALBUMÓW Skutecznych Afirmacji równolegle?" at bounding box center [524, 461] width 567 height 17
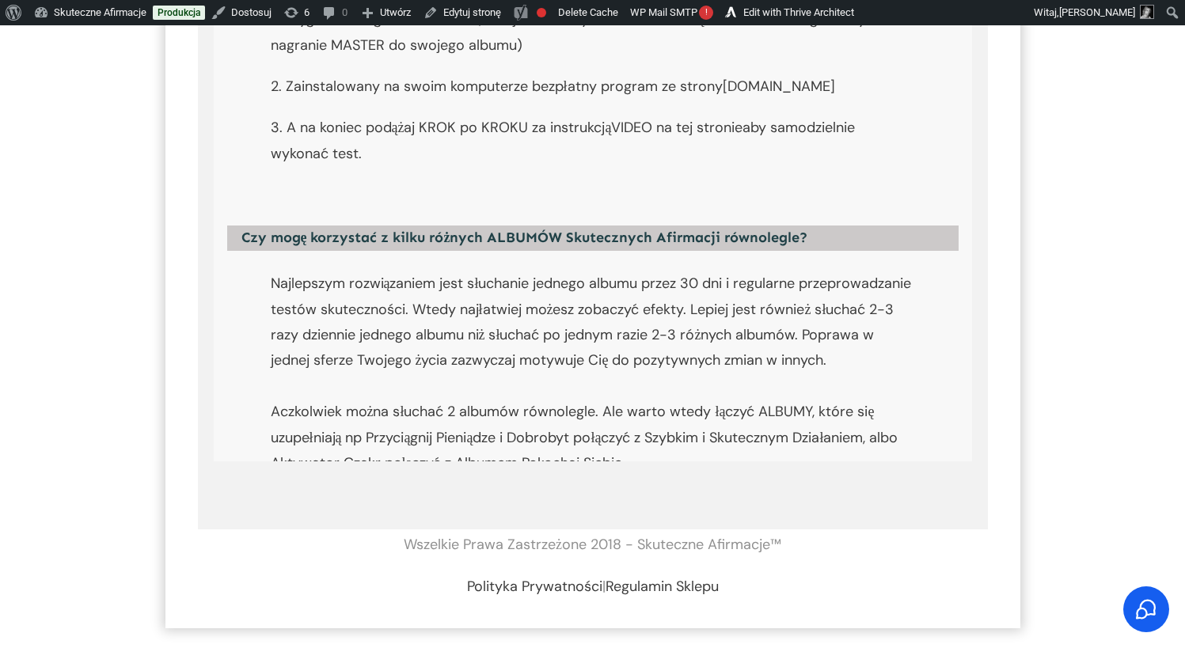
scroll to position [6311, 0]
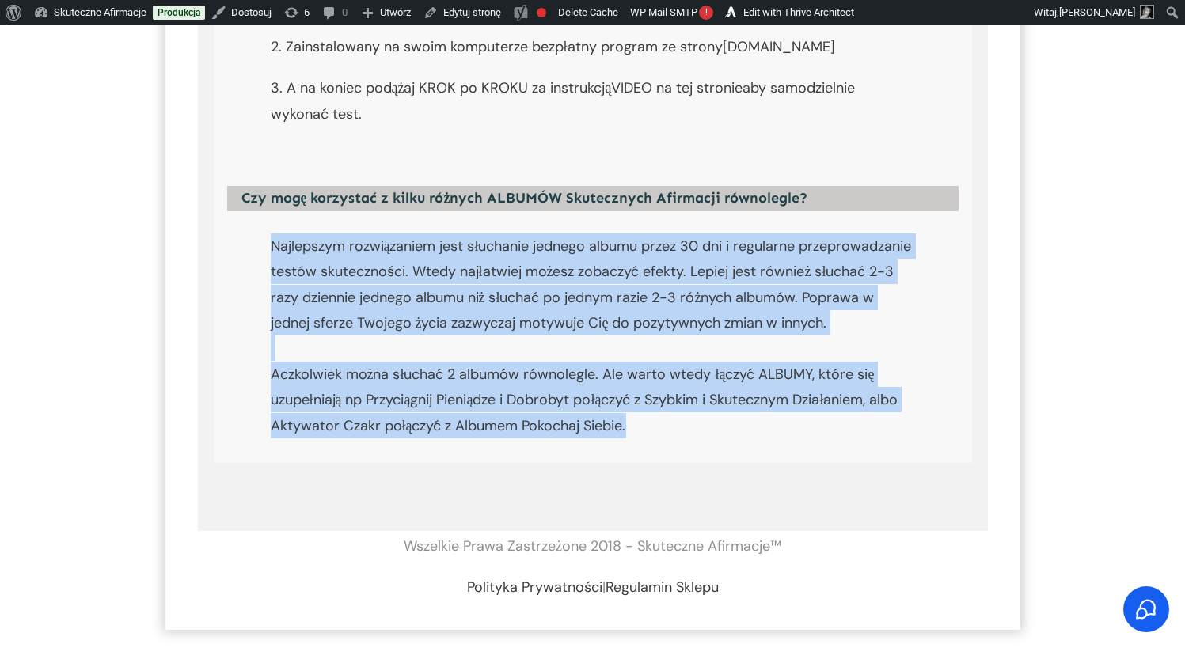
drag, startPoint x: 664, startPoint y: 435, endPoint x: 260, endPoint y: 215, distance: 460.5
click at [260, 233] on div "Najlepszym rozwiązaniem jest słuchanie jednego albumu przez 30 dni i regularne …" at bounding box center [593, 344] width 700 height 222
click at [234, 265] on div "Najlepszym rozwiązaniem jest słuchanie jednego albumu przez 30 dni i regularne …" at bounding box center [593, 344] width 758 height 238
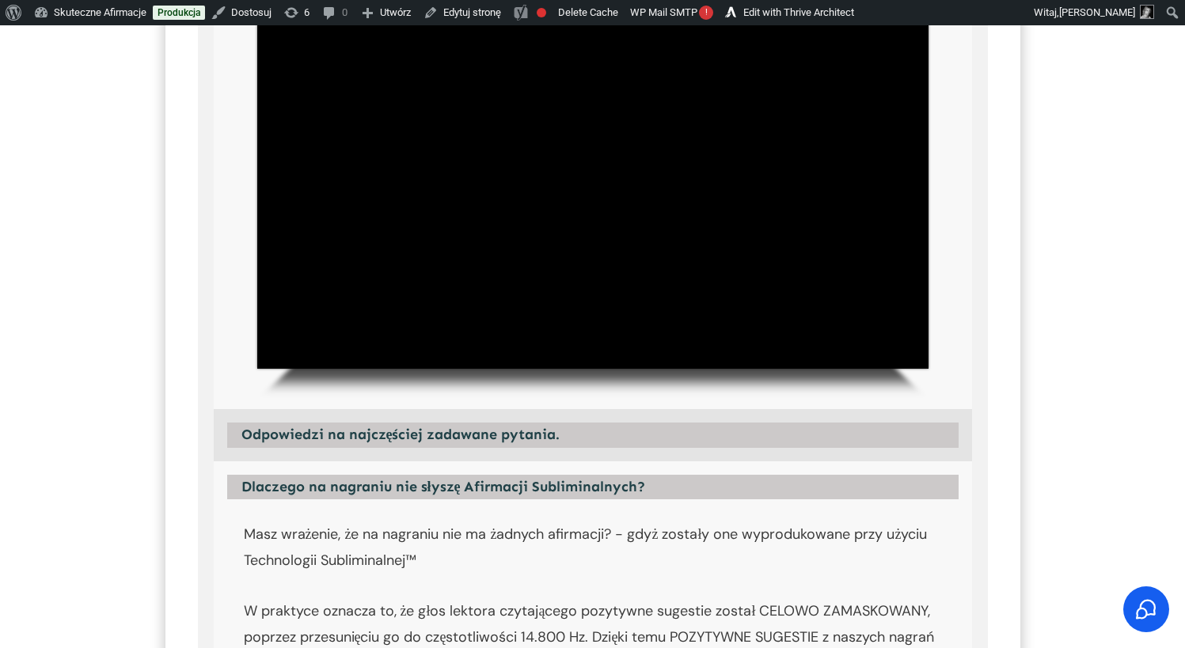
scroll to position [2929, 0]
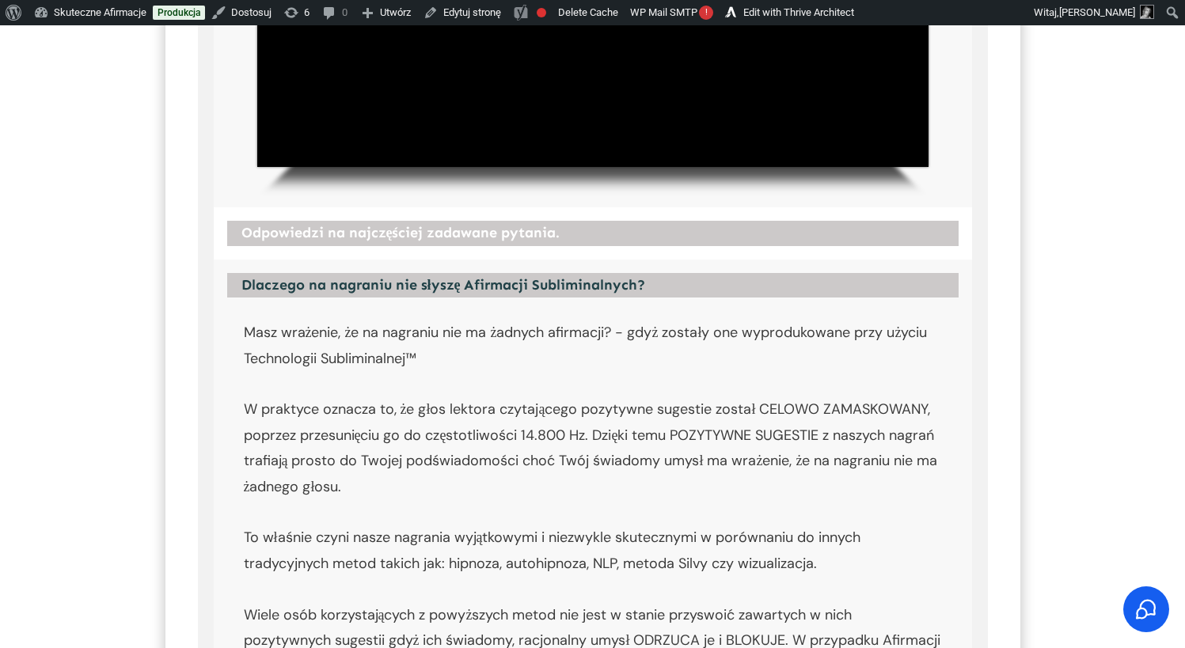
click at [406, 234] on strong "Odpowiedzi na najczęściej zadawane pytania." at bounding box center [400, 232] width 319 height 17
